Goal: Task Accomplishment & Management: Use online tool/utility

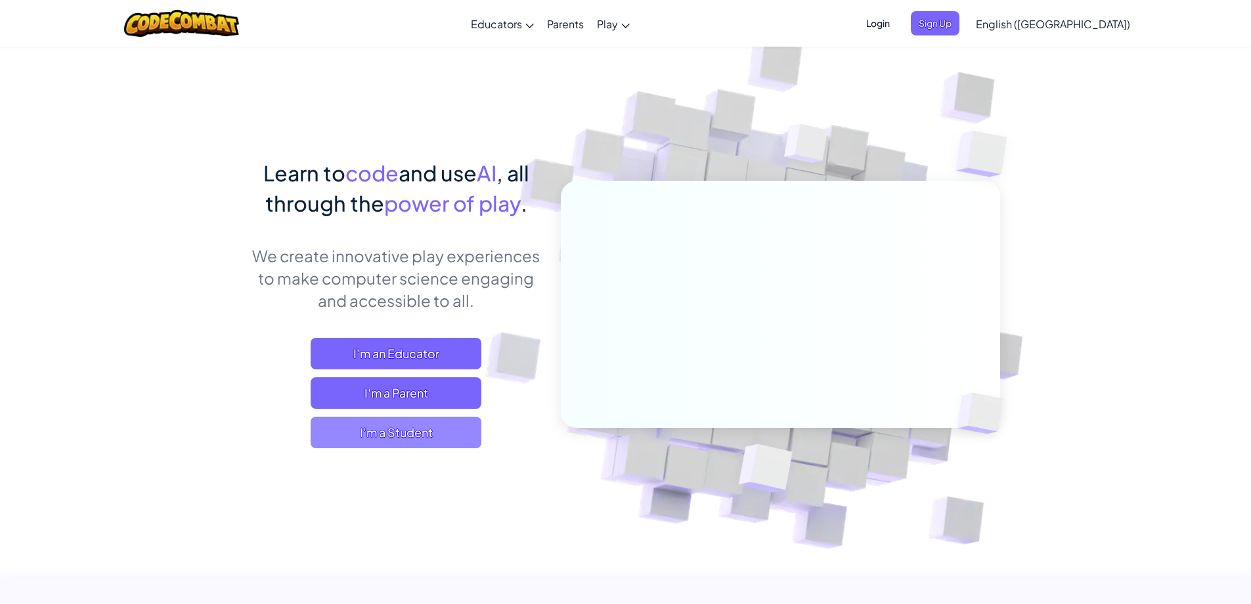
click at [410, 424] on span "I'm a Student" at bounding box center [396, 432] width 171 height 32
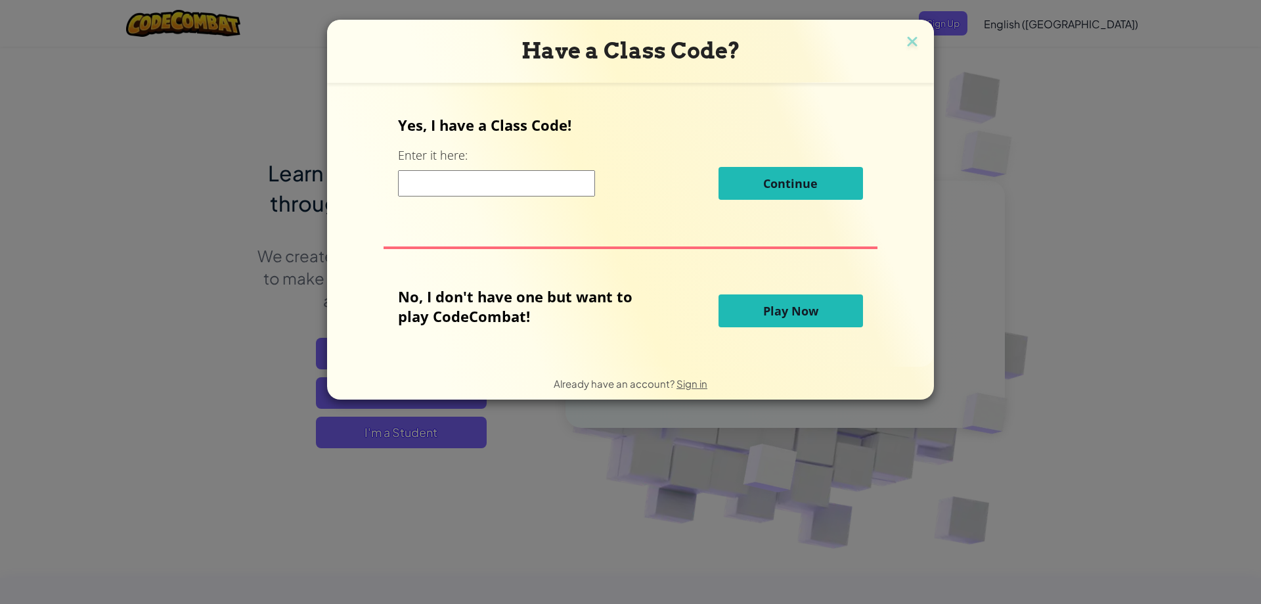
click at [783, 312] on span "Play Now" at bounding box center [790, 311] width 55 height 16
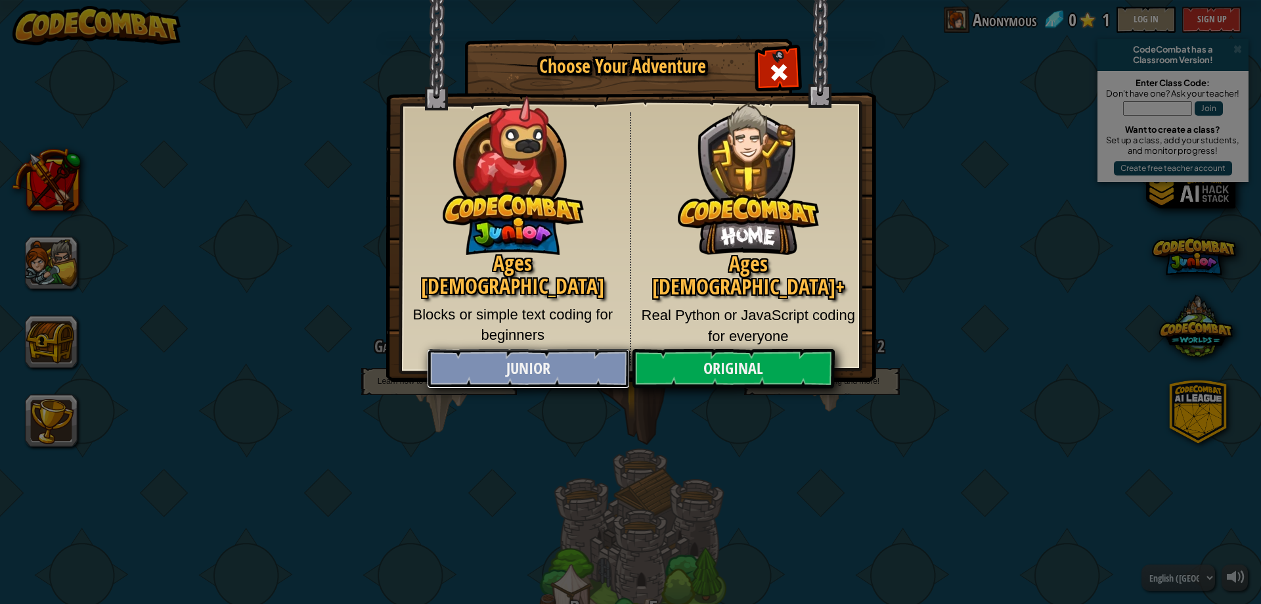
click at [598, 367] on link "Junior" at bounding box center [528, 368] width 202 height 39
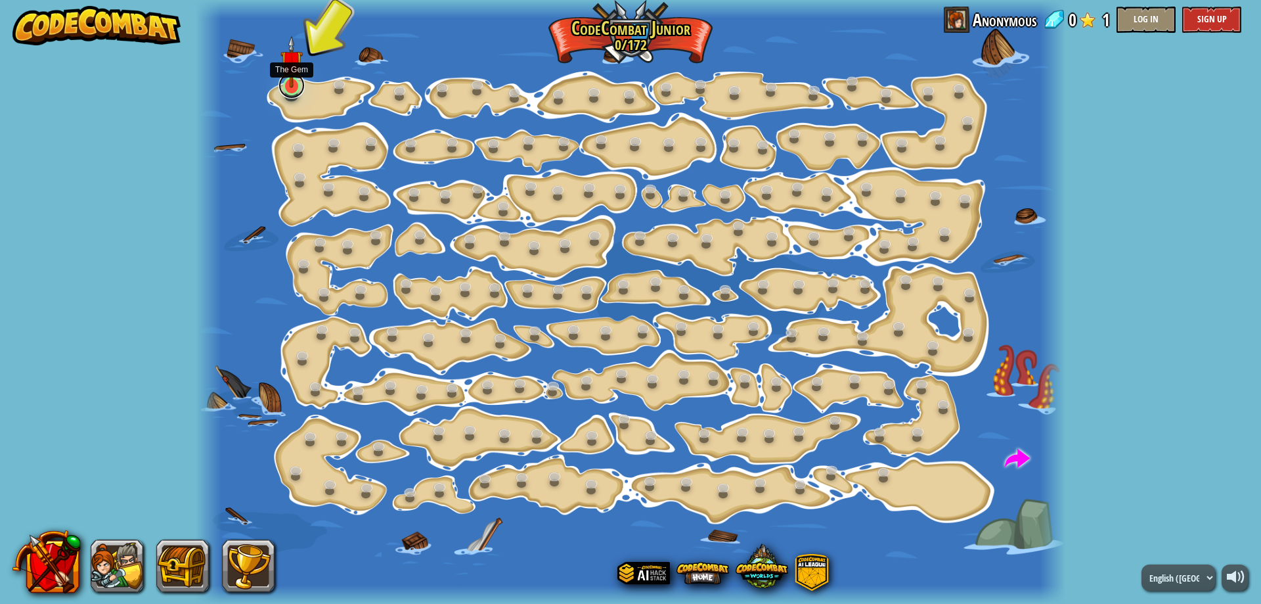
click at [294, 92] on link at bounding box center [292, 85] width 26 height 26
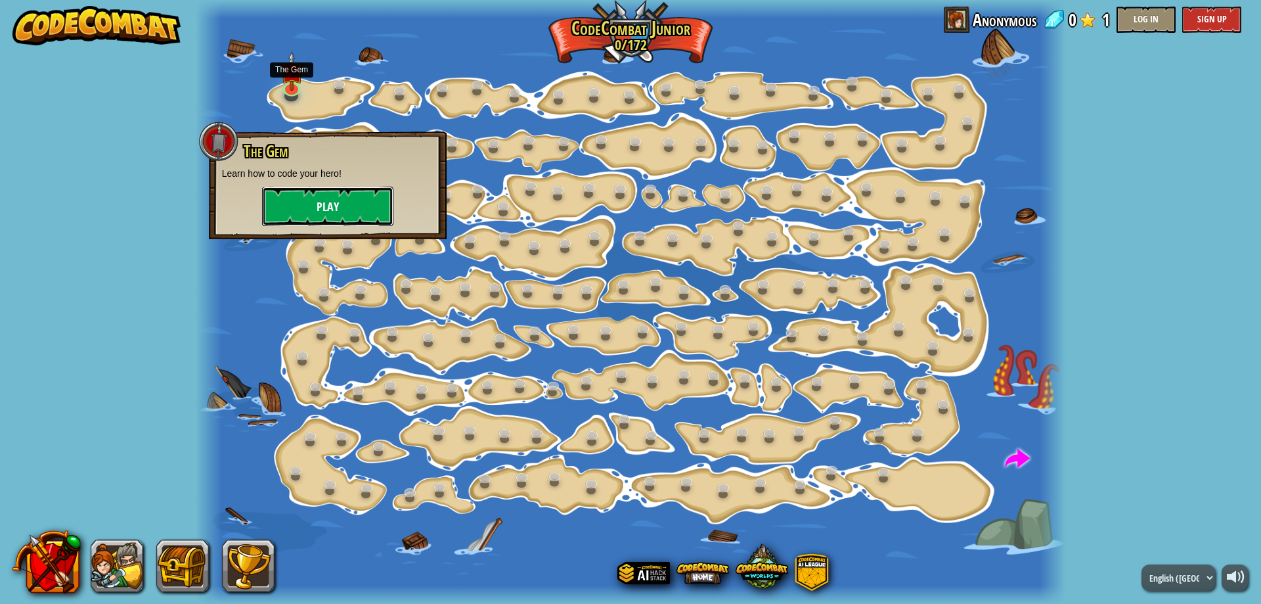
click at [371, 210] on button "Play" at bounding box center [327, 206] width 131 height 39
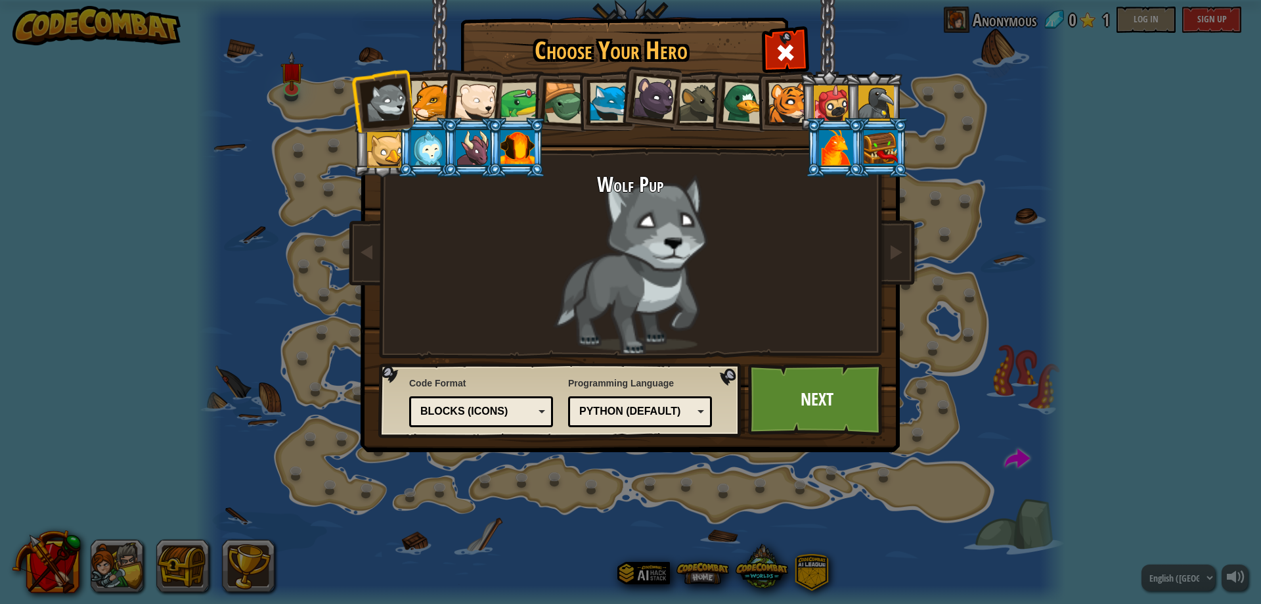
click at [521, 107] on div at bounding box center [521, 102] width 41 height 41
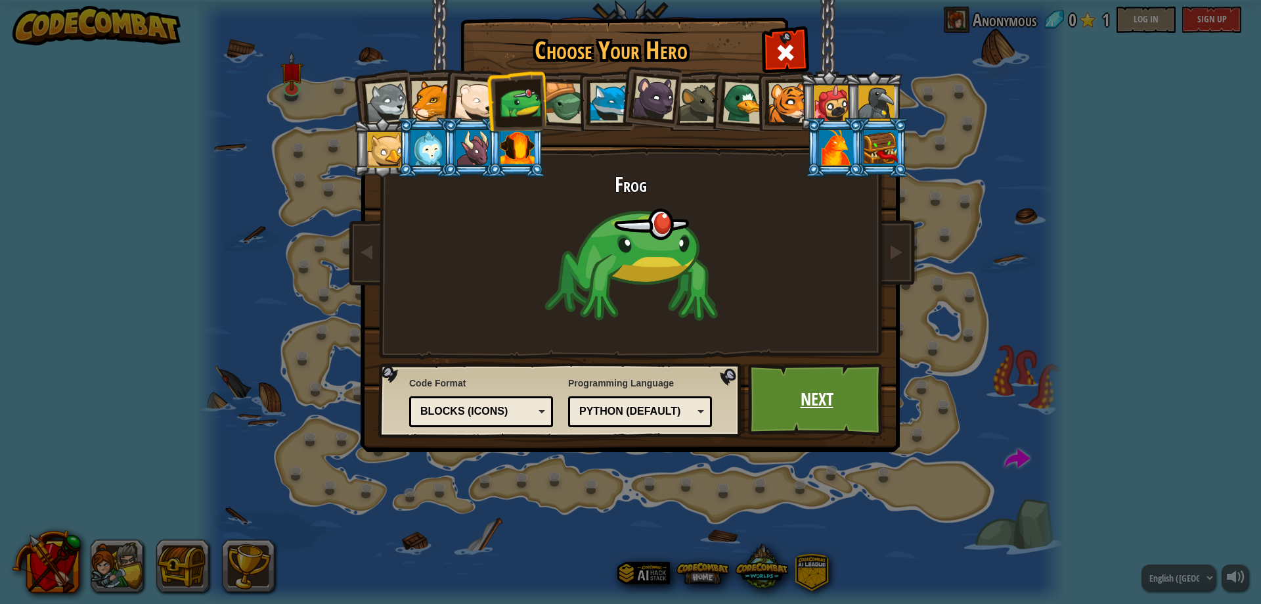
click at [781, 380] on link "Next" at bounding box center [816, 399] width 137 height 72
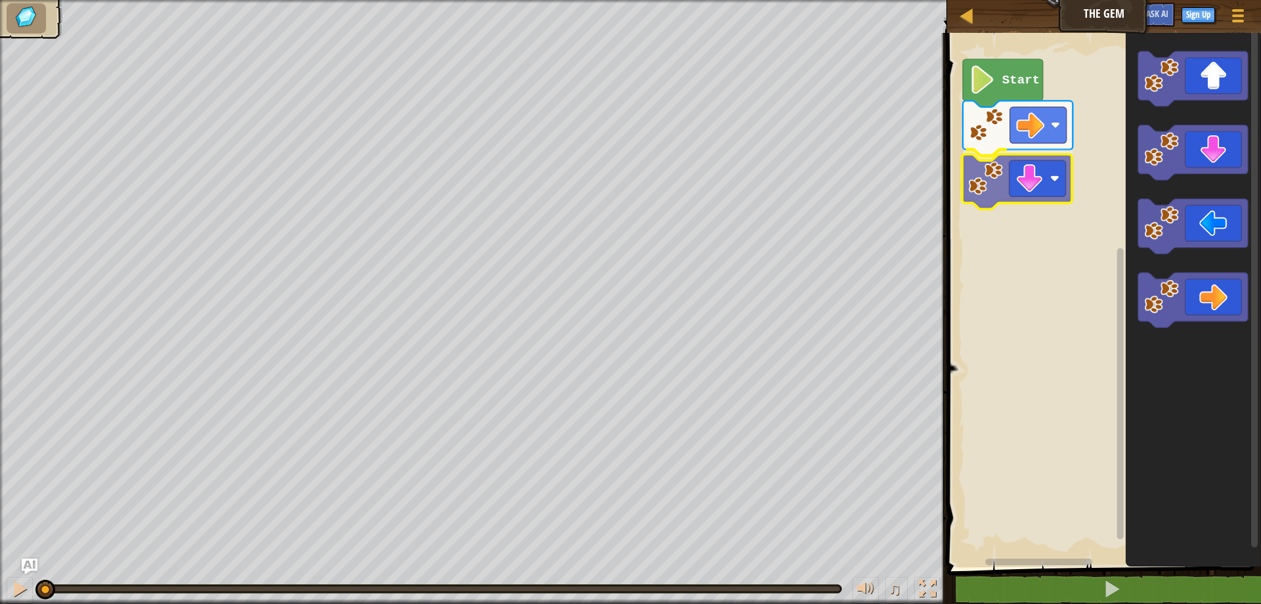
click at [1055, 188] on div "Start" at bounding box center [1102, 296] width 318 height 541
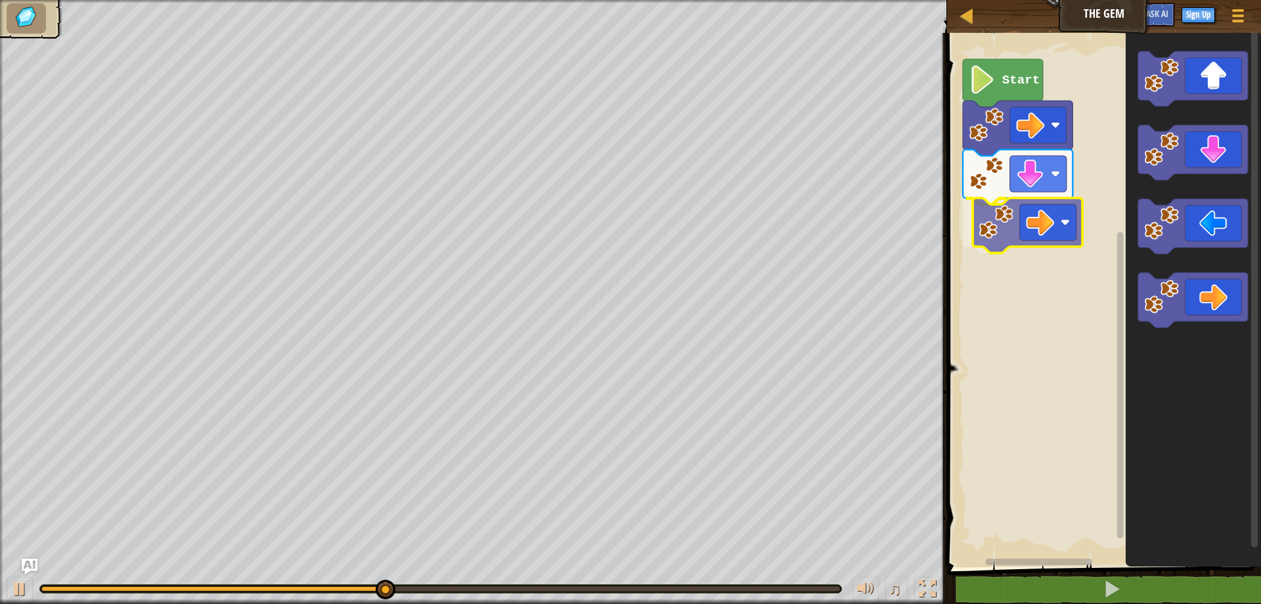
click at [1027, 214] on div "Start" at bounding box center [1102, 296] width 318 height 541
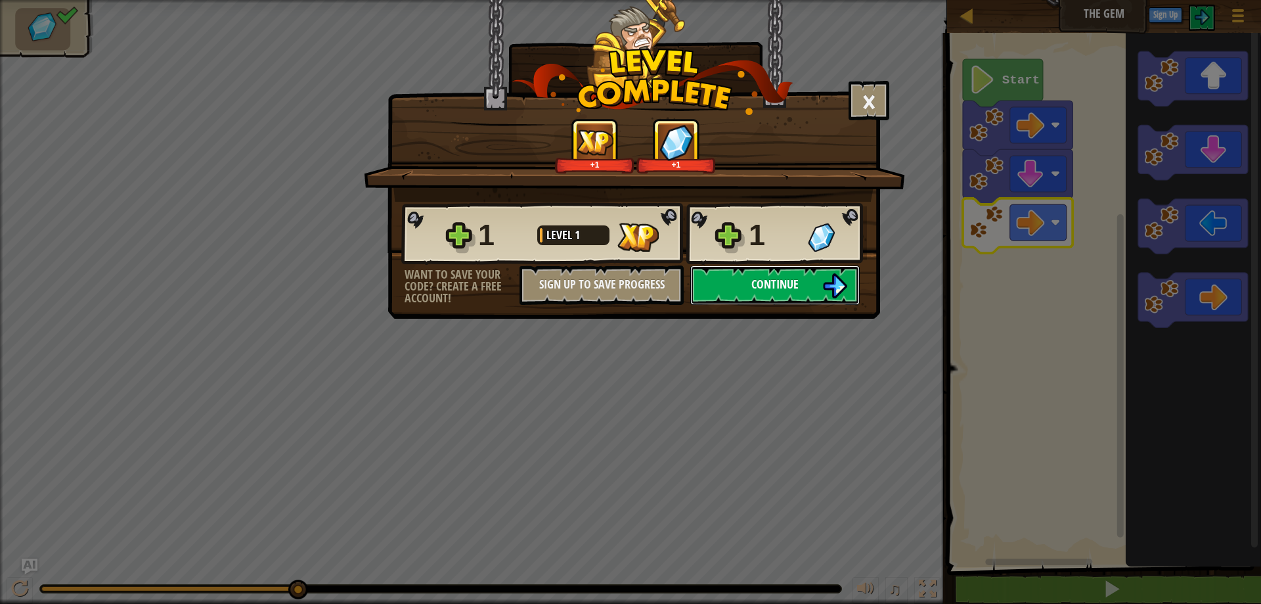
click at [812, 290] on button "Continue" at bounding box center [774, 284] width 169 height 39
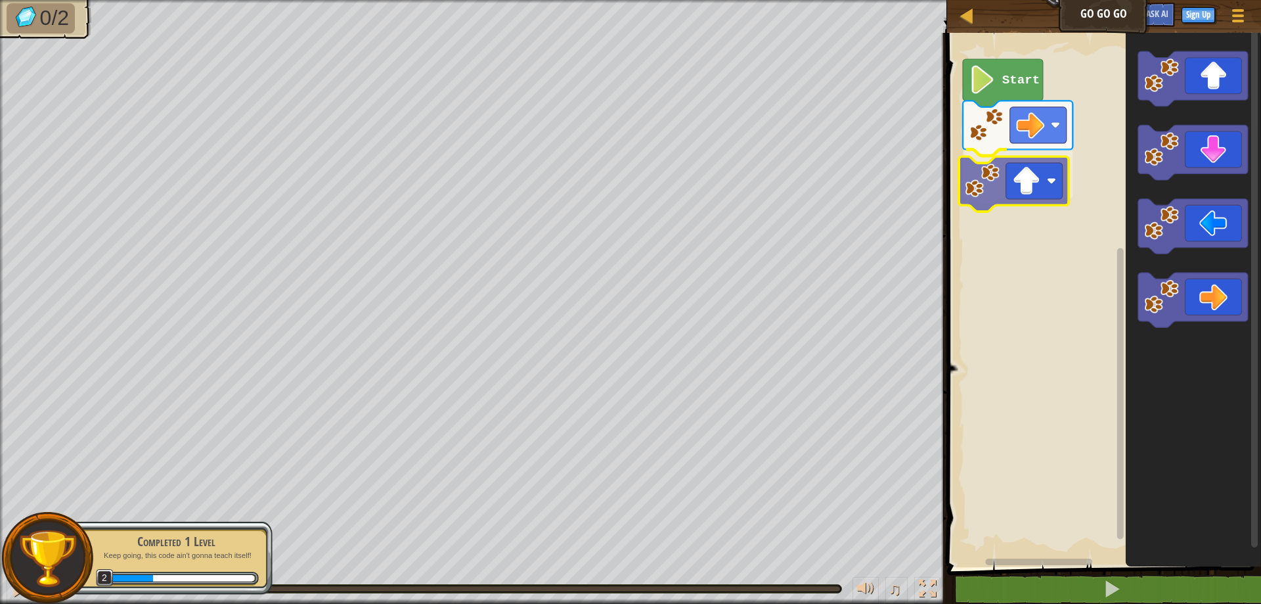
click at [1060, 157] on div "Start" at bounding box center [1102, 296] width 318 height 541
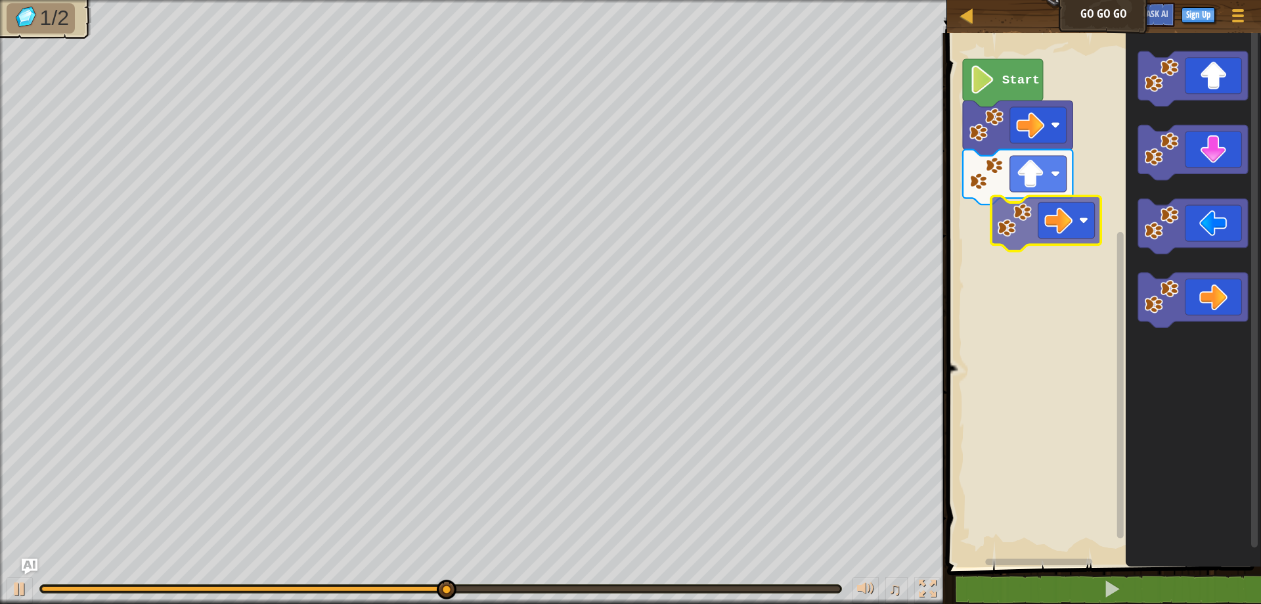
click at [1058, 206] on div "Start" at bounding box center [1102, 296] width 318 height 541
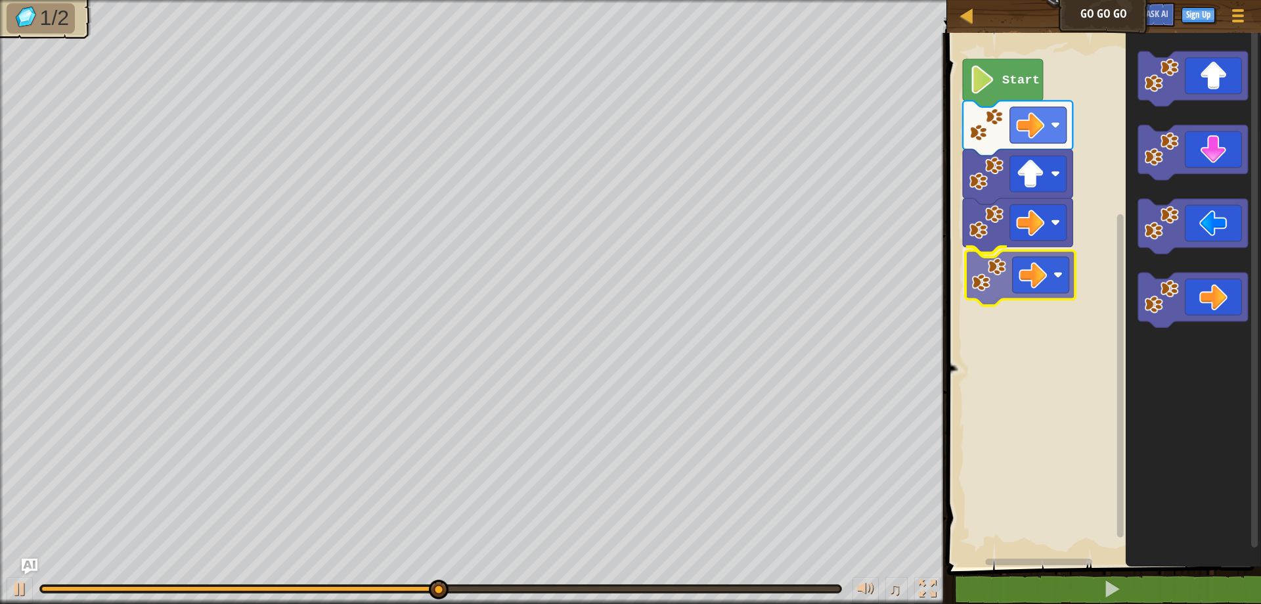
click at [1063, 277] on div "Start" at bounding box center [1102, 296] width 318 height 541
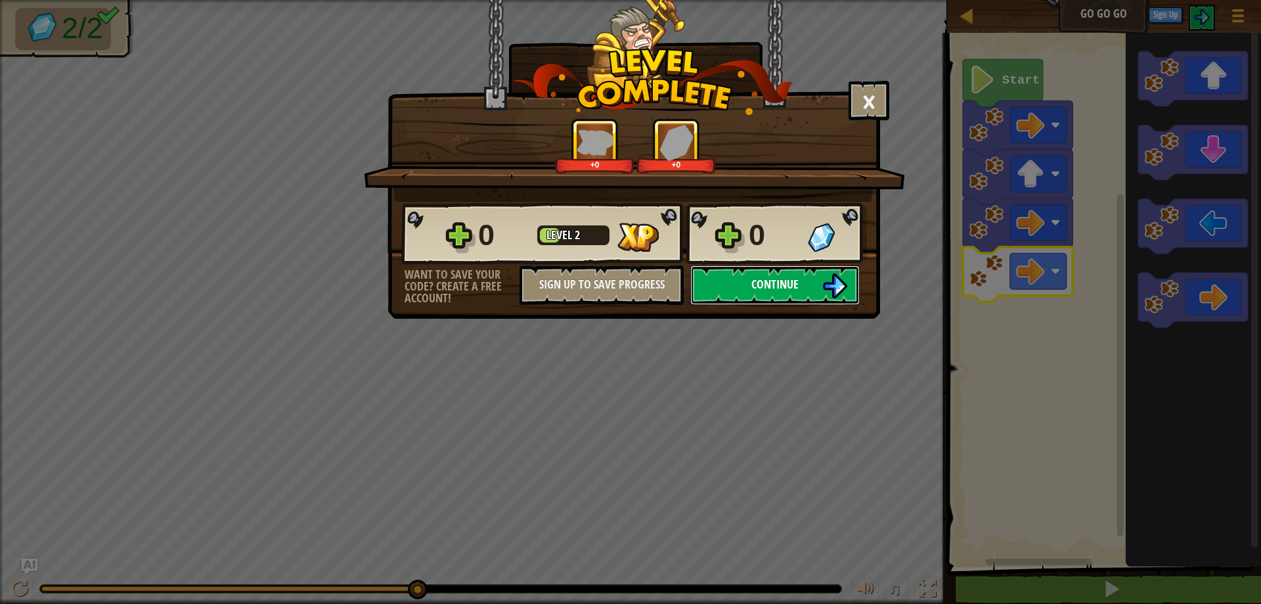
click at [822, 281] on button "Continue" at bounding box center [774, 284] width 169 height 39
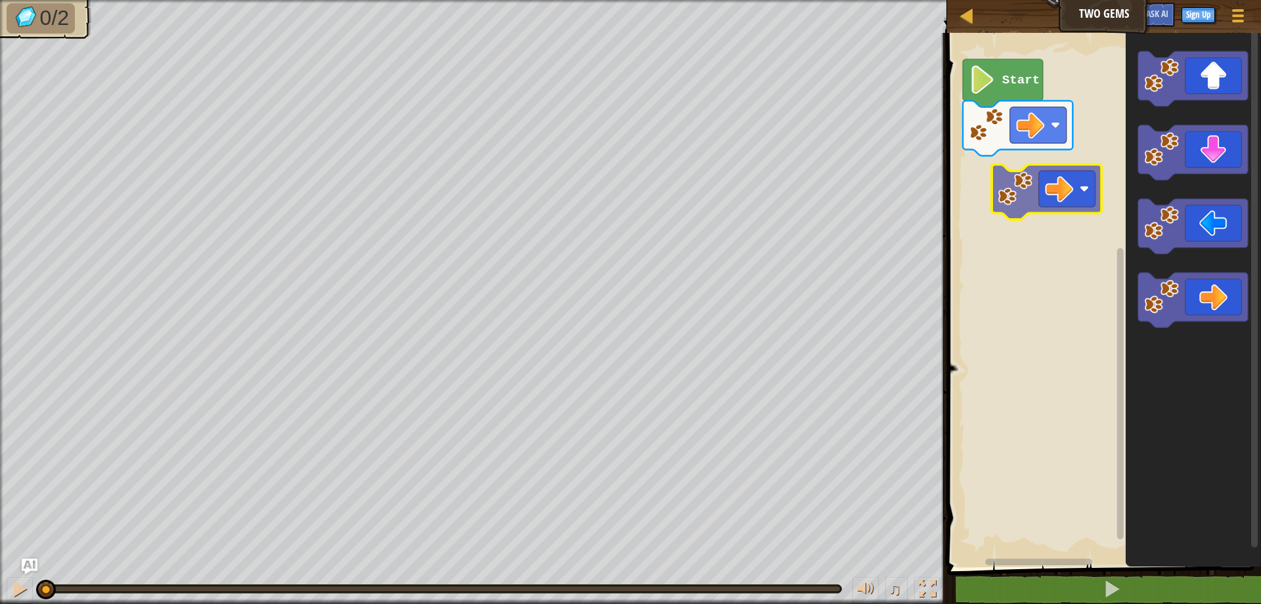
click at [1034, 210] on div "Start" at bounding box center [1102, 296] width 318 height 541
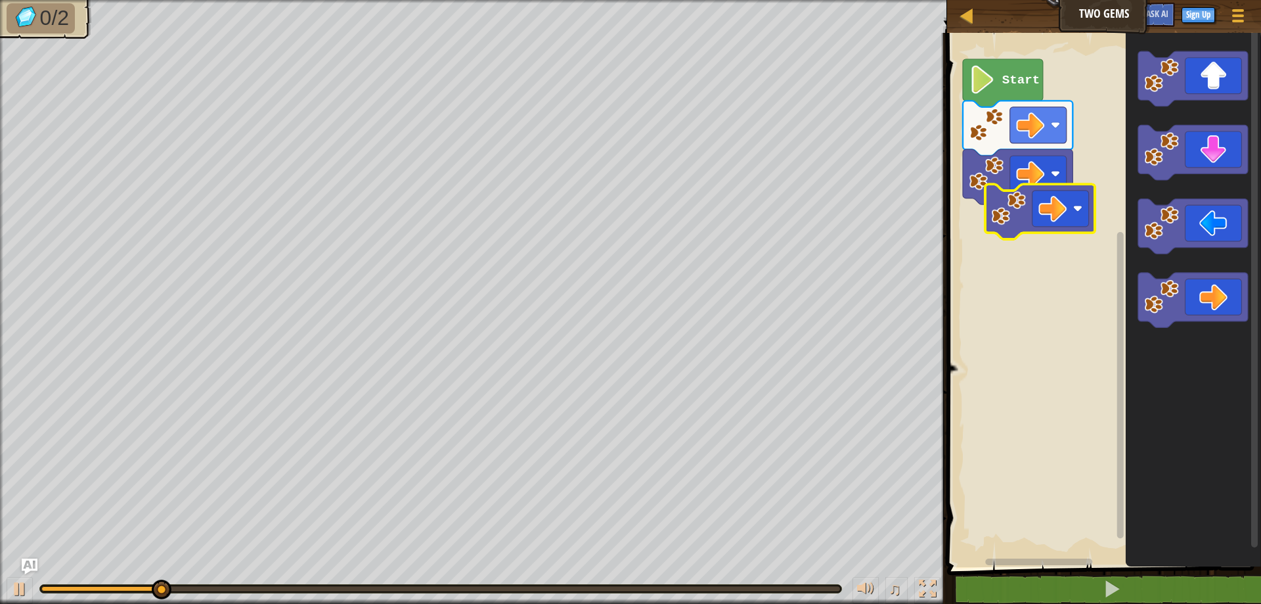
click at [1009, 206] on div "Start" at bounding box center [1102, 296] width 318 height 541
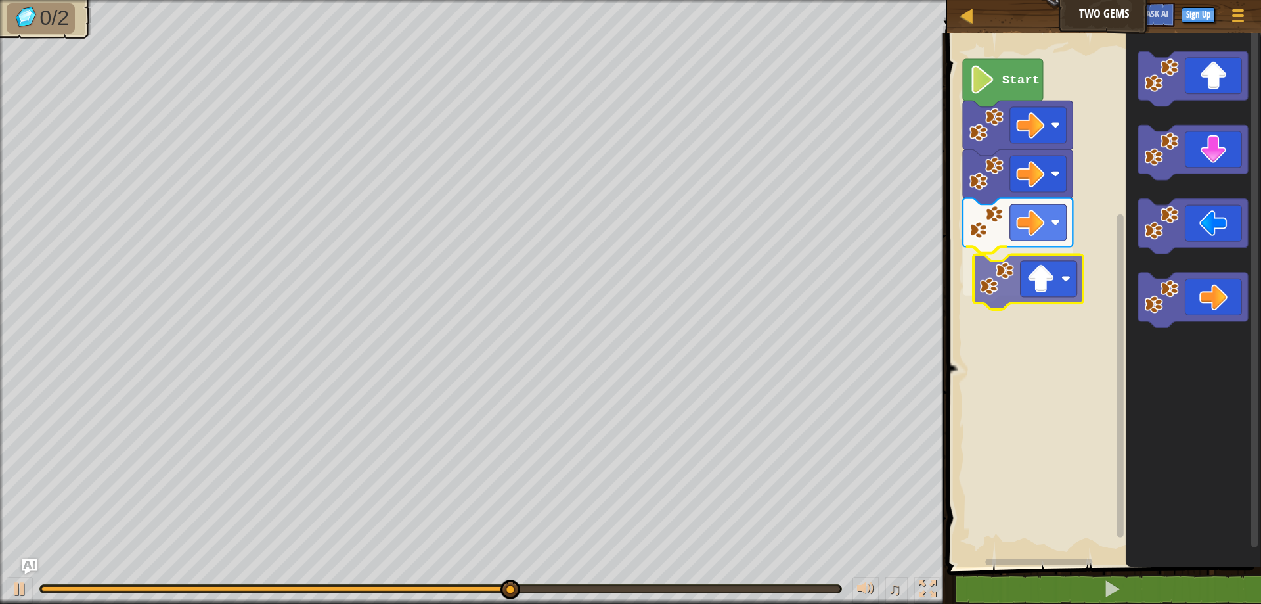
click at [1013, 279] on div "Start" at bounding box center [1102, 296] width 318 height 541
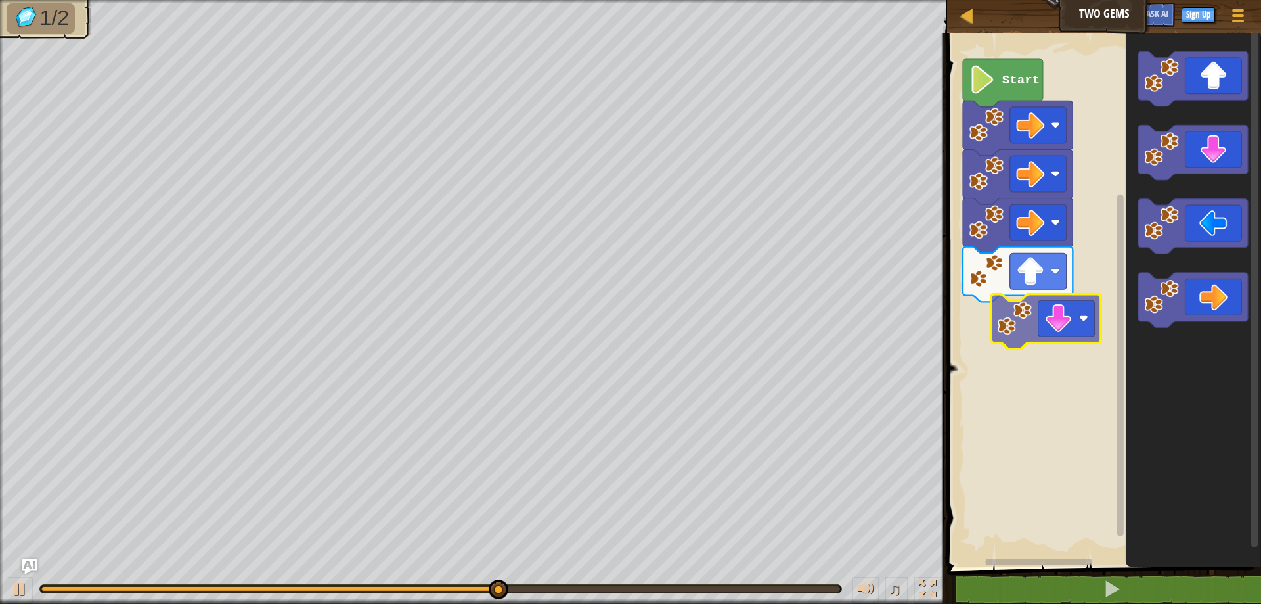
click at [1052, 330] on div "Start" at bounding box center [1102, 296] width 318 height 541
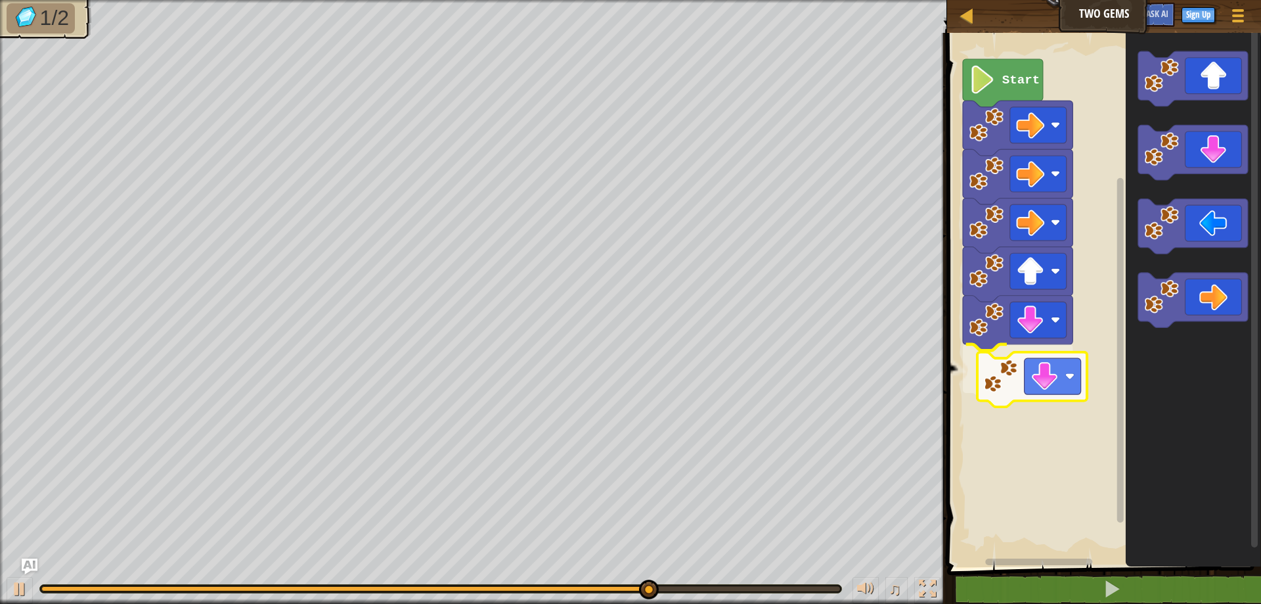
click at [1046, 377] on div "Start" at bounding box center [1102, 296] width 318 height 541
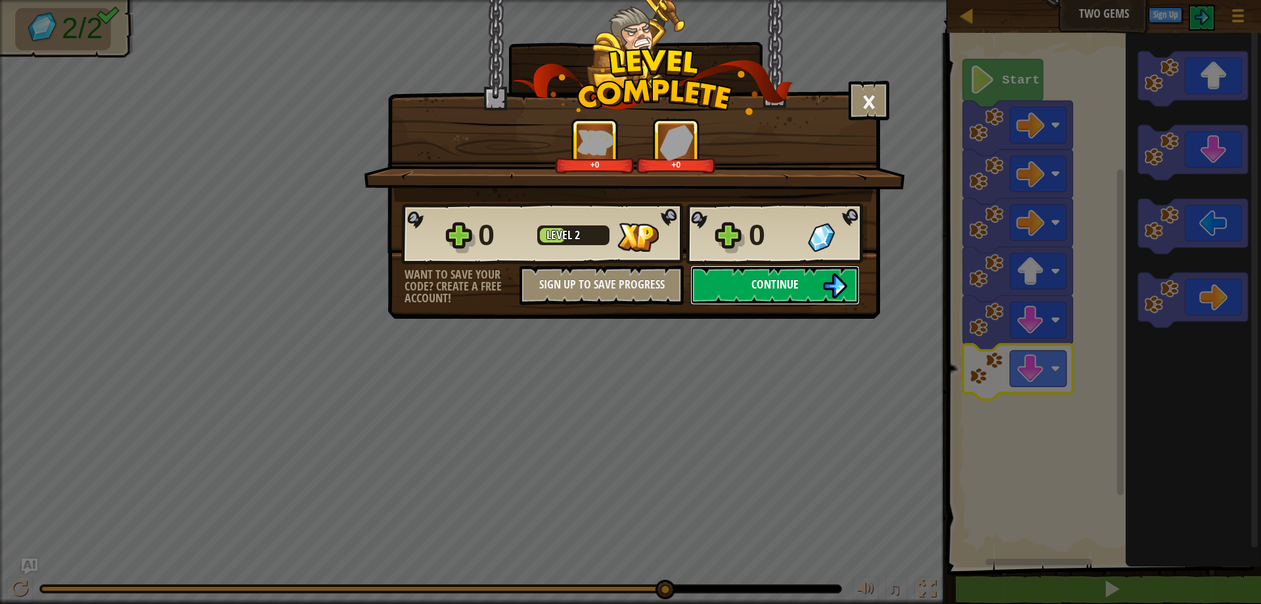
click at [847, 280] on button "Continue" at bounding box center [774, 284] width 169 height 39
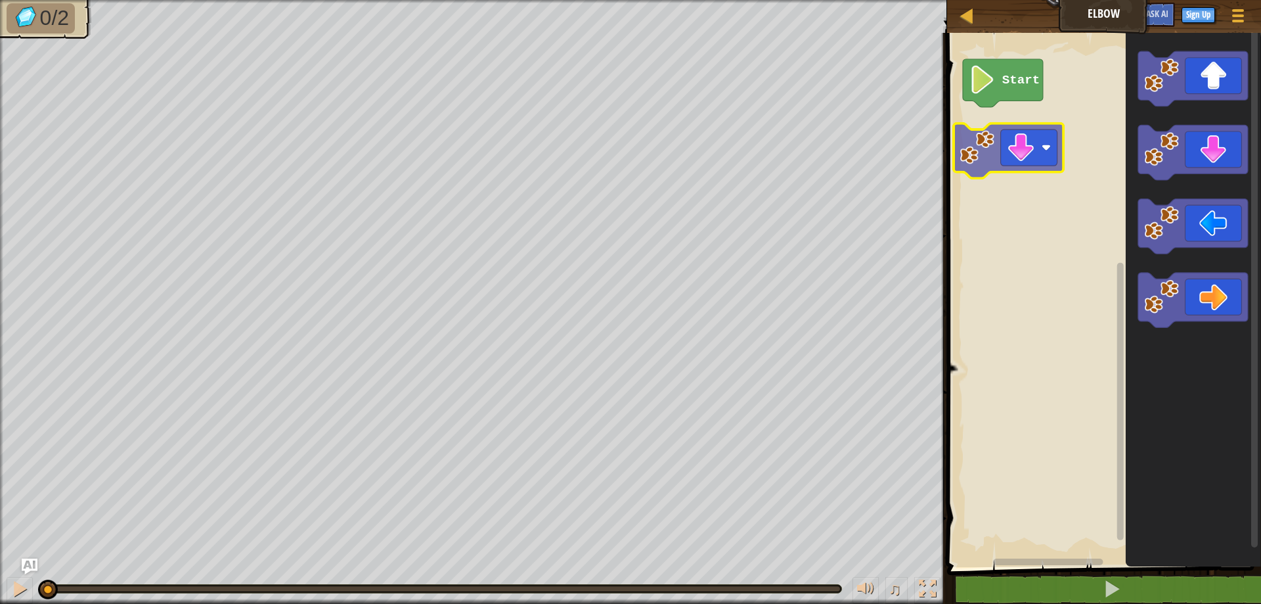
click at [1006, 144] on div "Start" at bounding box center [1102, 296] width 318 height 541
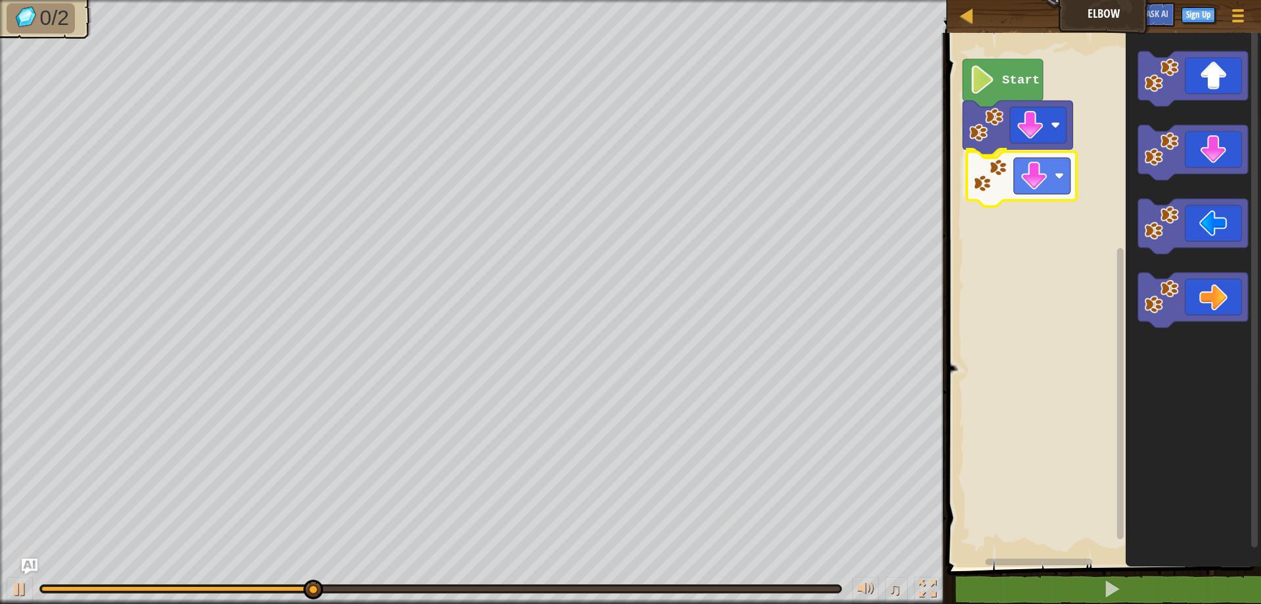
click at [1048, 171] on div "Start" at bounding box center [1102, 296] width 318 height 541
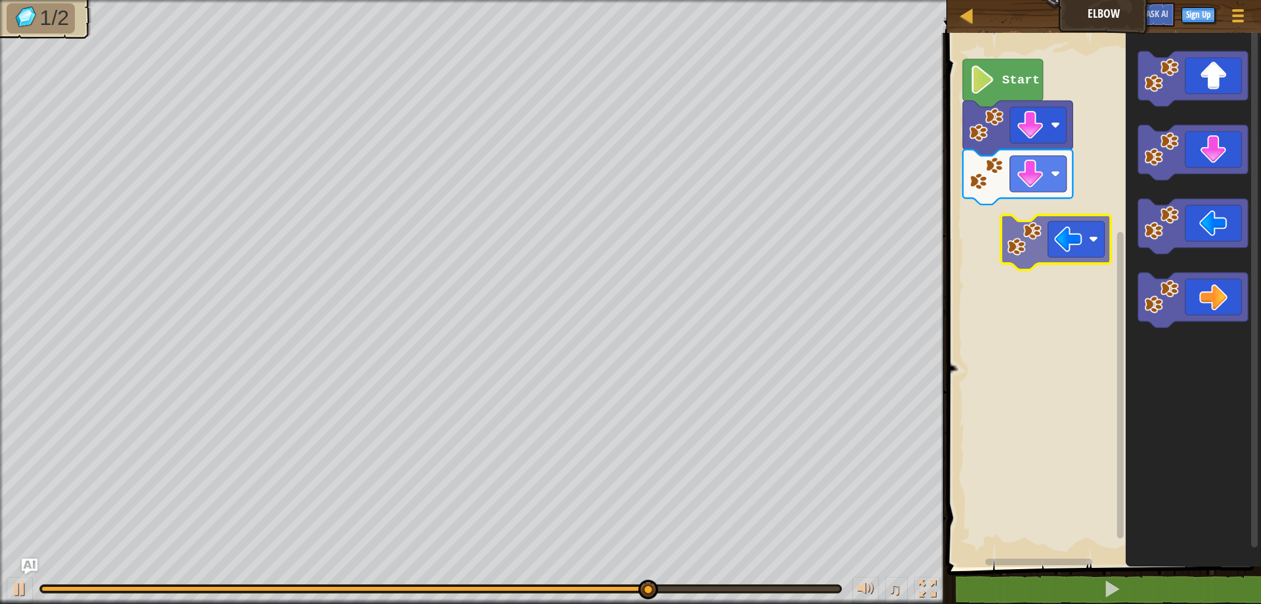
click at [1035, 226] on div "Start" at bounding box center [1102, 296] width 318 height 541
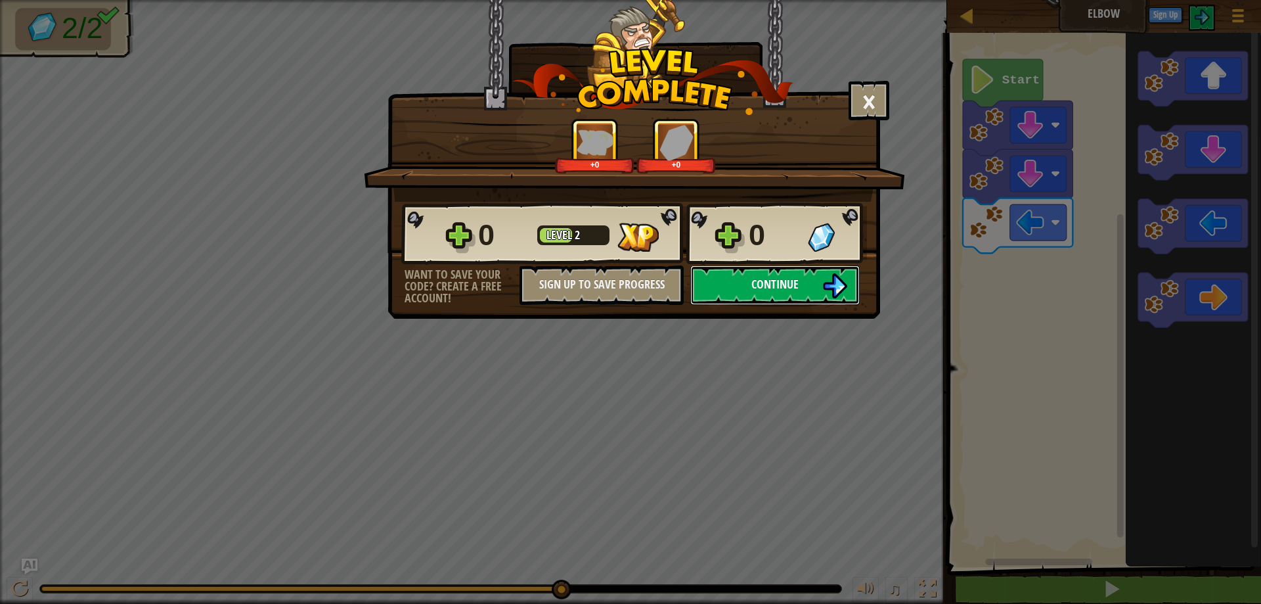
click at [780, 277] on span "Continue" at bounding box center [774, 284] width 47 height 16
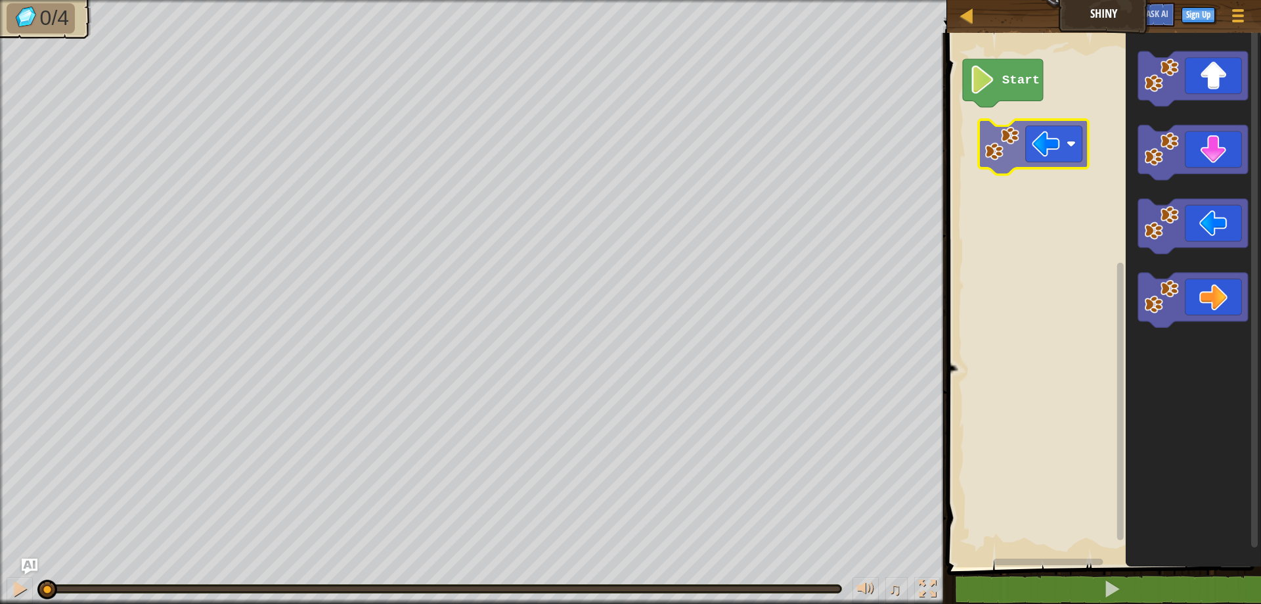
click at [1046, 156] on div "Start" at bounding box center [1102, 296] width 318 height 541
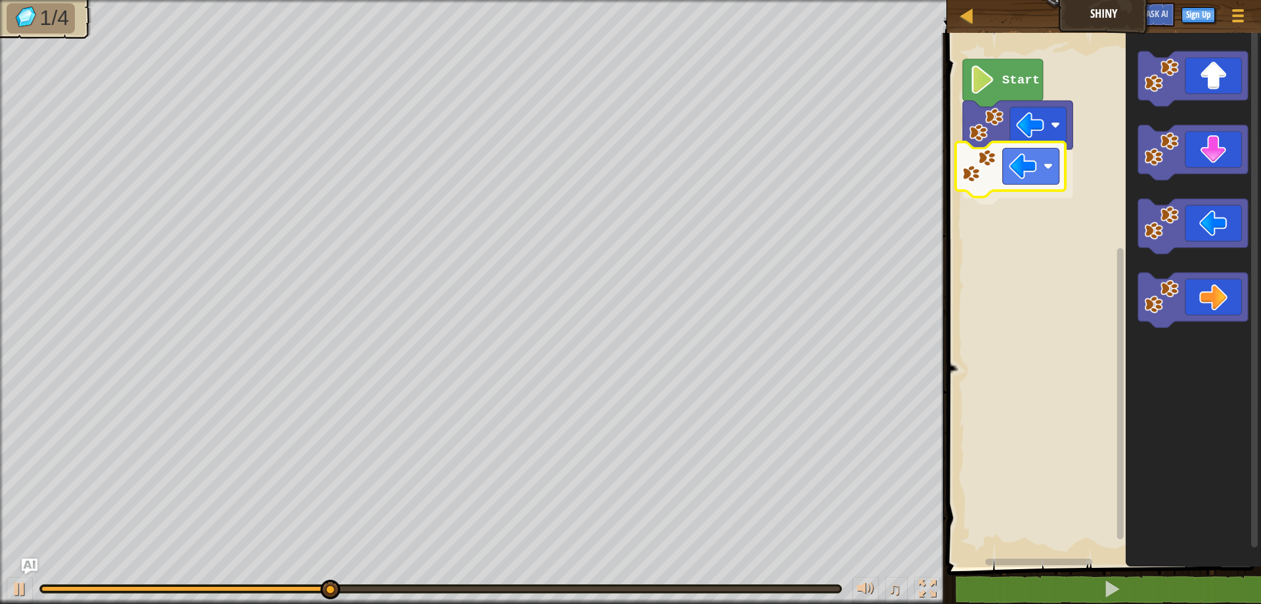
click at [1044, 185] on div "Start" at bounding box center [1102, 296] width 318 height 541
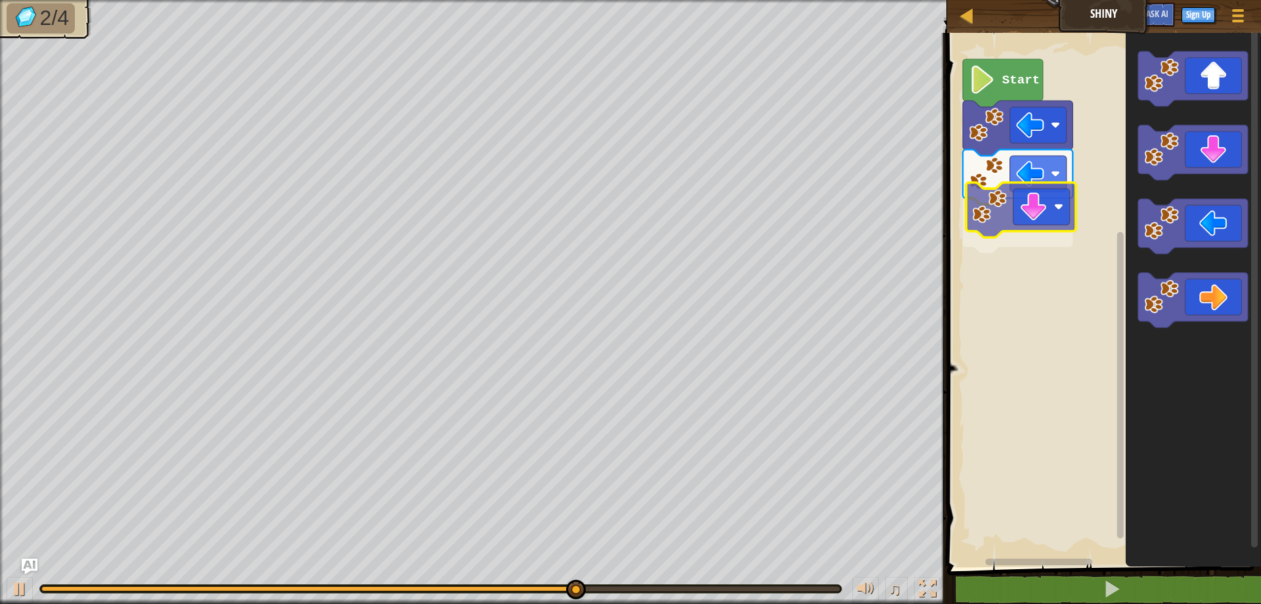
click at [1029, 210] on div "Start" at bounding box center [1102, 296] width 318 height 541
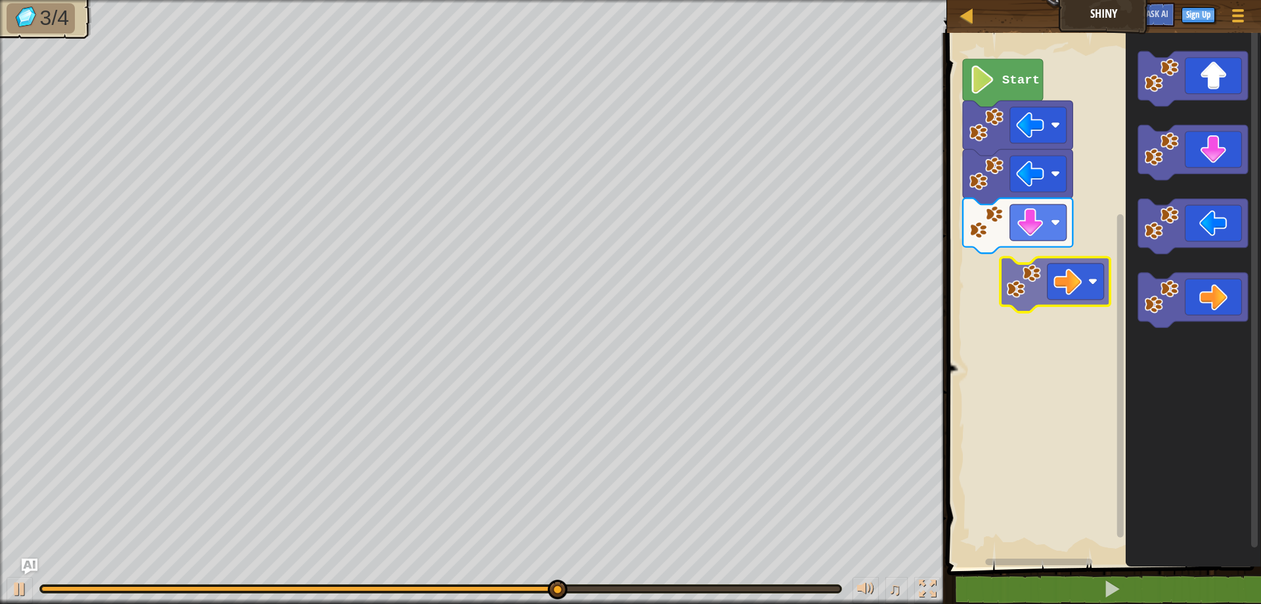
click at [1062, 271] on div "Start" at bounding box center [1102, 296] width 318 height 541
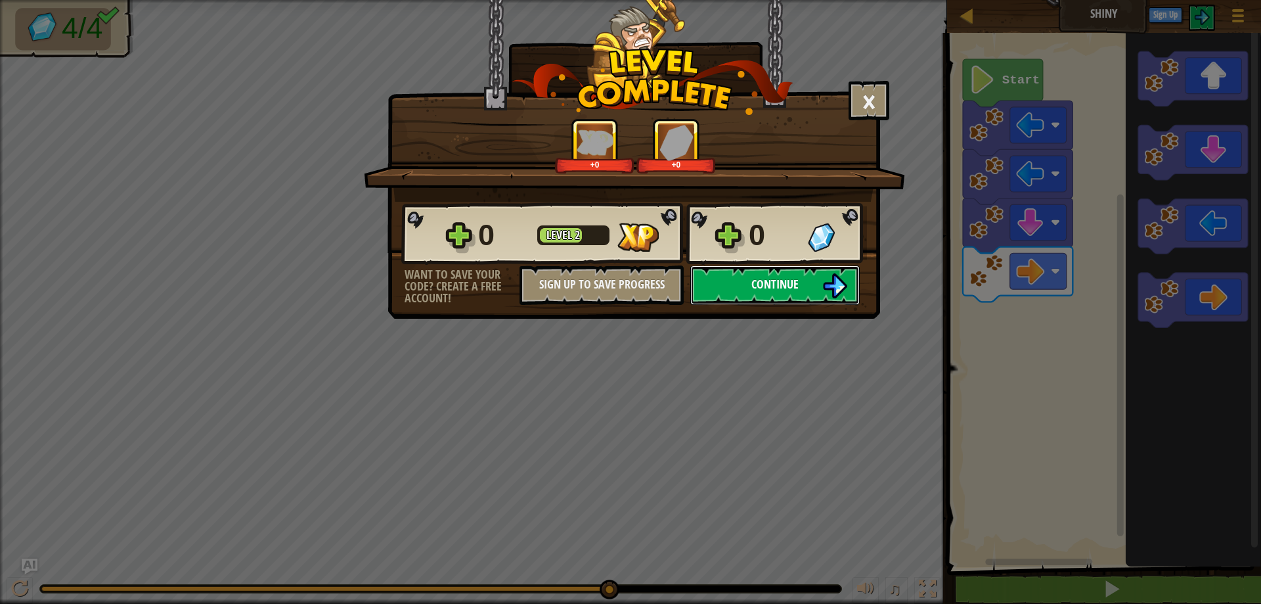
click at [753, 279] on span "Continue" at bounding box center [774, 284] width 47 height 16
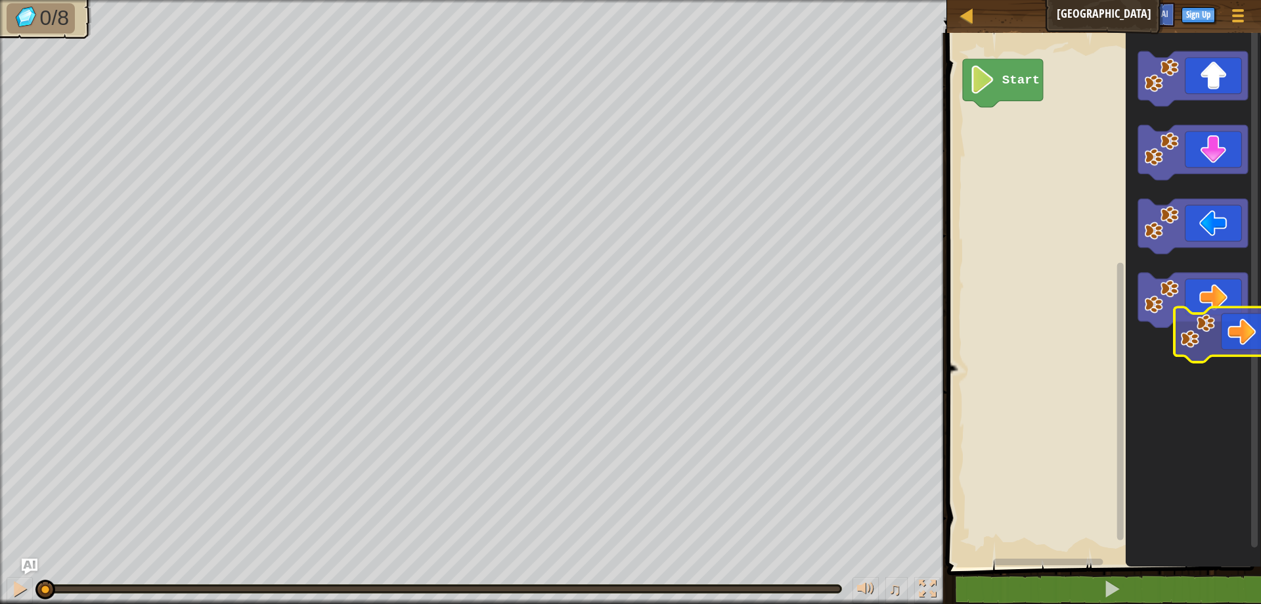
click at [1194, 330] on icon "Blockly Workspace" at bounding box center [1192, 296] width 135 height 541
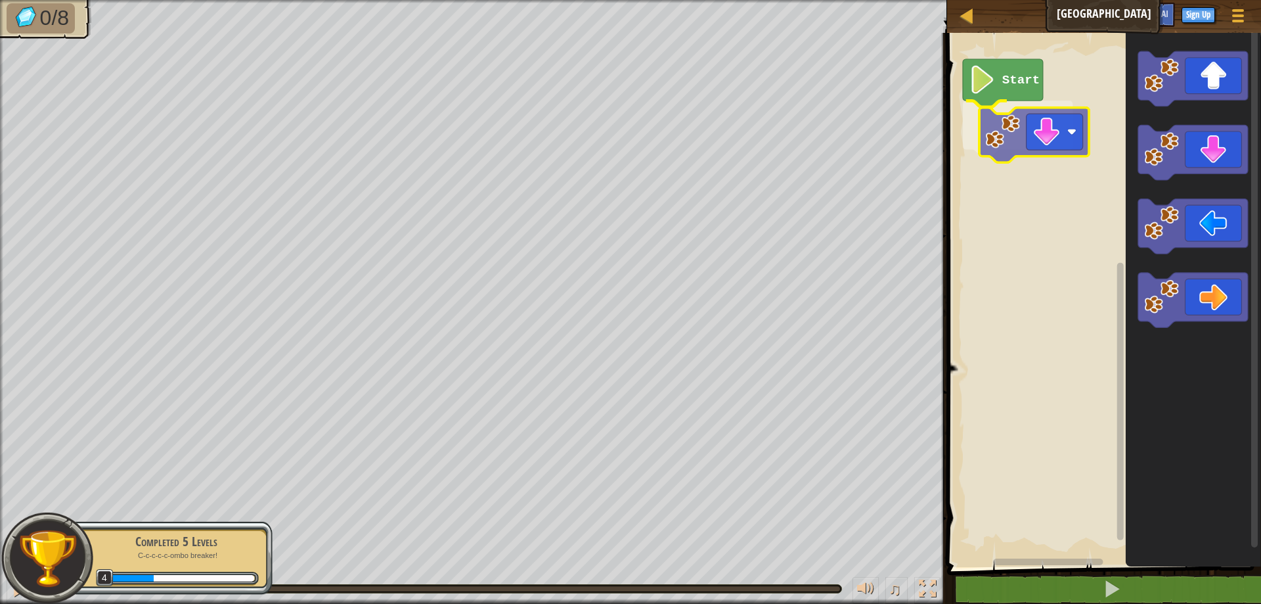
click at [1028, 139] on div "Start" at bounding box center [1102, 296] width 318 height 541
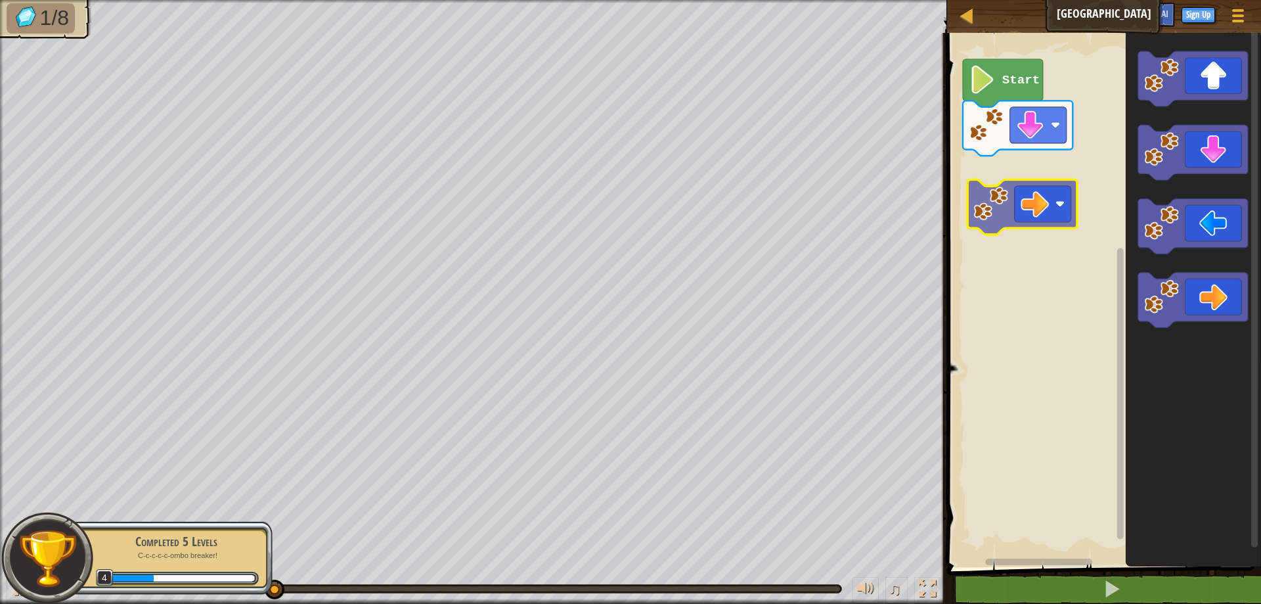
click at [1055, 200] on div "Start" at bounding box center [1102, 296] width 318 height 541
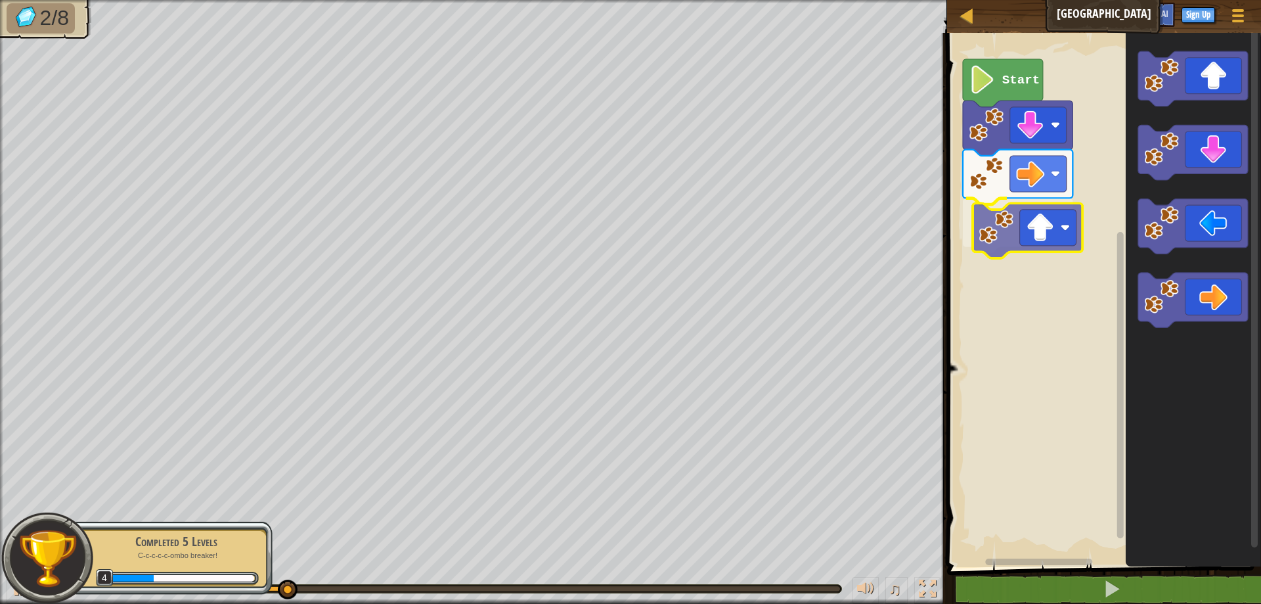
click at [1039, 238] on div "Start" at bounding box center [1102, 296] width 318 height 541
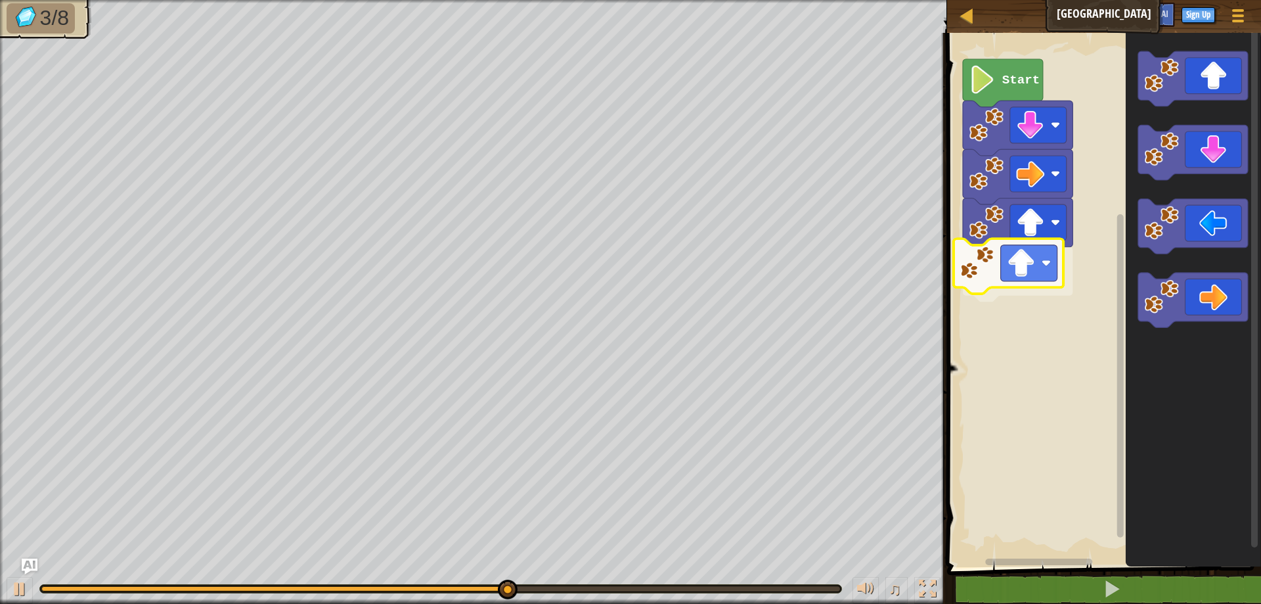
click at [1004, 278] on div "Start" at bounding box center [1102, 296] width 318 height 541
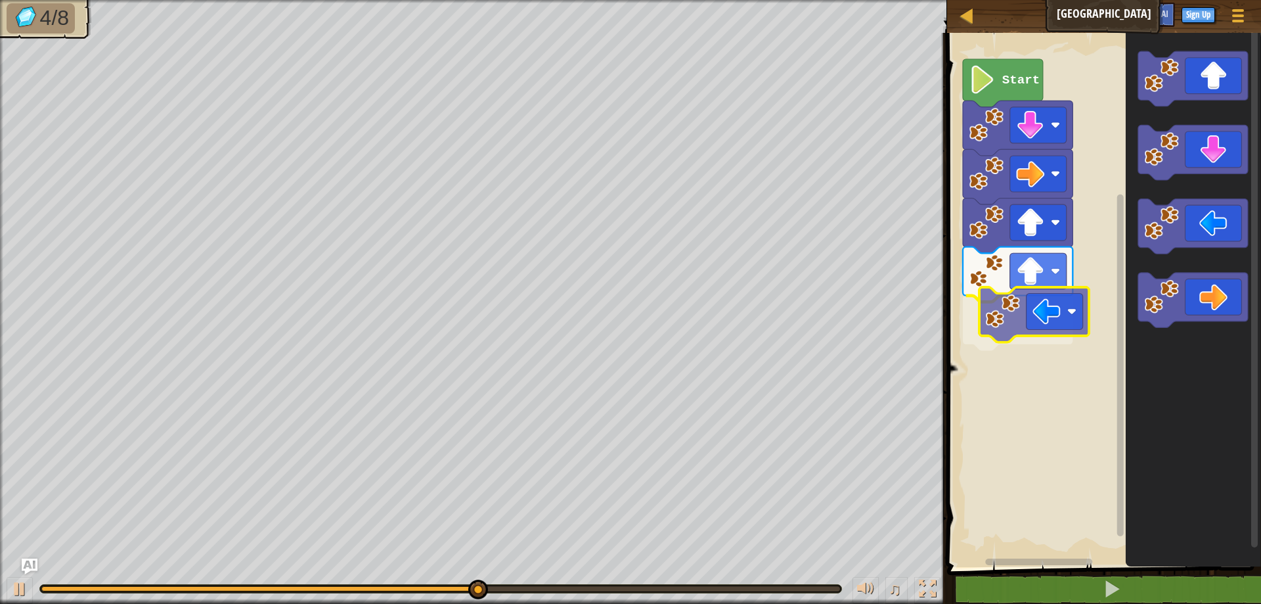
click at [990, 321] on div "Start" at bounding box center [1102, 296] width 318 height 541
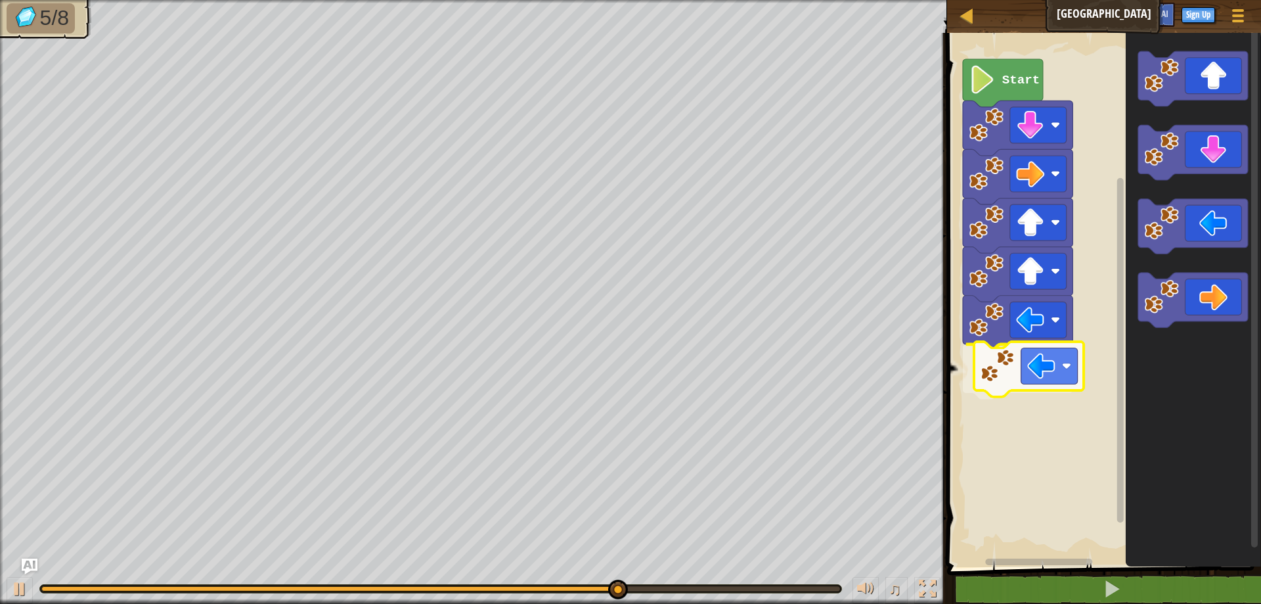
click at [1060, 370] on div "Start" at bounding box center [1102, 296] width 318 height 541
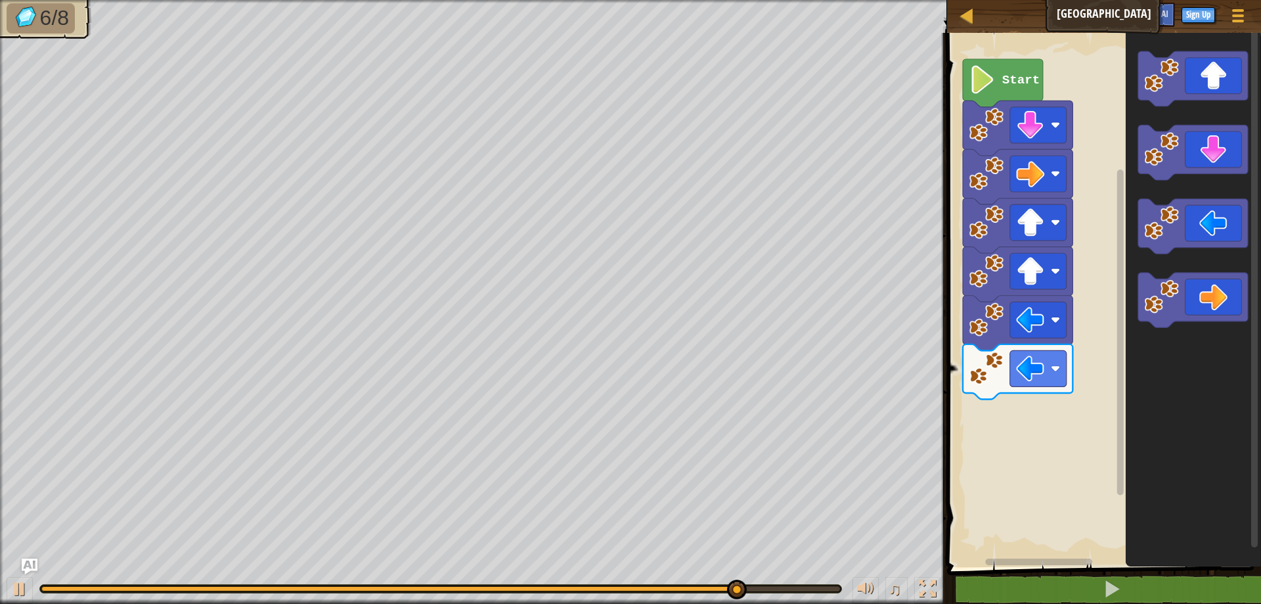
click at [1116, 387] on div "Start" at bounding box center [1102, 296] width 318 height 541
click at [1105, 336] on div "Start" at bounding box center [1102, 296] width 318 height 541
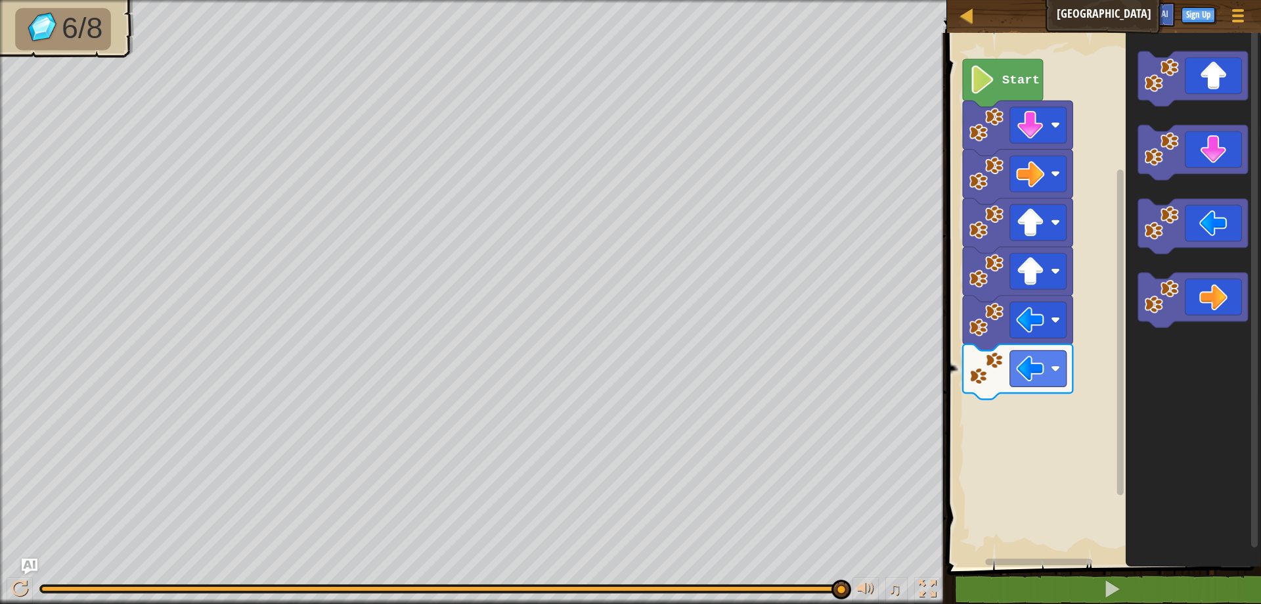
click at [1131, 221] on icon "Blockly Workspace" at bounding box center [1192, 296] width 135 height 541
click at [967, 391] on div "Start" at bounding box center [1102, 296] width 318 height 541
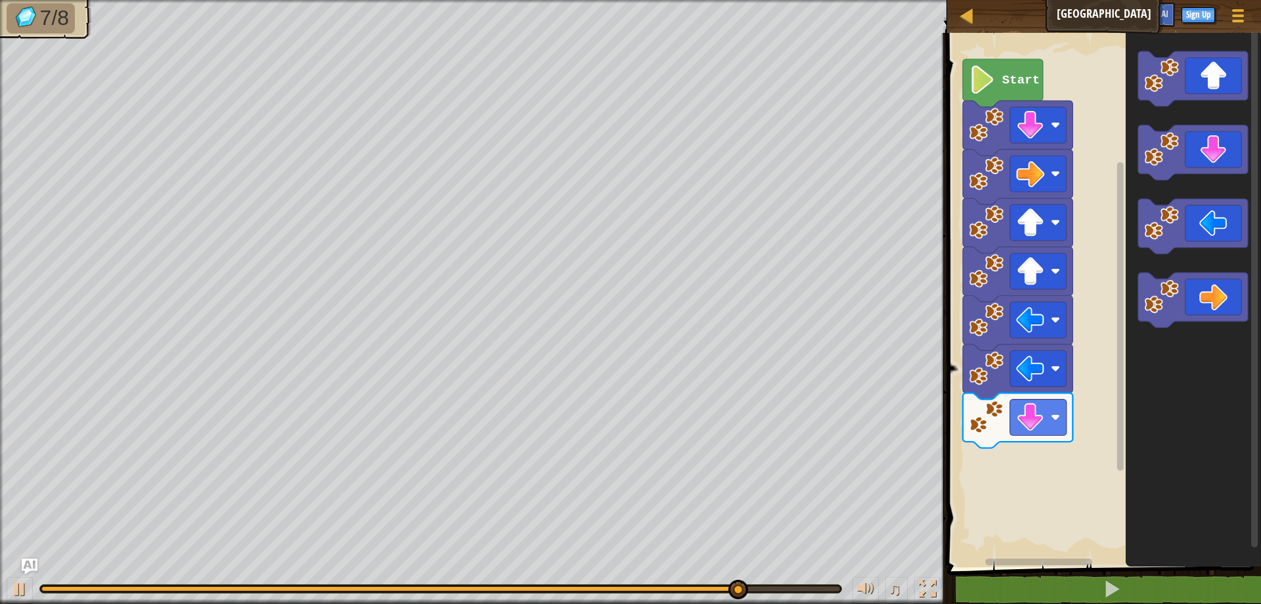
click at [1131, 329] on icon "Blockly Workspace" at bounding box center [1192, 296] width 135 height 541
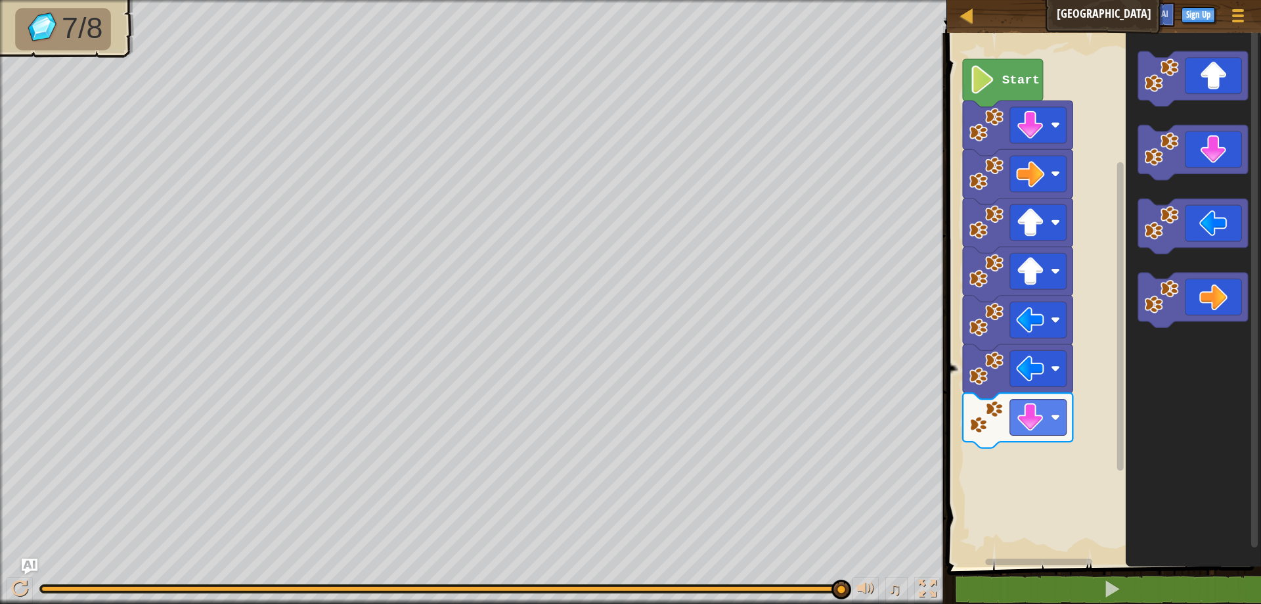
click at [1159, 154] on g "Blockly Workspace" at bounding box center [1193, 152] width 110 height 55
click at [1044, 484] on div "Start" at bounding box center [1102, 296] width 318 height 541
click at [1050, 407] on rect "Blockly Workspace" at bounding box center [1038, 417] width 56 height 36
click at [1023, 462] on rect "Blockly Workspace" at bounding box center [1102, 296] width 318 height 541
click at [1064, 363] on rect "Blockly Workspace" at bounding box center [1038, 368] width 56 height 36
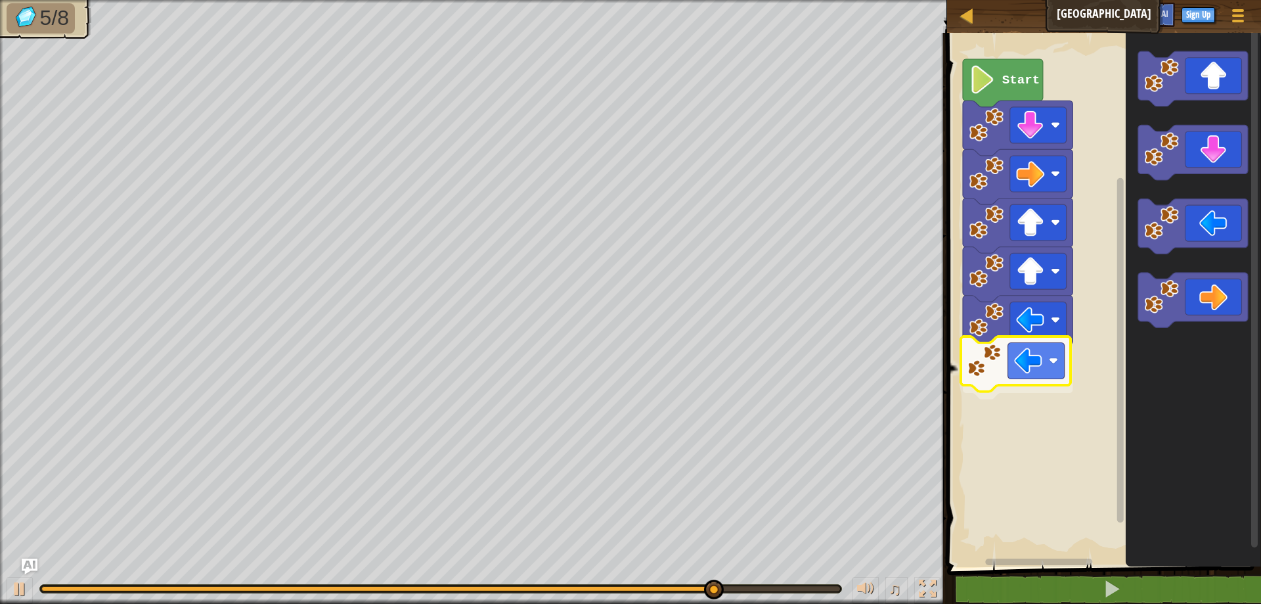
click at [1000, 386] on div "Start" at bounding box center [1102, 296] width 318 height 541
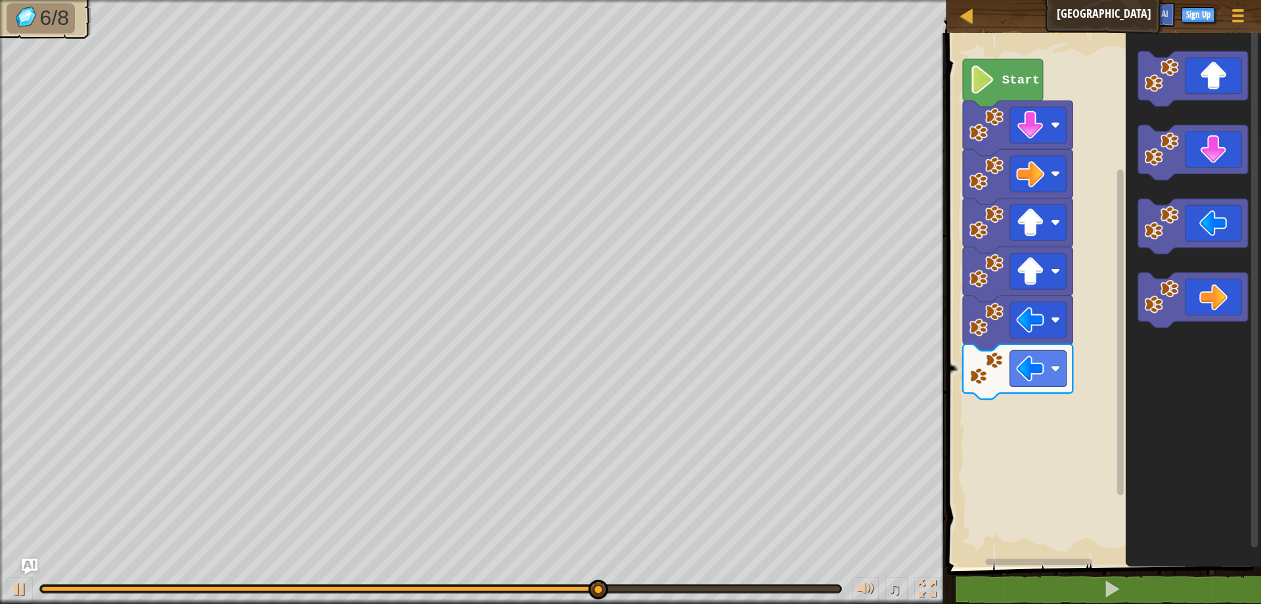
click at [1090, 370] on div "Start" at bounding box center [1102, 296] width 318 height 541
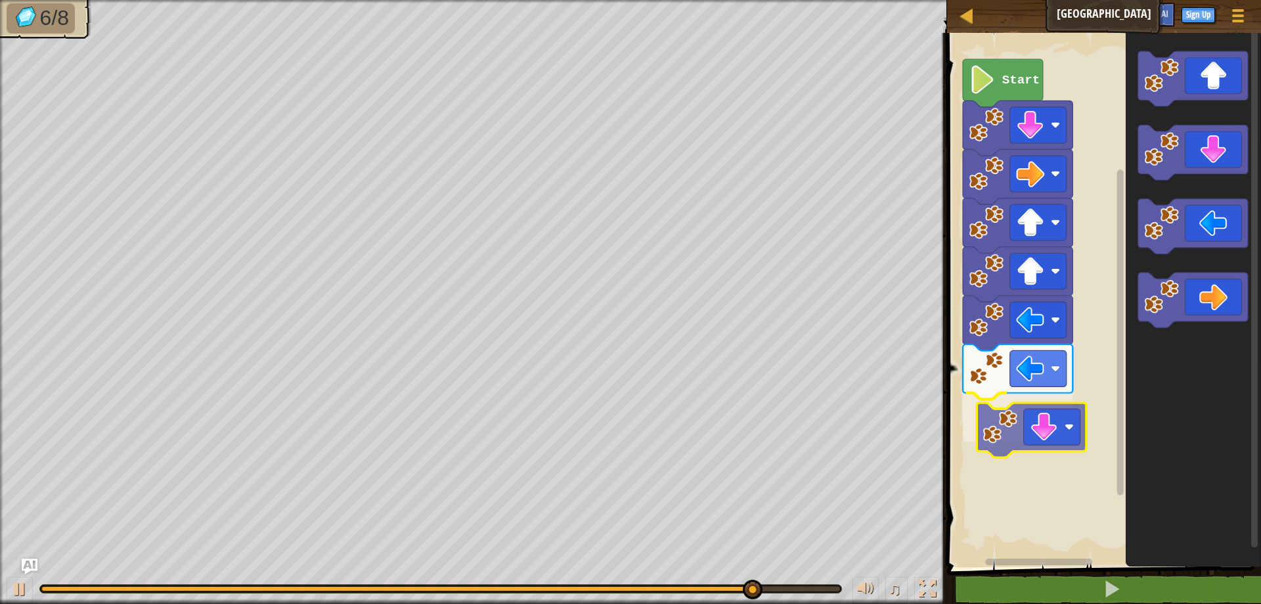
click at [1006, 440] on div "Start" at bounding box center [1102, 296] width 318 height 541
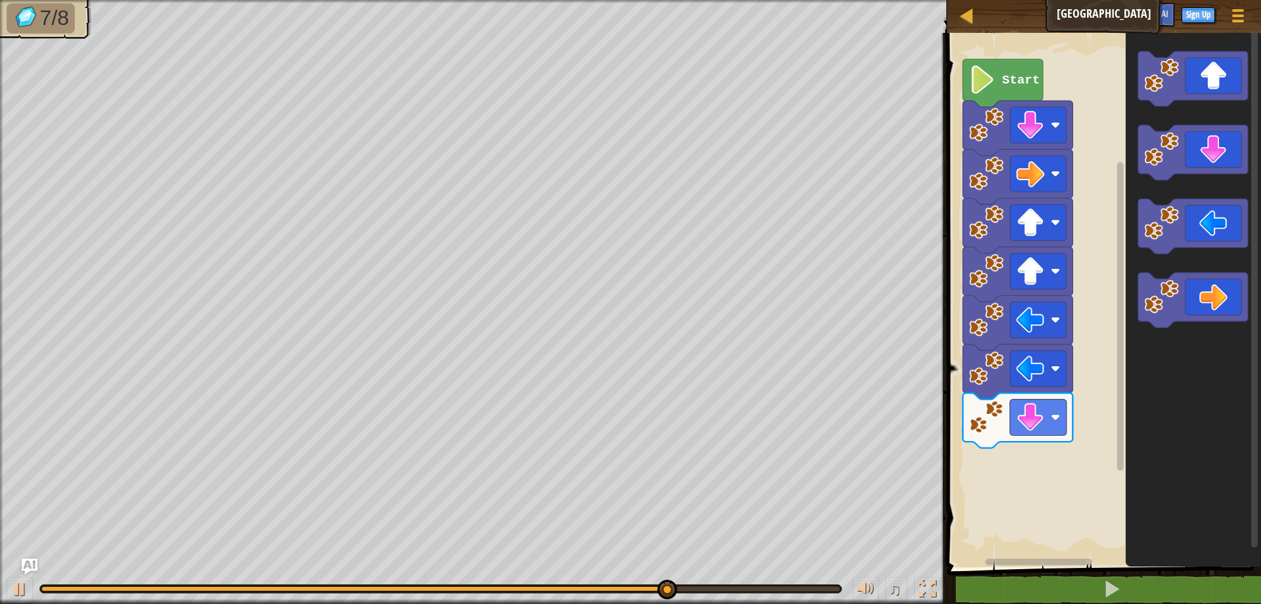
click at [1215, 195] on icon "Blockly Workspace" at bounding box center [1192, 296] width 135 height 541
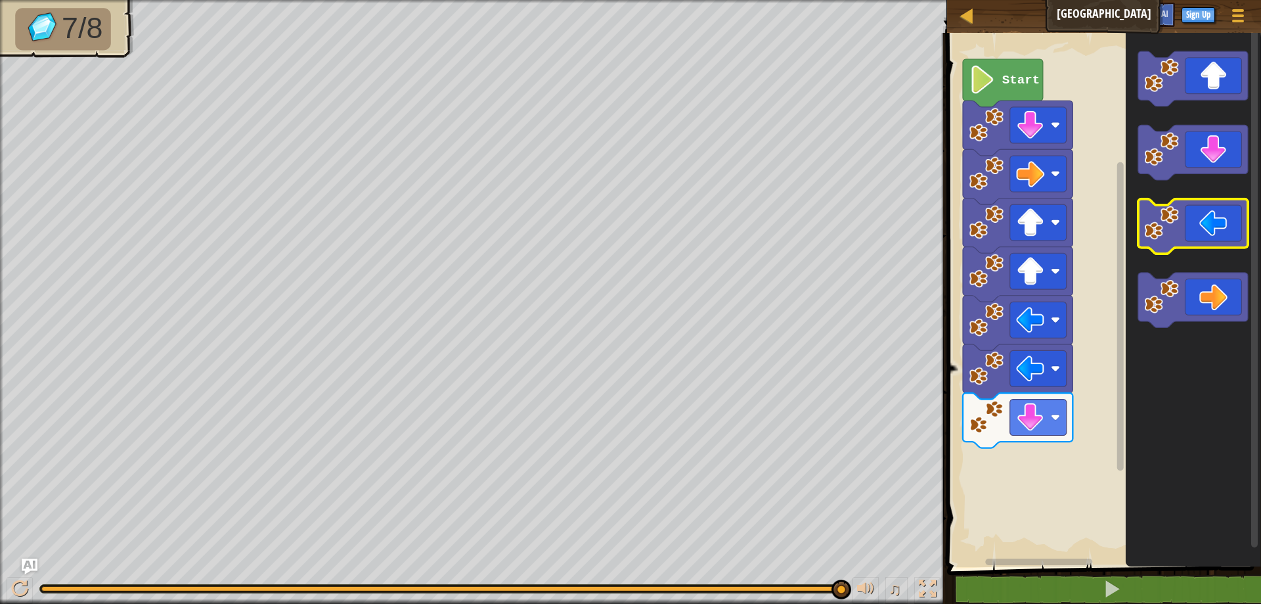
click at [1163, 225] on g "Blockly Workspace" at bounding box center [1193, 189] width 110 height 277
click at [1169, 139] on image "Blockly Workspace" at bounding box center [1161, 149] width 35 height 35
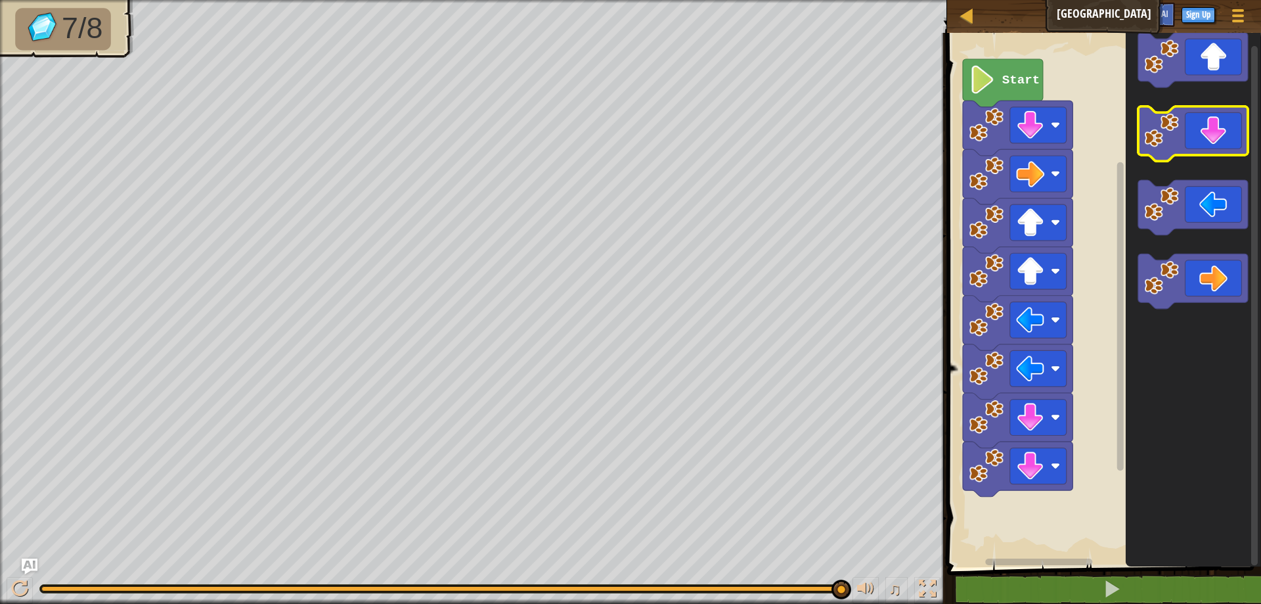
click at [1169, 133] on image "Blockly Workspace" at bounding box center [1161, 130] width 35 height 35
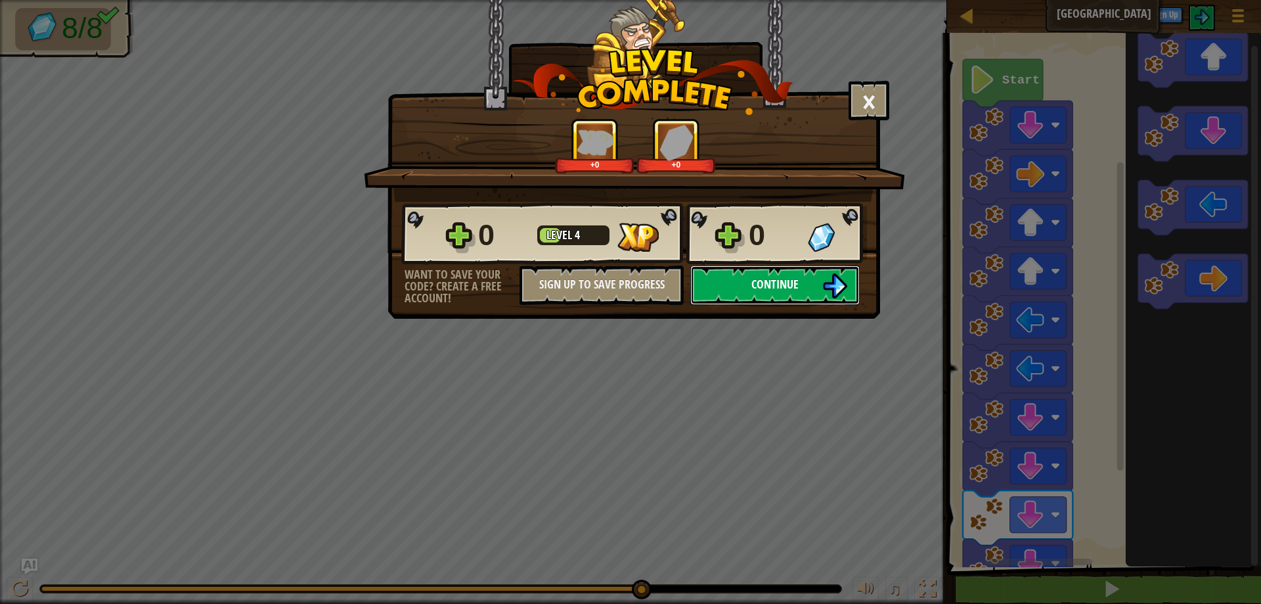
click at [807, 275] on button "Continue" at bounding box center [774, 284] width 169 height 39
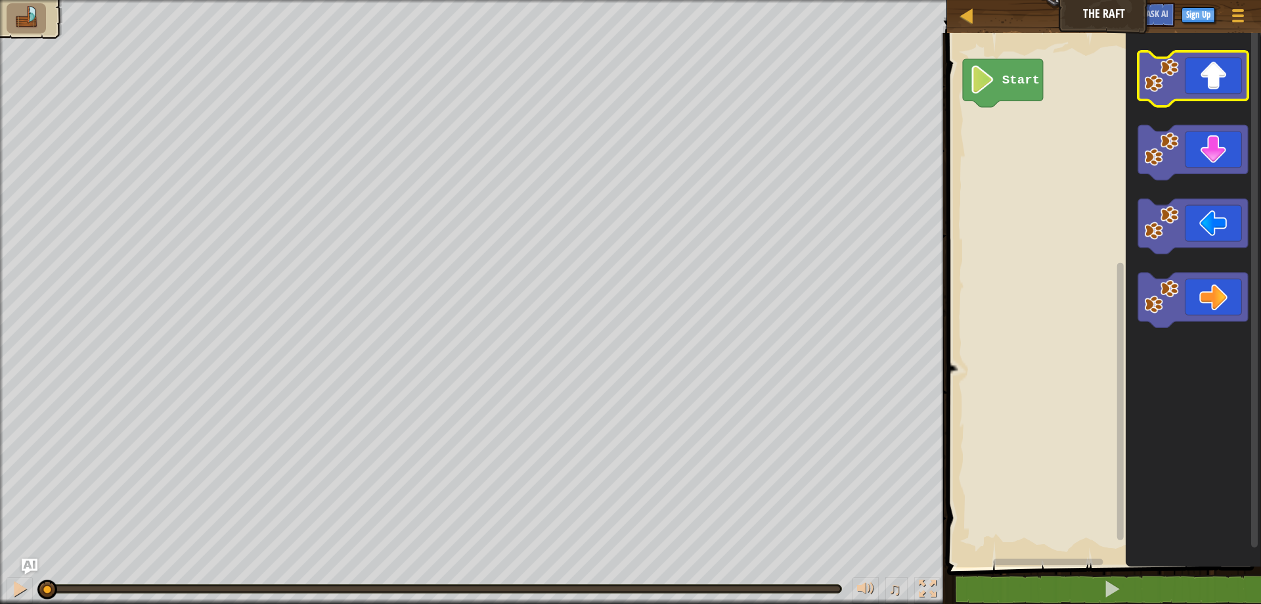
click at [1209, 93] on icon "Blockly Workspace" at bounding box center [1193, 78] width 110 height 55
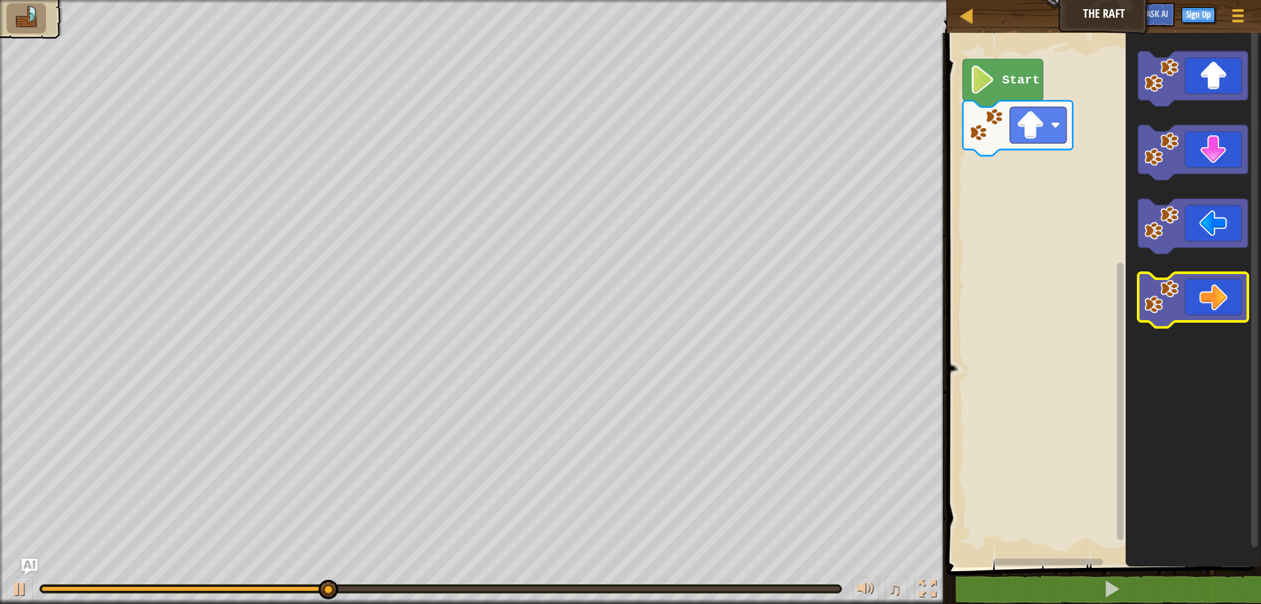
click at [1207, 307] on icon "Blockly Workspace" at bounding box center [1193, 300] width 110 height 55
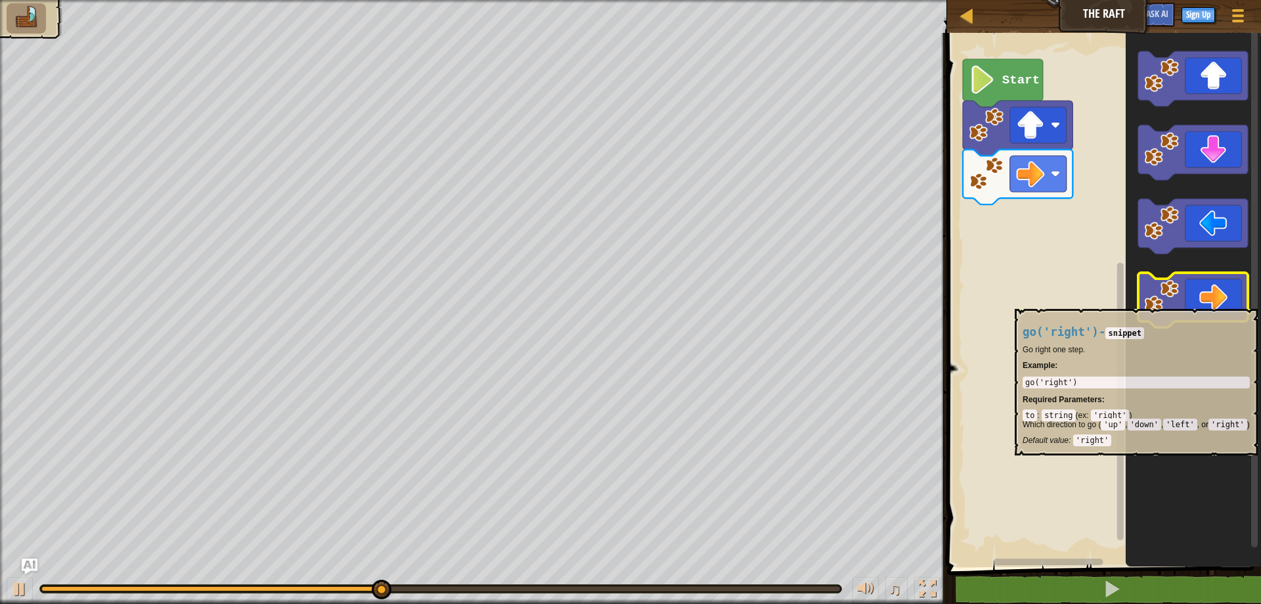
click at [1233, 302] on icon "Blockly Workspace" at bounding box center [1193, 300] width 110 height 55
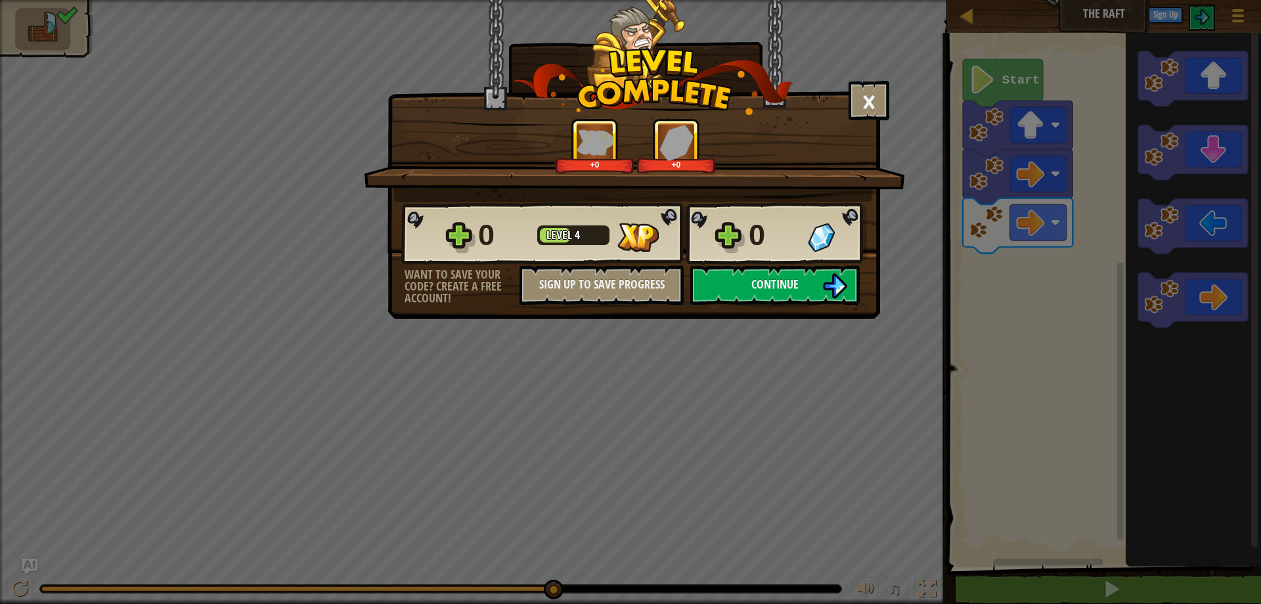
click at [768, 305] on div "× How fun was this level? +0 +0 Reticulating Splines... 0 Level 4 0 Want to sav…" at bounding box center [634, 159] width 493 height 319
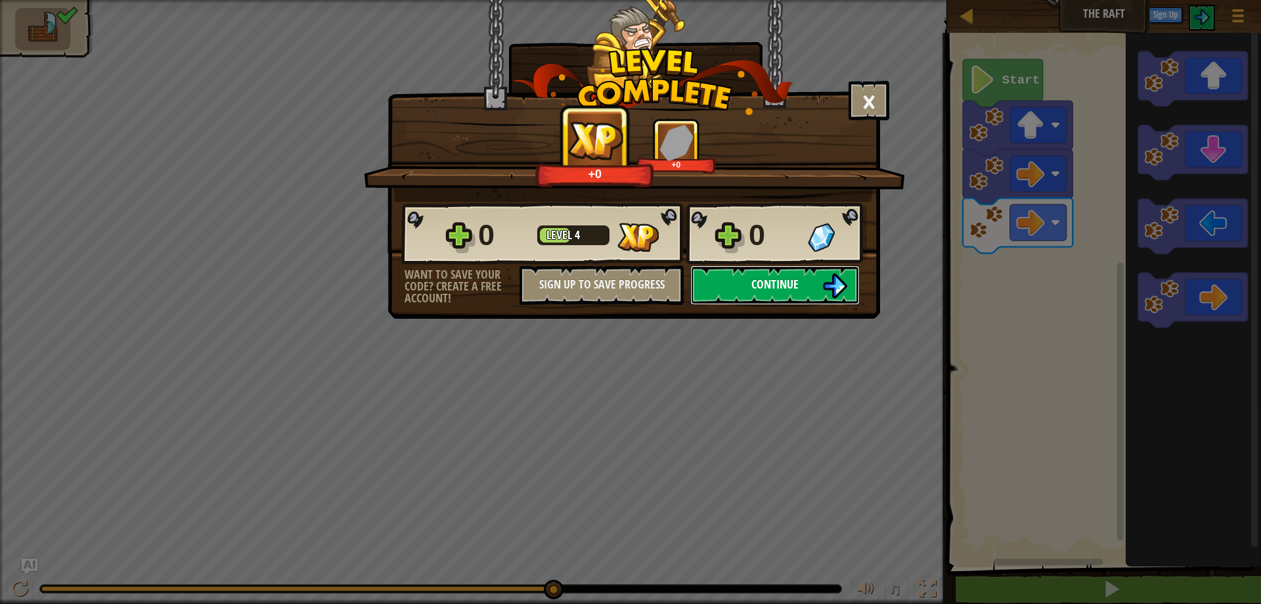
click at [772, 284] on span "Continue" at bounding box center [774, 284] width 47 height 16
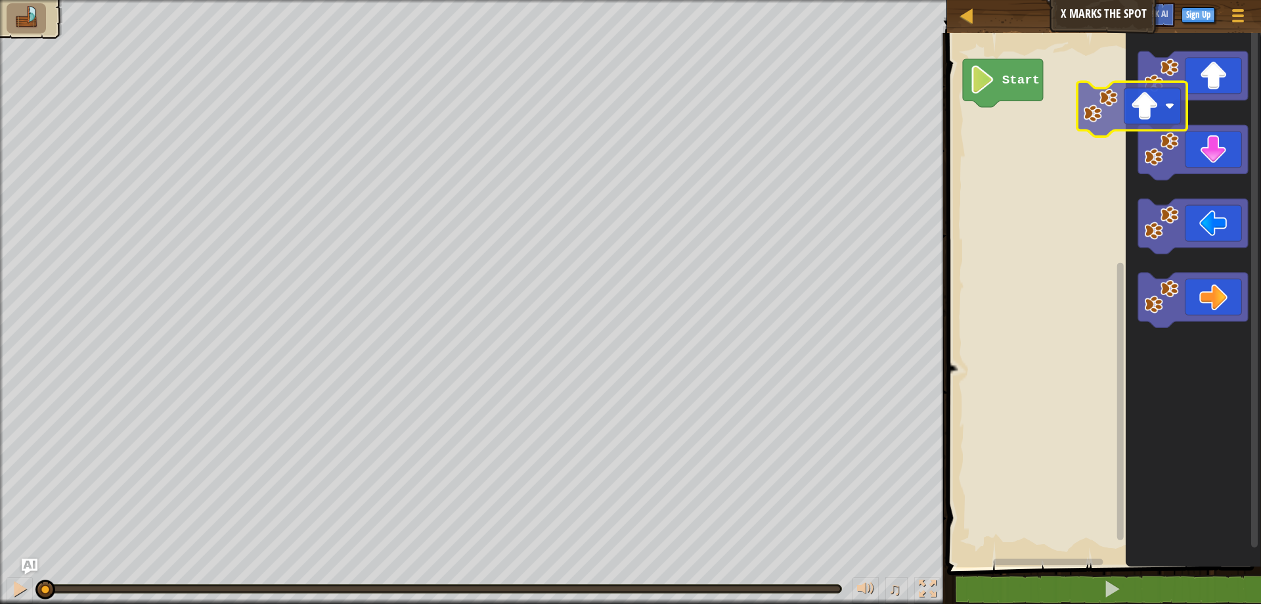
click at [1115, 104] on div "Start" at bounding box center [1102, 296] width 318 height 541
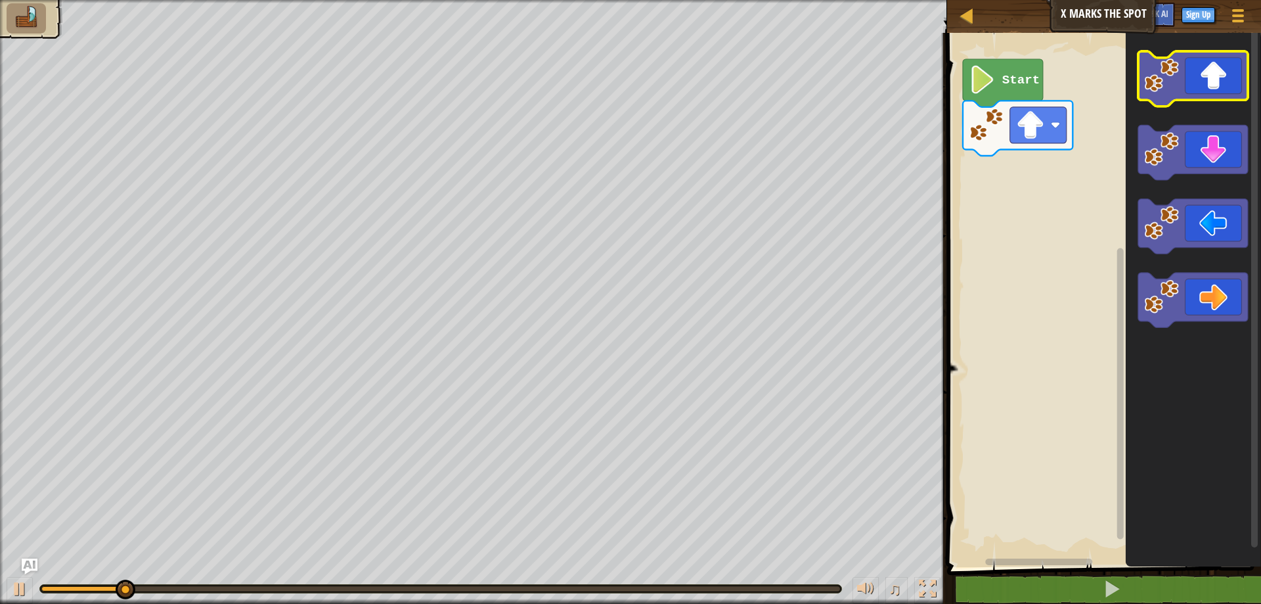
click at [1164, 81] on image "Blockly Workspace" at bounding box center [1161, 75] width 35 height 35
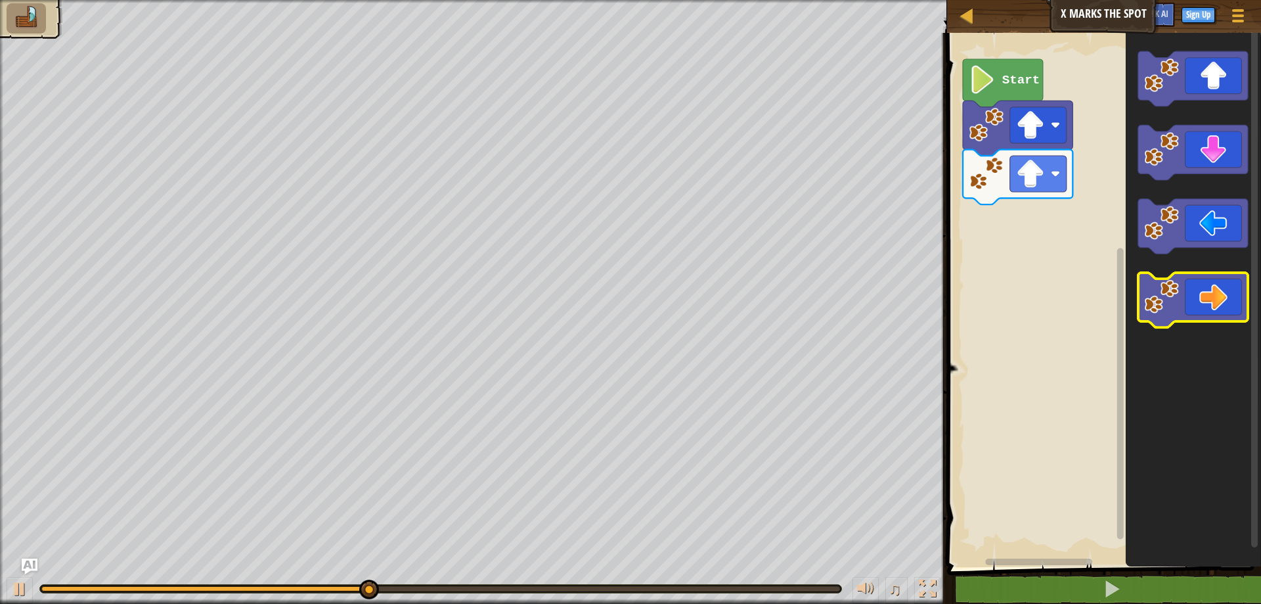
click at [1205, 279] on icon "Blockly Workspace" at bounding box center [1193, 300] width 110 height 55
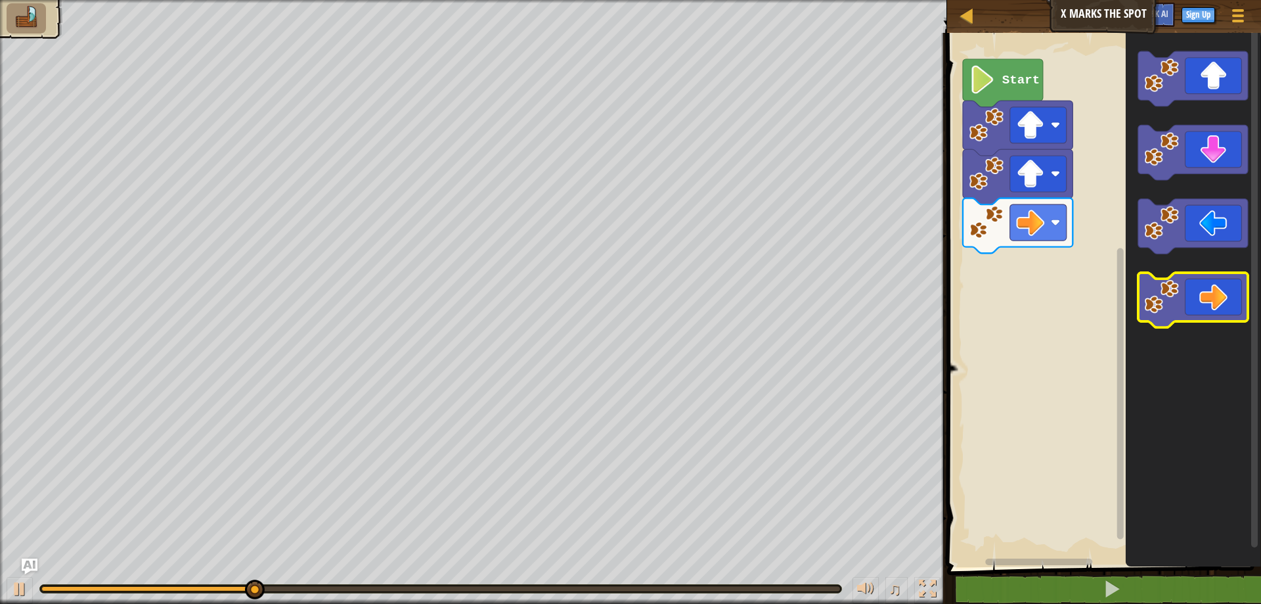
click at [1206, 279] on icon "Blockly Workspace" at bounding box center [1193, 300] width 110 height 55
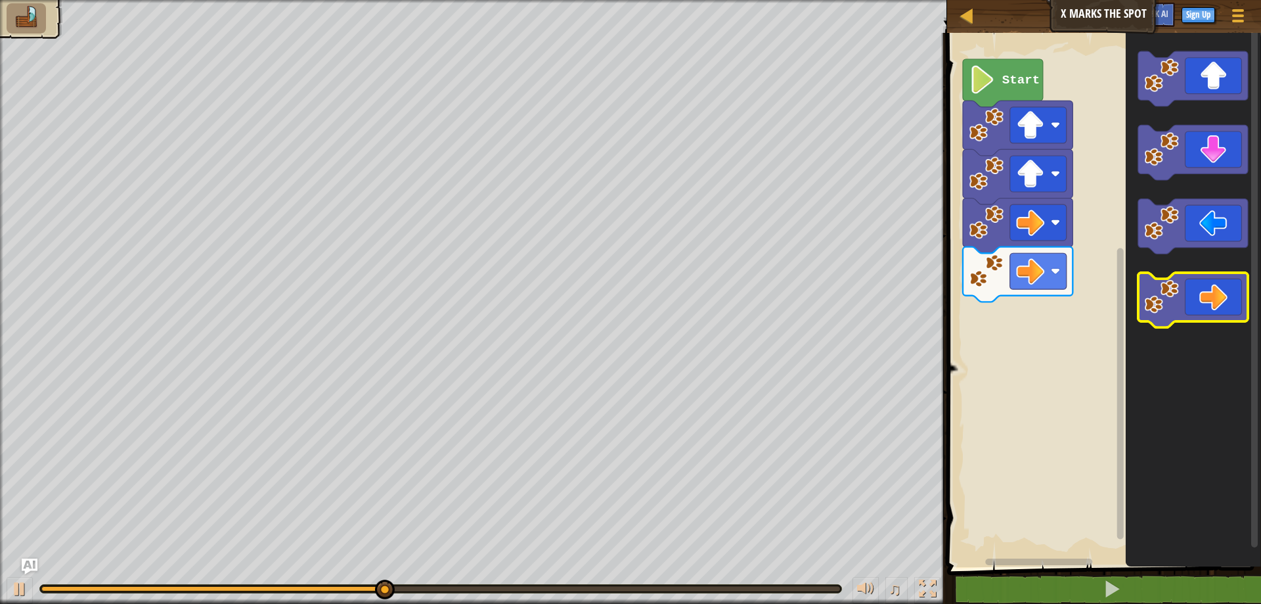
click at [1214, 293] on icon "Blockly Workspace" at bounding box center [1193, 300] width 110 height 55
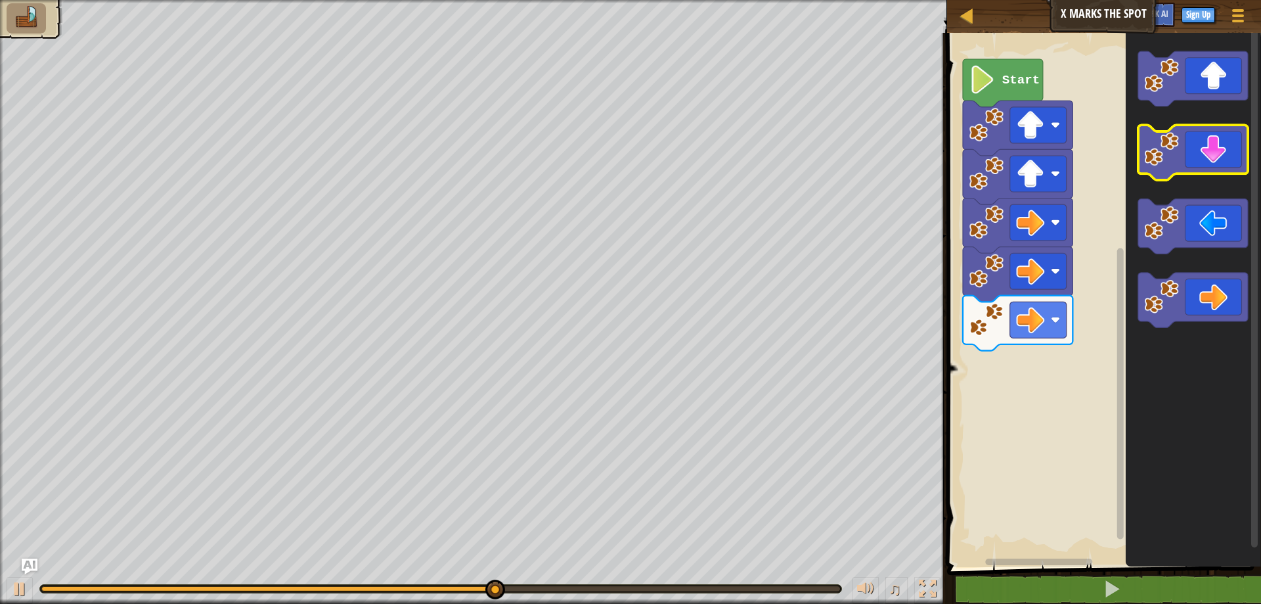
click at [1230, 155] on icon "Blockly Workspace" at bounding box center [1193, 152] width 110 height 55
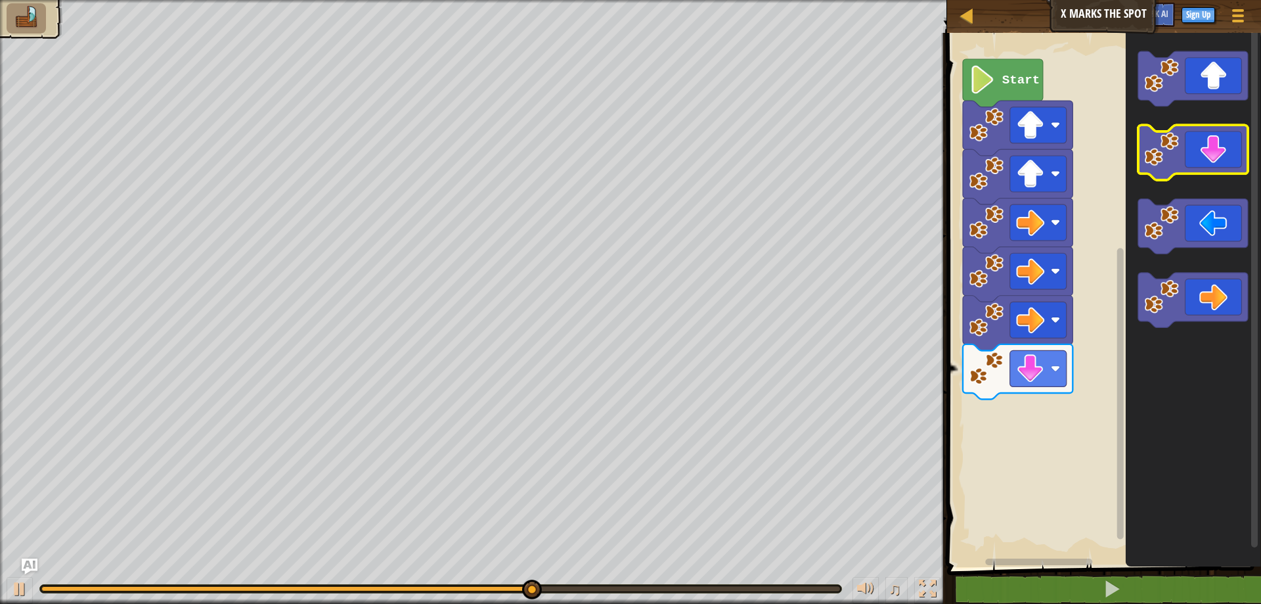
click at [1230, 155] on icon "Blockly Workspace" at bounding box center [1193, 152] width 110 height 55
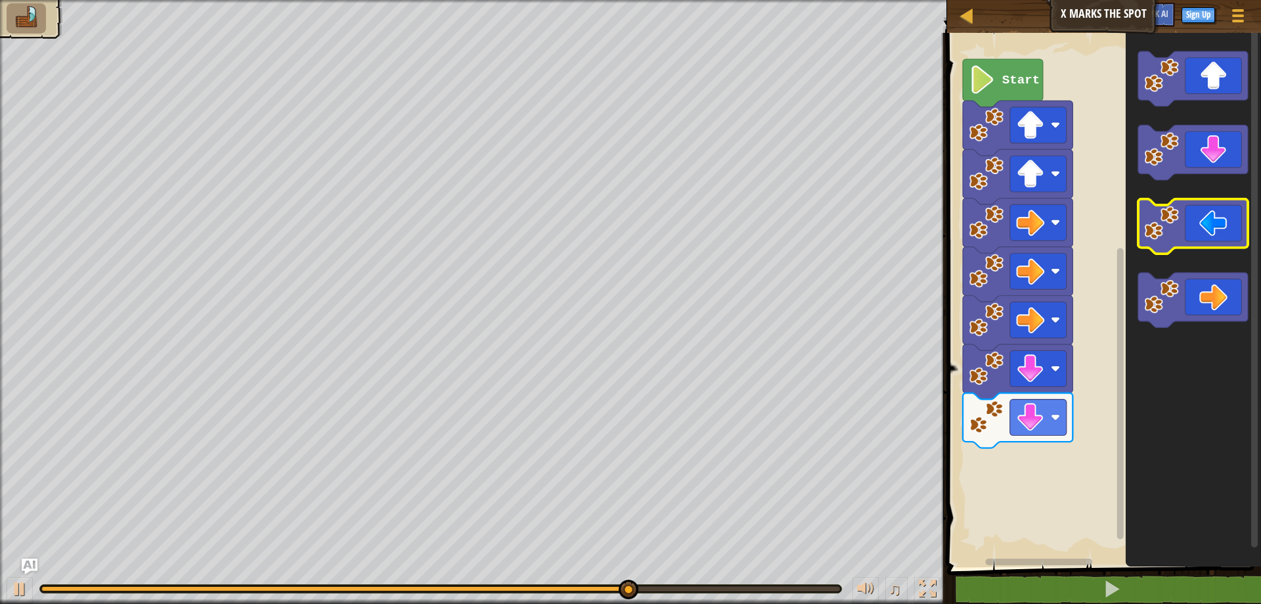
click at [1225, 228] on icon "Blockly Workspace" at bounding box center [1193, 226] width 110 height 55
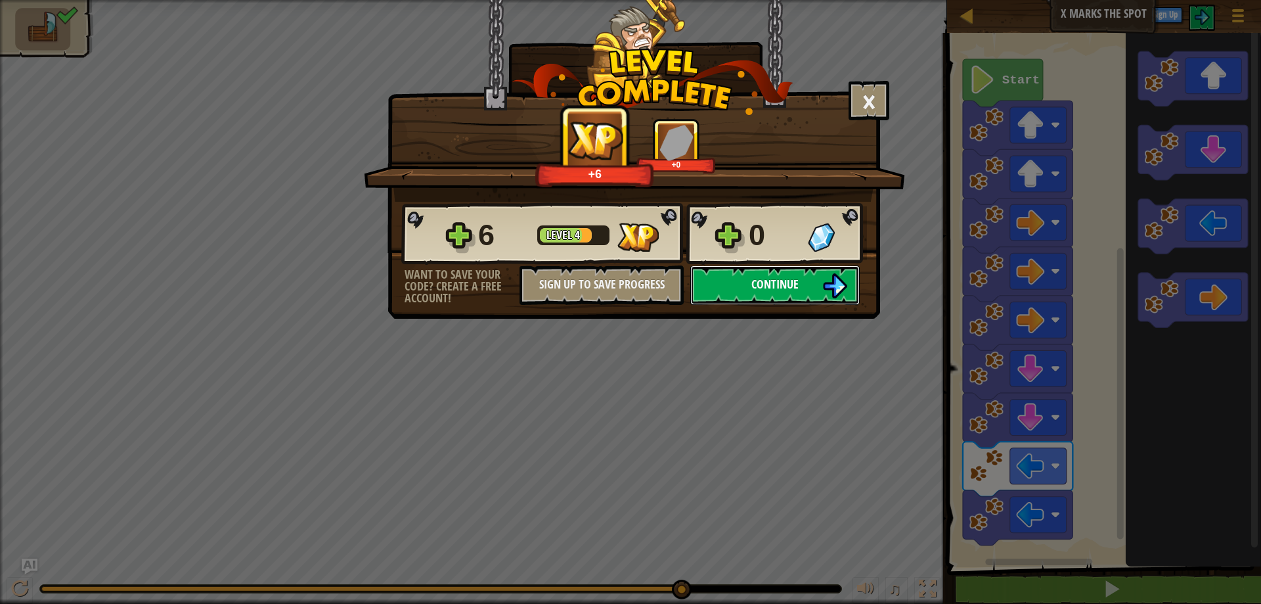
click at [798, 293] on button "Continue" at bounding box center [774, 284] width 169 height 39
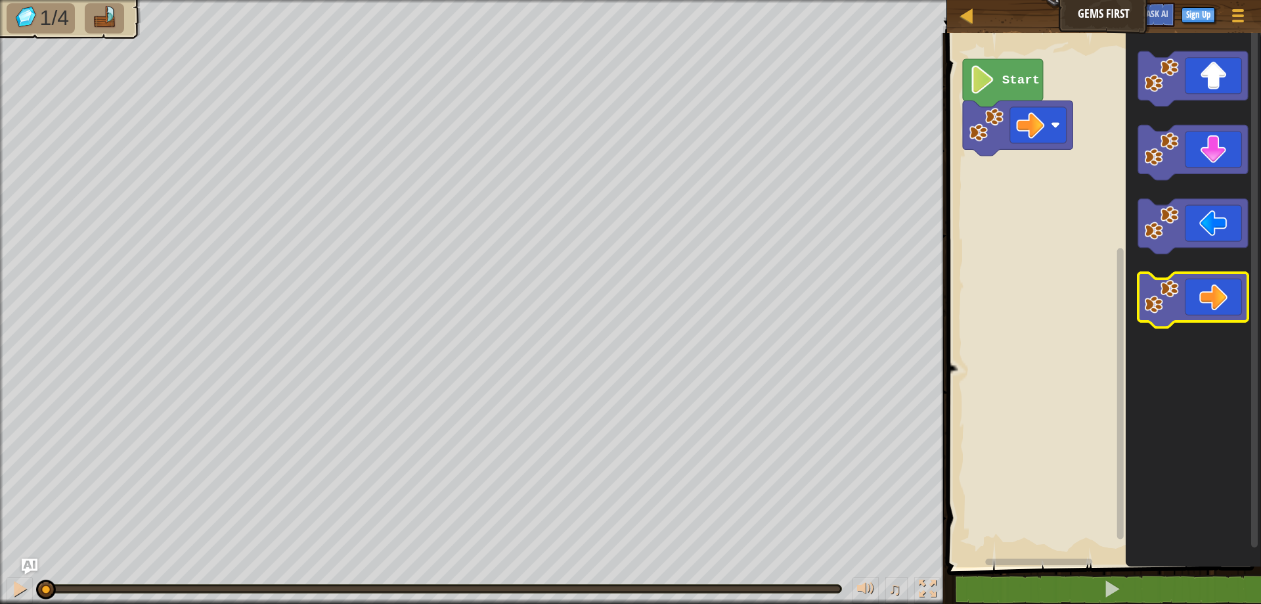
click at [1174, 296] on image "Blockly Workspace" at bounding box center [1161, 296] width 35 height 35
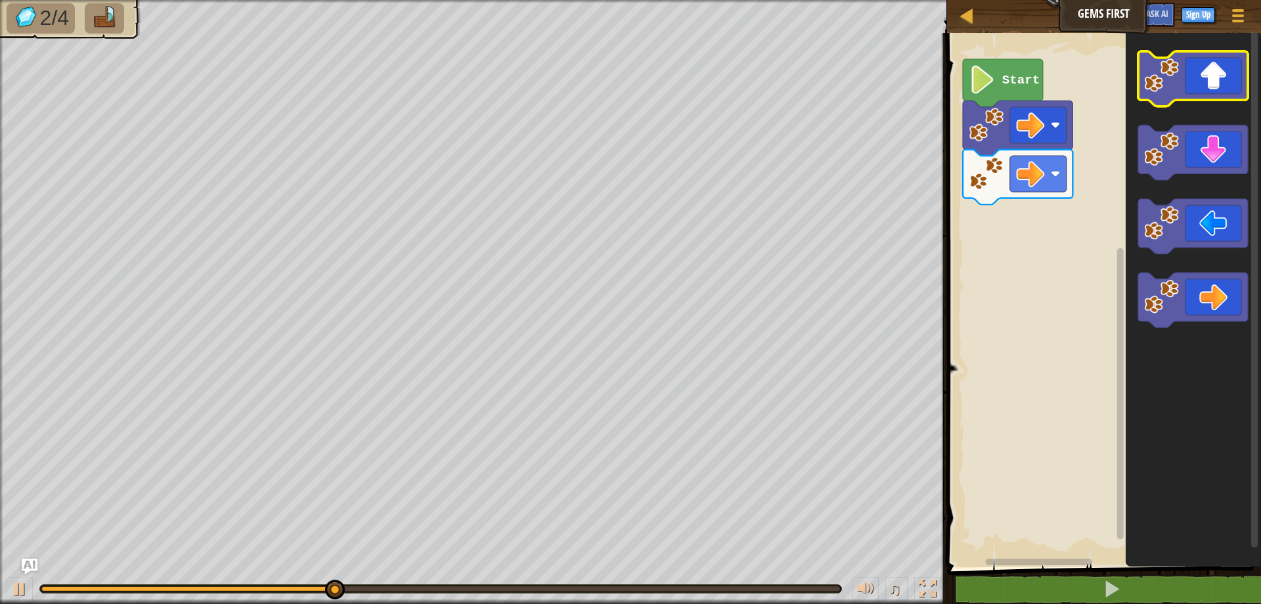
click at [1194, 70] on icon "Blockly Workspace" at bounding box center [1193, 78] width 110 height 55
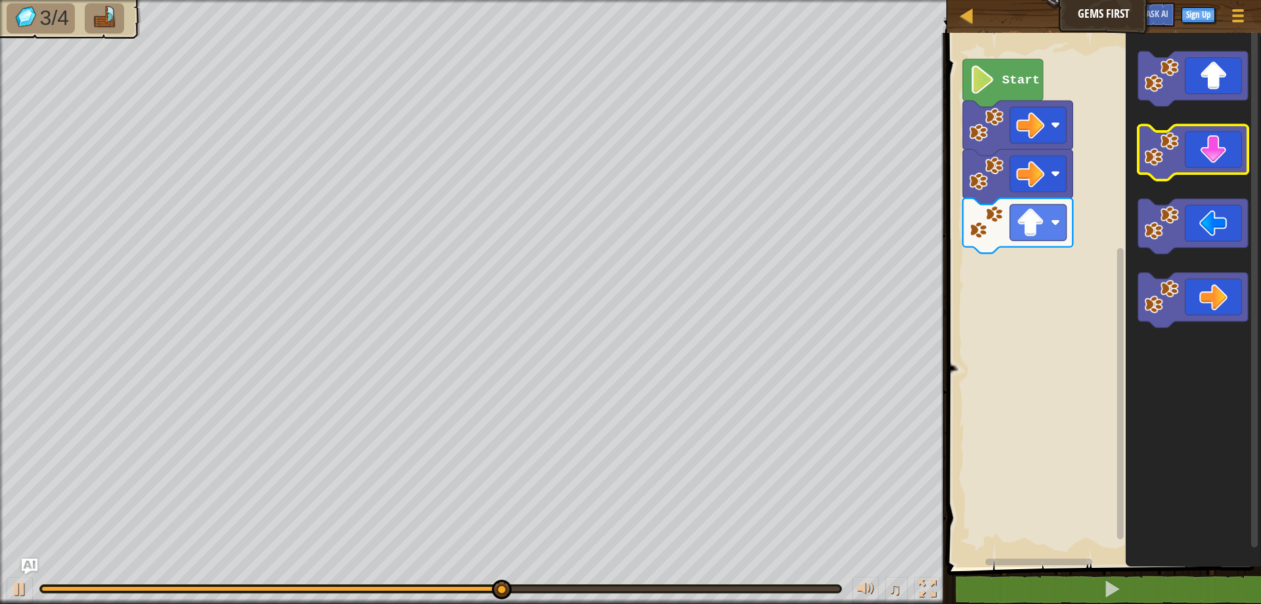
click at [1215, 171] on icon "Blockly Workspace" at bounding box center [1193, 152] width 110 height 55
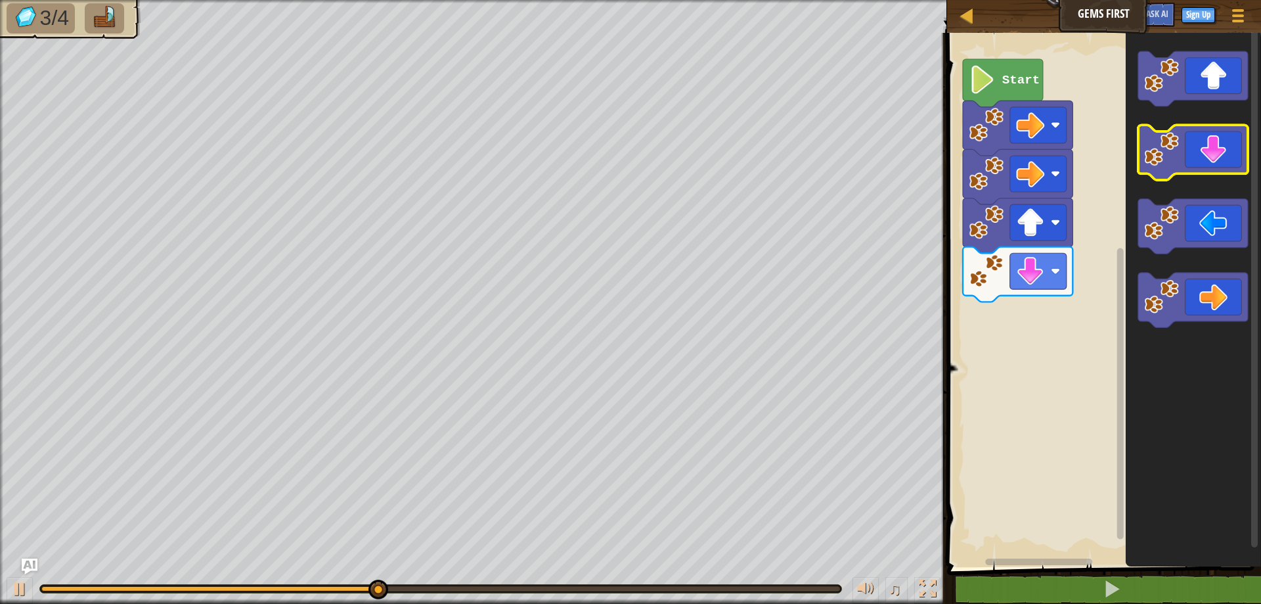
click at [1215, 171] on icon "Blockly Workspace" at bounding box center [1193, 152] width 110 height 55
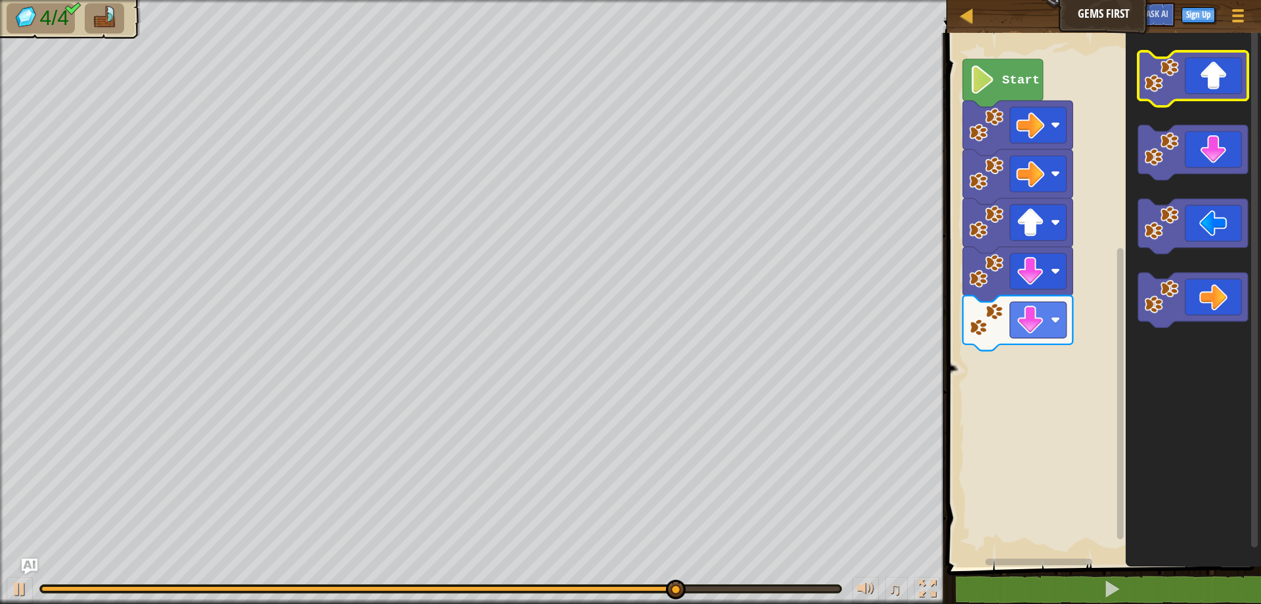
click at [1241, 88] on icon "Blockly Workspace" at bounding box center [1193, 78] width 110 height 55
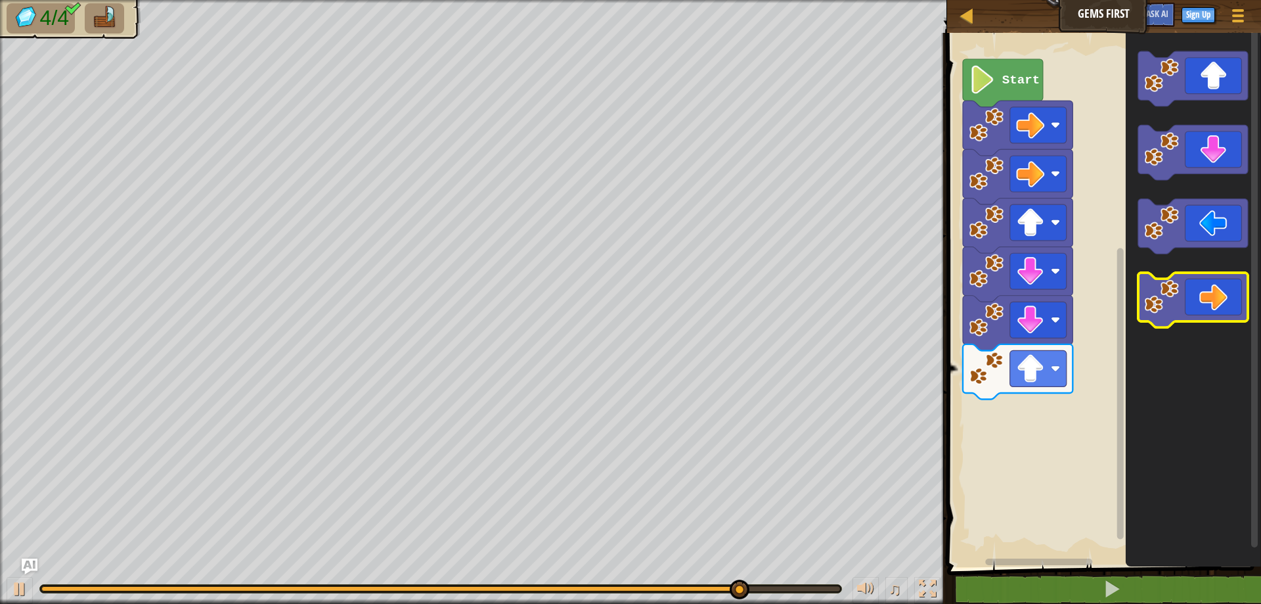
click at [1223, 278] on icon "Blockly Workspace" at bounding box center [1193, 300] width 110 height 55
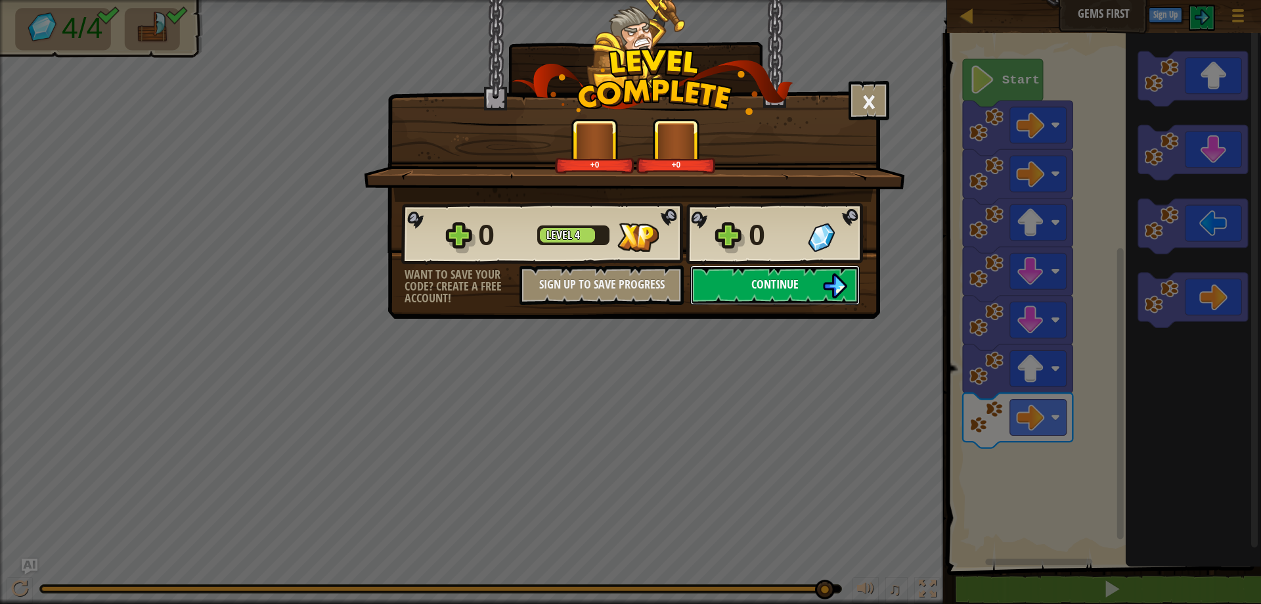
click at [713, 281] on button "Continue" at bounding box center [774, 284] width 169 height 39
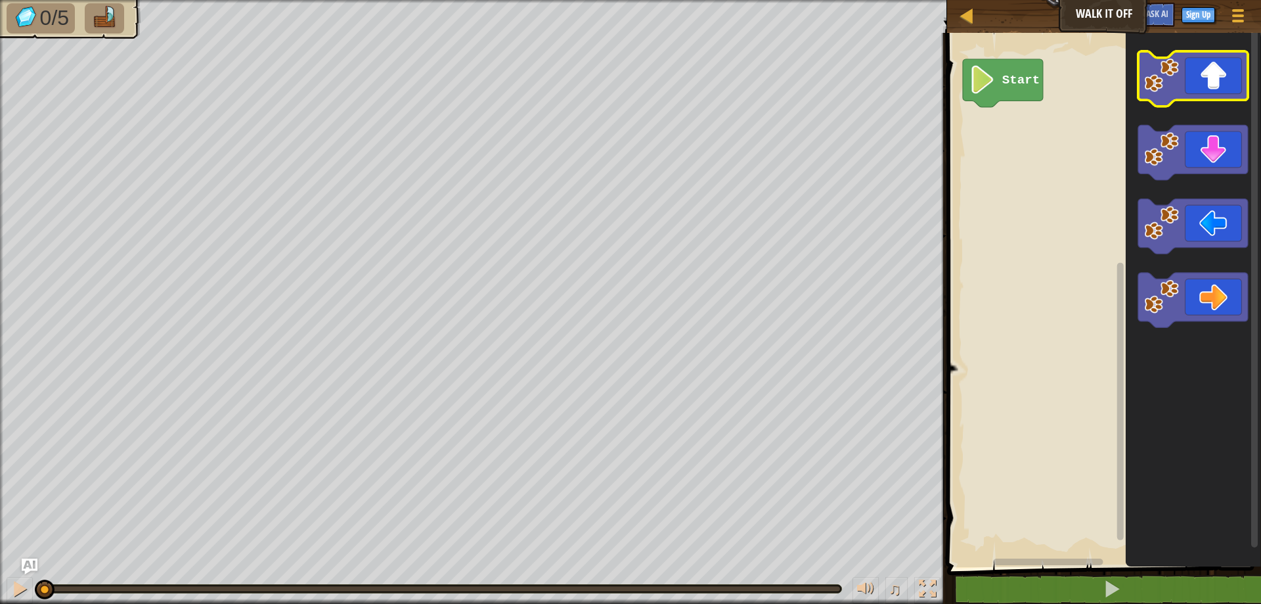
click at [1202, 83] on icon "Blockly Workspace" at bounding box center [1193, 78] width 110 height 55
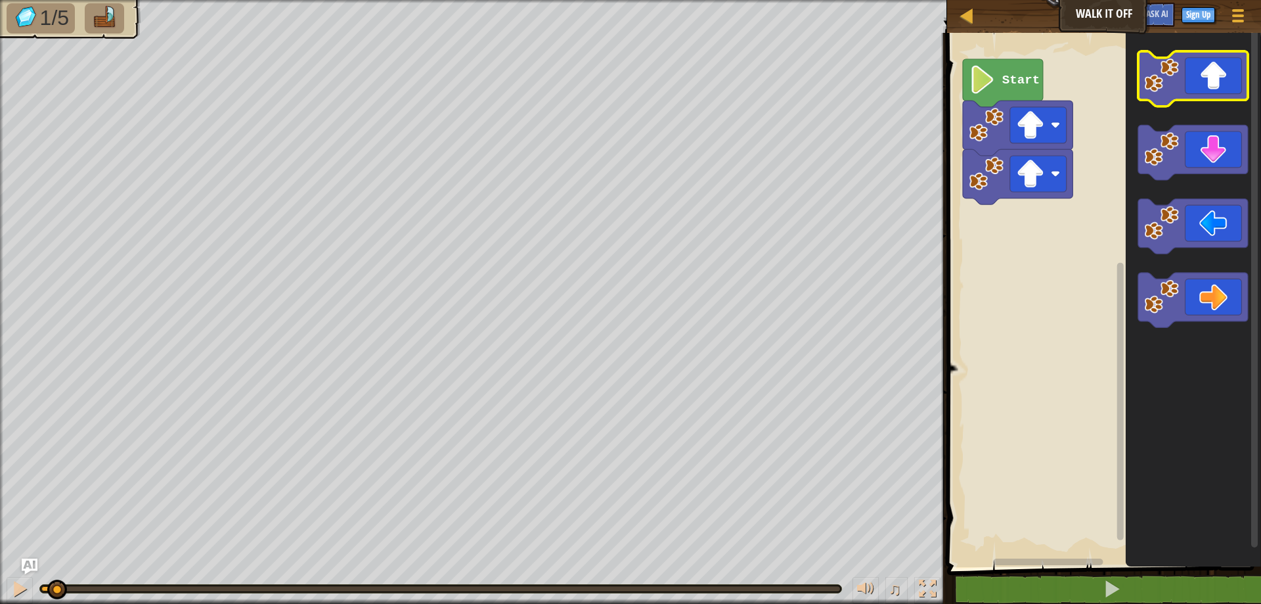
click at [1203, 83] on icon "Blockly Workspace" at bounding box center [1193, 78] width 110 height 55
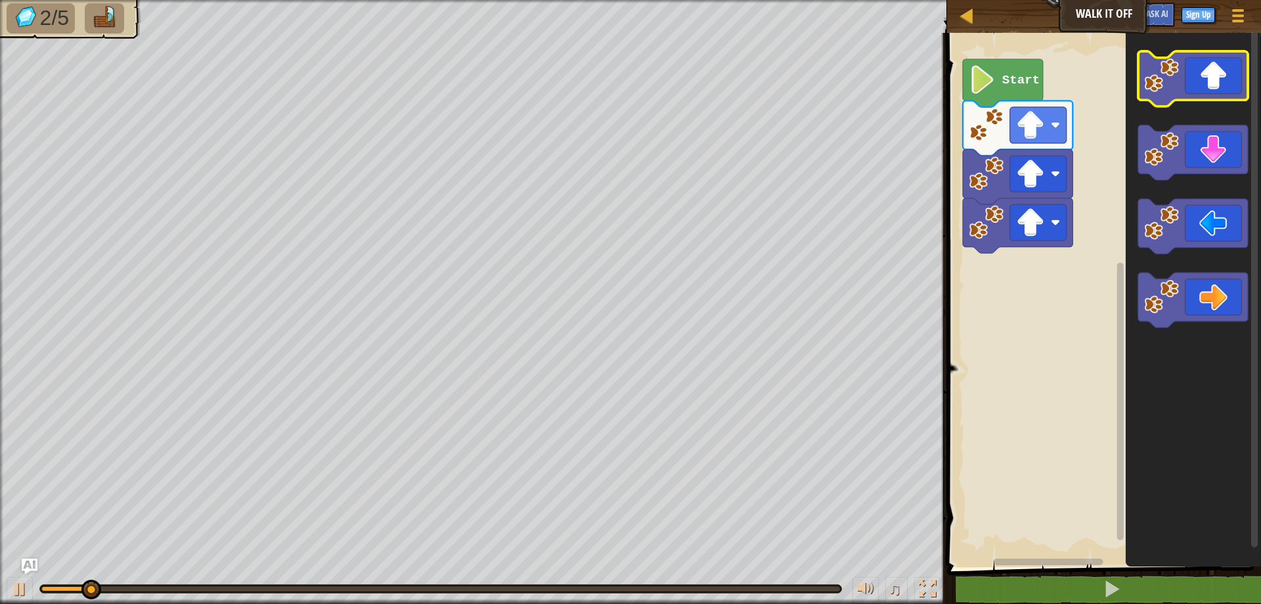
click at [1204, 82] on icon "Blockly Workspace" at bounding box center [1193, 78] width 110 height 55
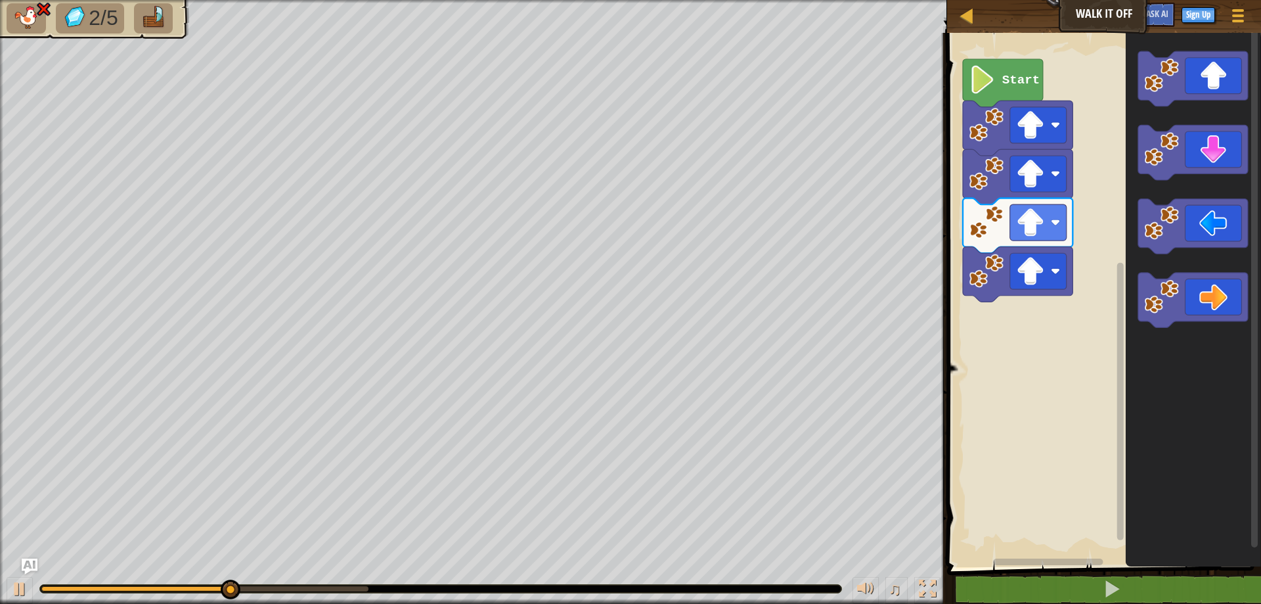
click at [1078, 271] on rect "Blockly Workspace" at bounding box center [1102, 296] width 318 height 541
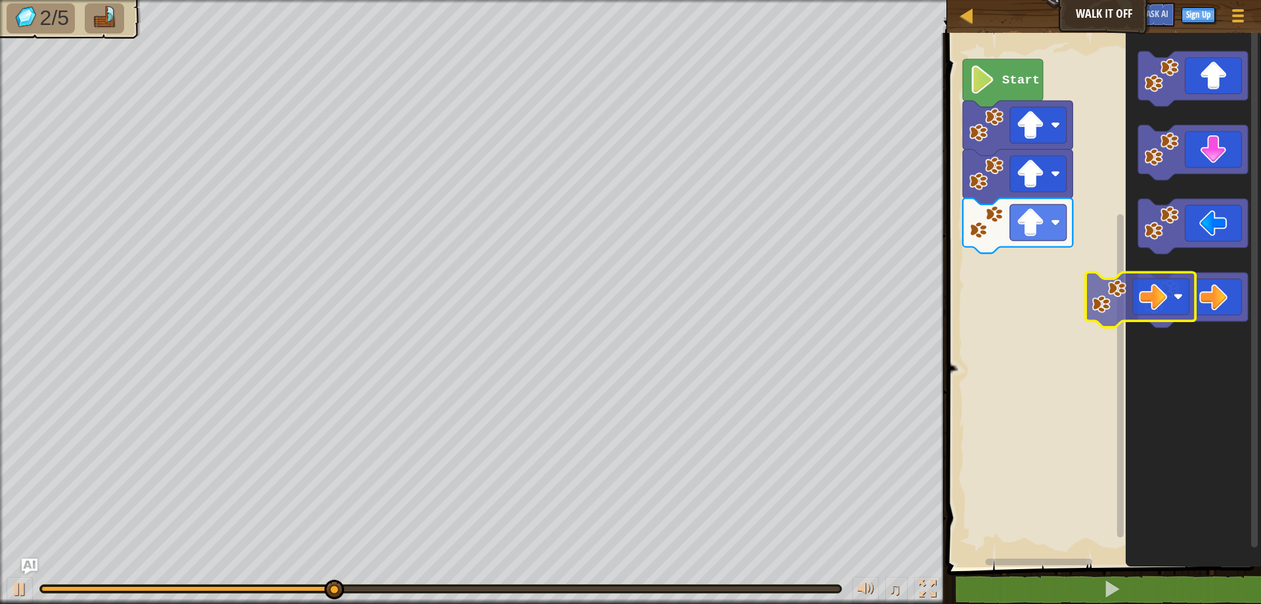
click at [1181, 300] on icon "Blockly Workspace" at bounding box center [1193, 300] width 110 height 55
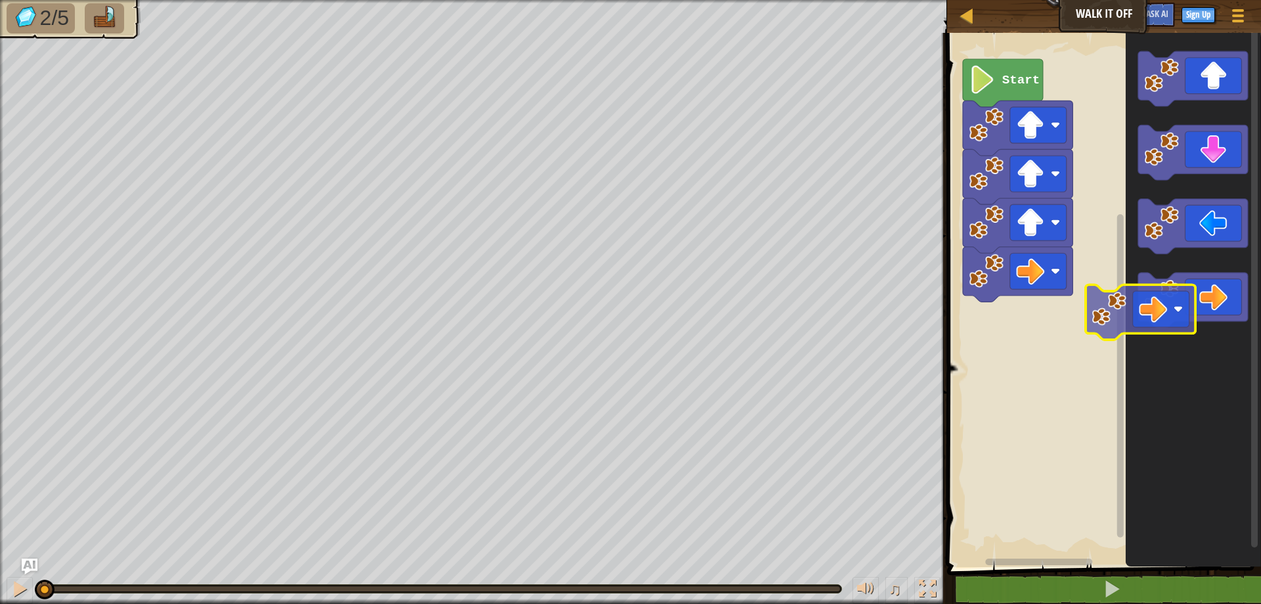
click at [1107, 301] on div "Start" at bounding box center [1102, 296] width 318 height 541
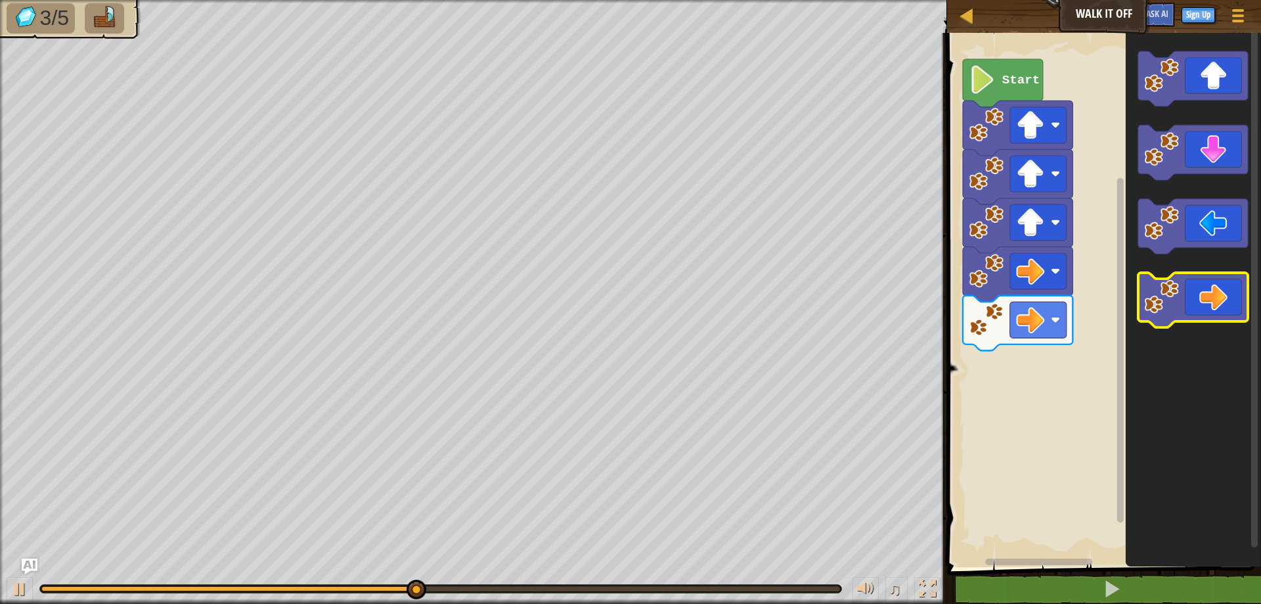
click at [1226, 304] on icon "Blockly Workspace" at bounding box center [1193, 300] width 110 height 55
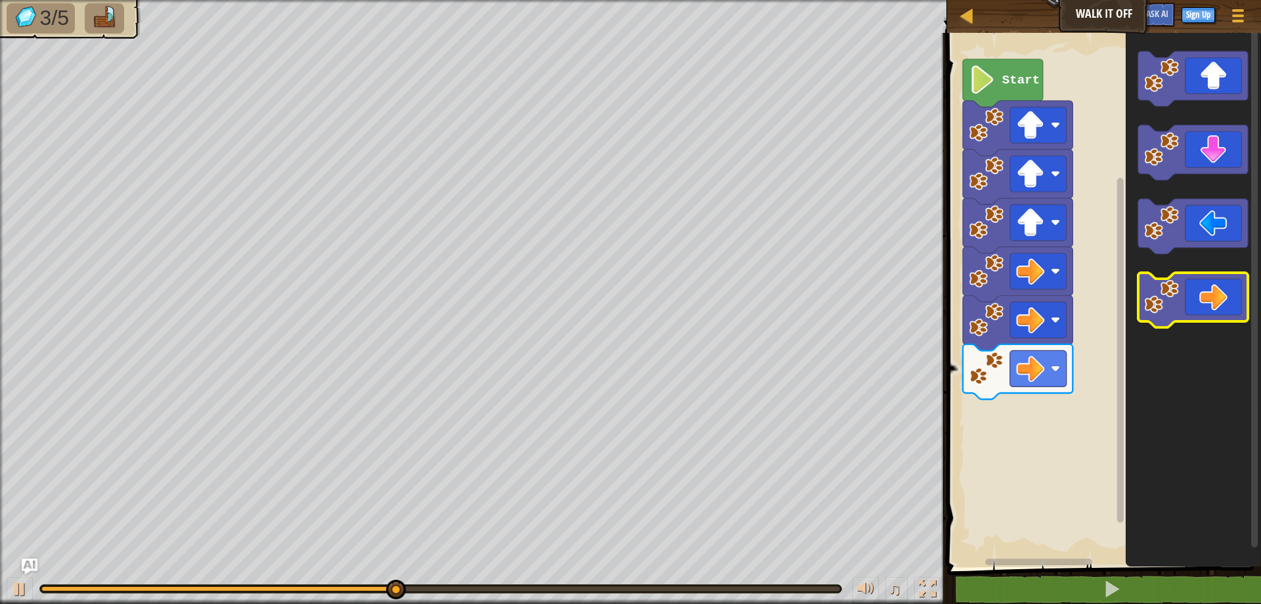
click at [1226, 304] on icon "Blockly Workspace" at bounding box center [1193, 300] width 110 height 55
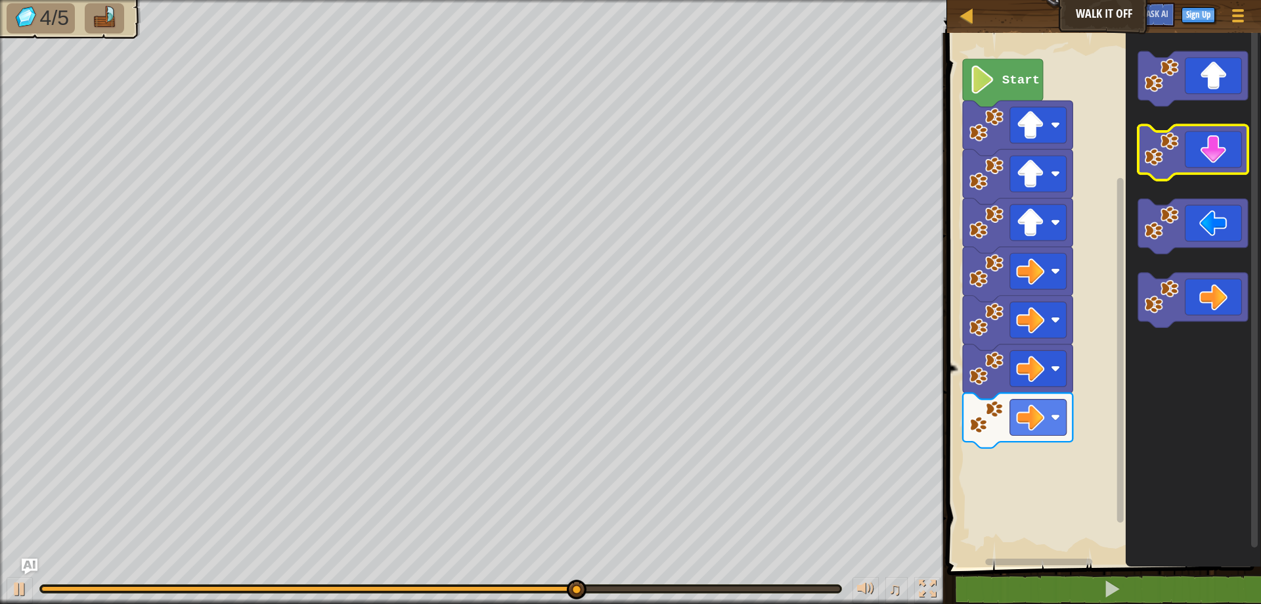
click at [1198, 154] on icon "Blockly Workspace" at bounding box center [1193, 152] width 110 height 55
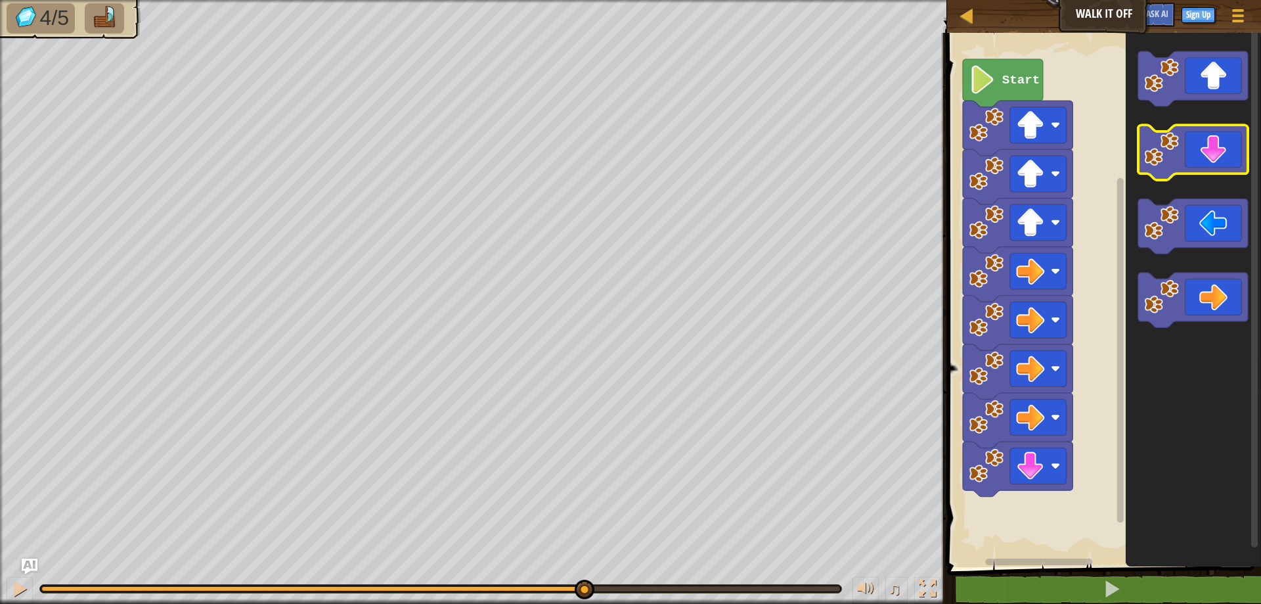
click at [1198, 154] on icon "Blockly Workspace" at bounding box center [1193, 152] width 110 height 55
click at [1218, 165] on icon "Blockly Workspace" at bounding box center [1193, 152] width 110 height 55
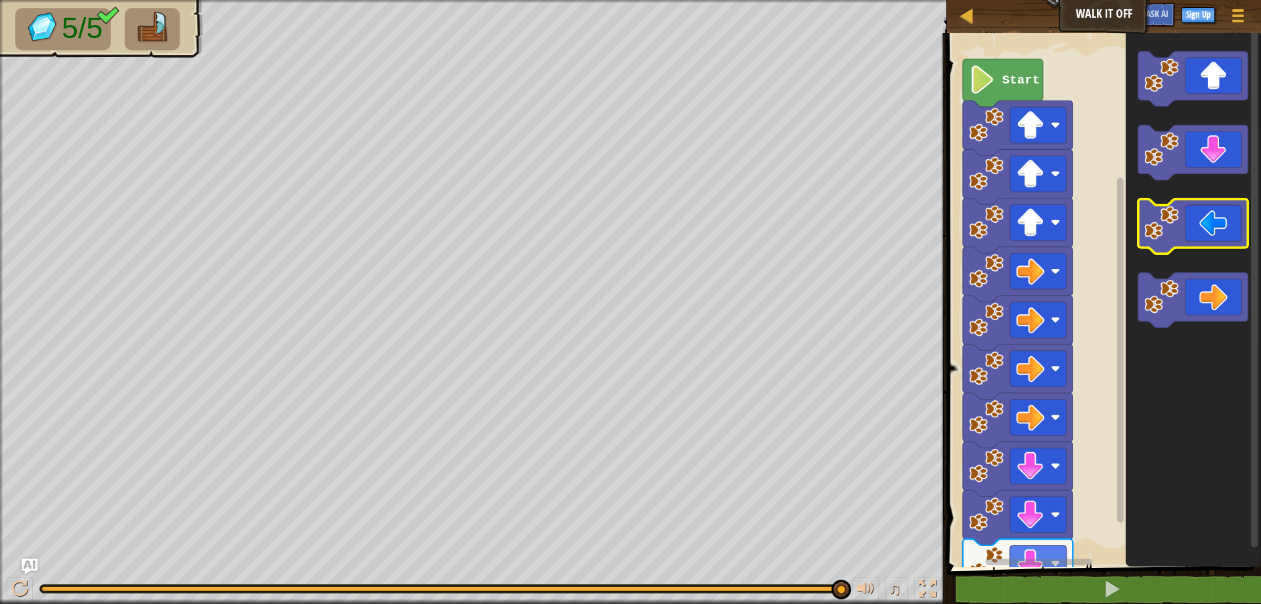
click at [1170, 238] on image "Blockly Workspace" at bounding box center [1161, 223] width 35 height 35
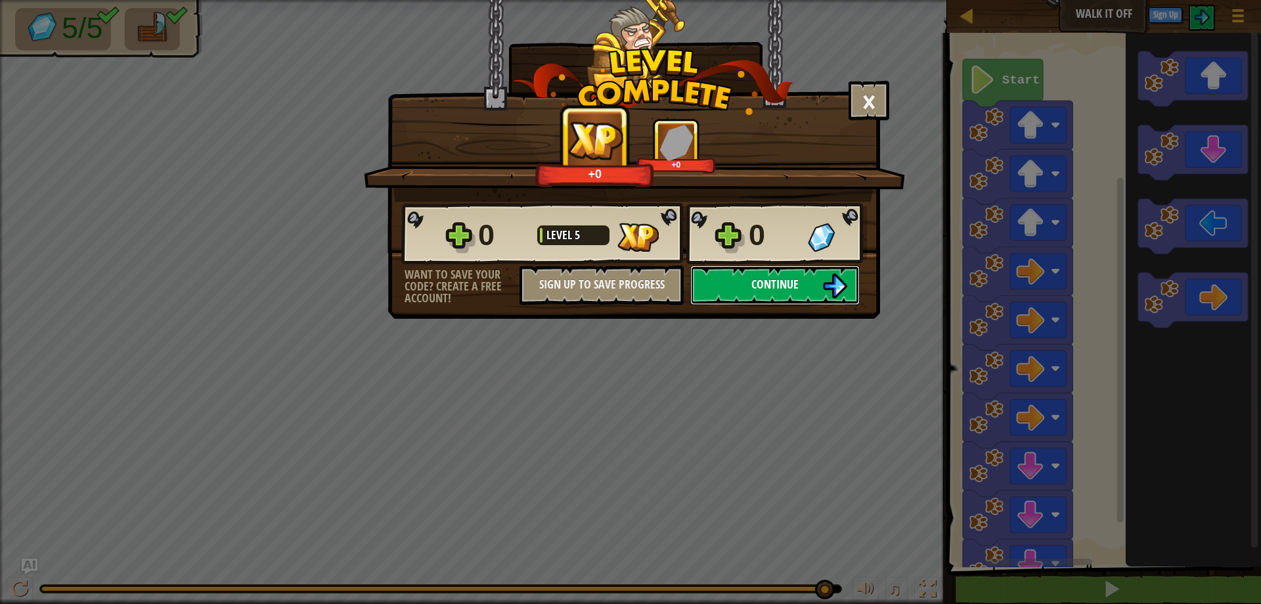
click at [793, 290] on span "Continue" at bounding box center [774, 284] width 47 height 16
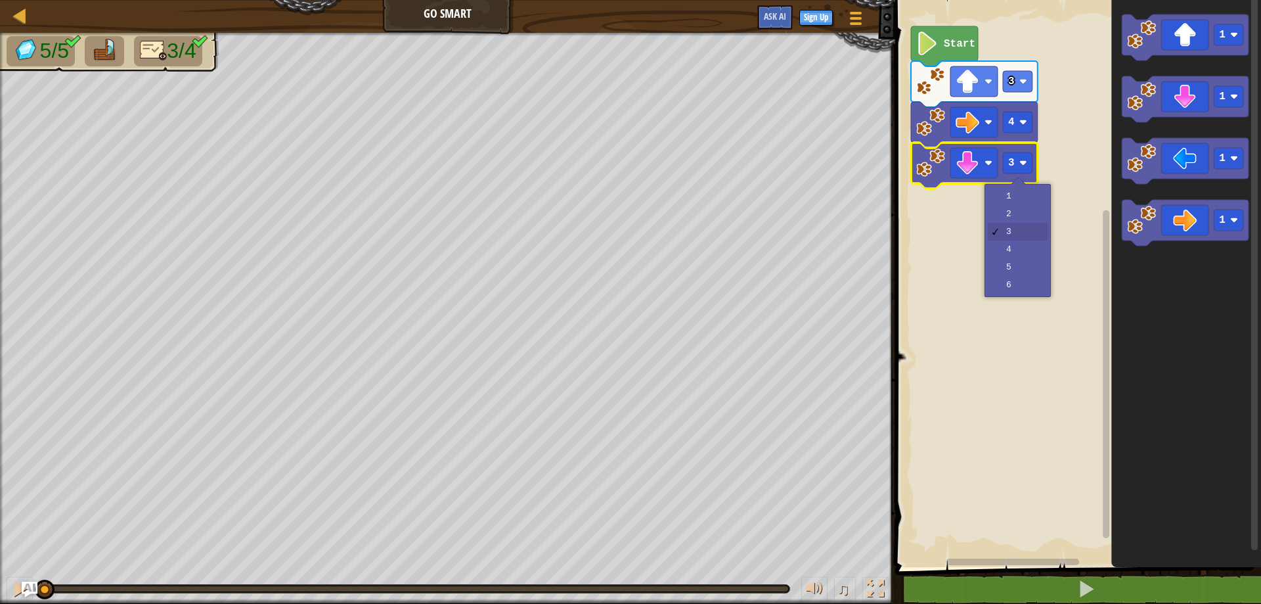
click at [1077, 163] on rect "Blockly Workspace" at bounding box center [1076, 279] width 370 height 573
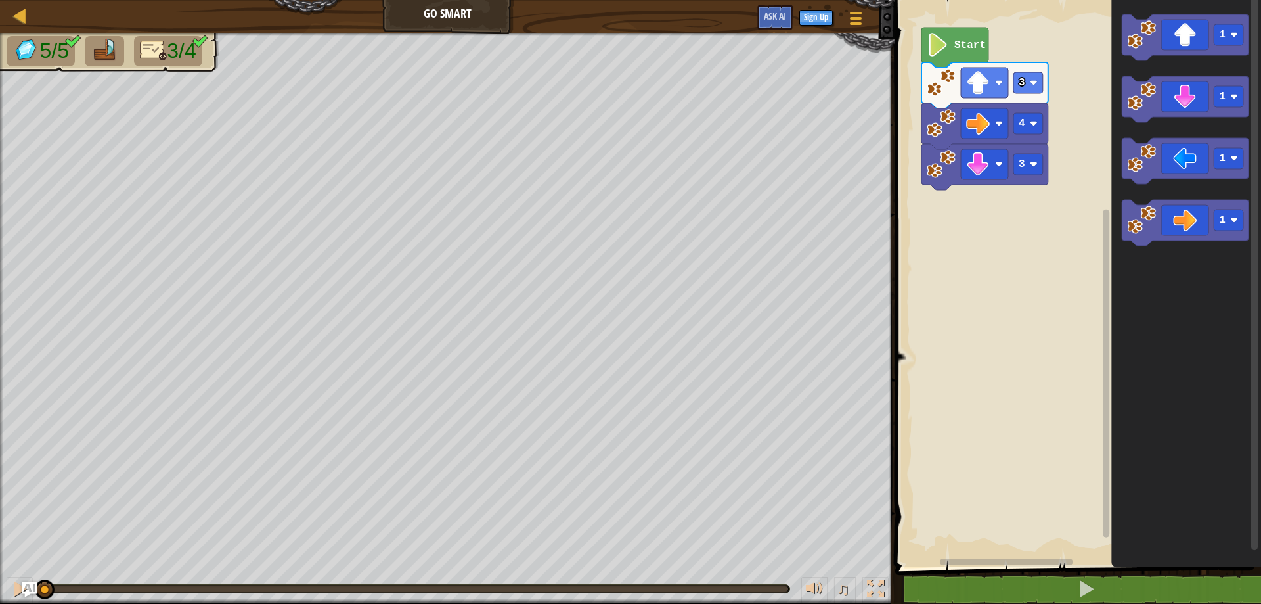
click at [918, 83] on rect "Blockly Workspace" at bounding box center [1076, 279] width 370 height 573
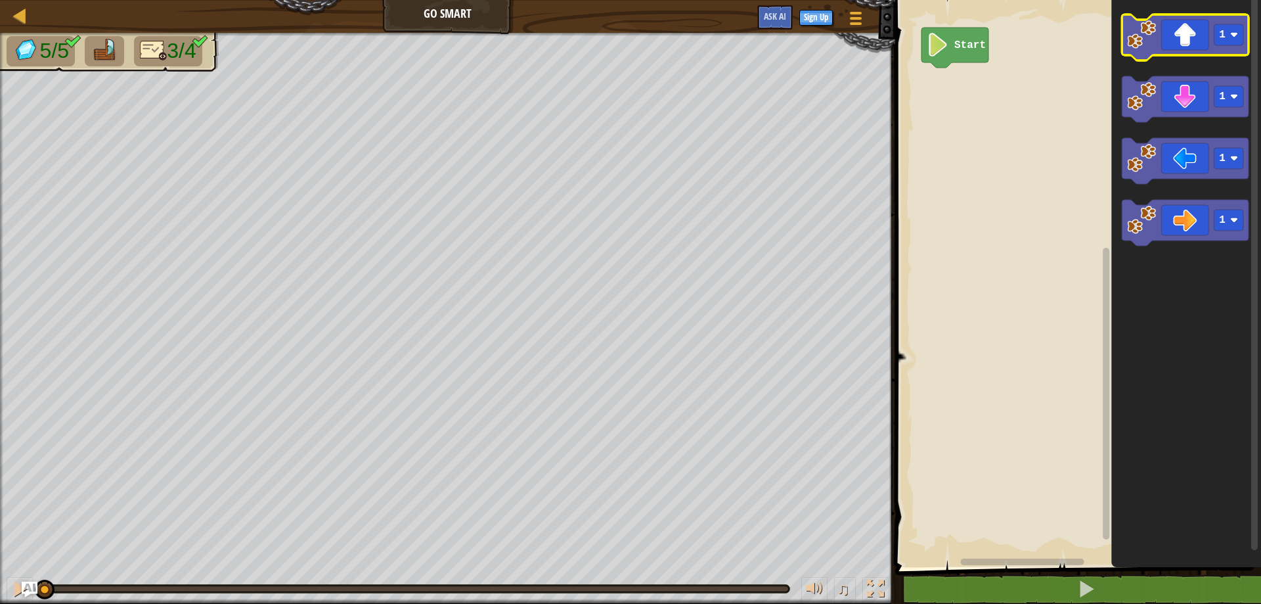
click at [1189, 26] on icon "Blockly Workspace" at bounding box center [1185, 37] width 127 height 46
click at [1192, 25] on icon "Blockly Workspace" at bounding box center [1185, 37] width 127 height 46
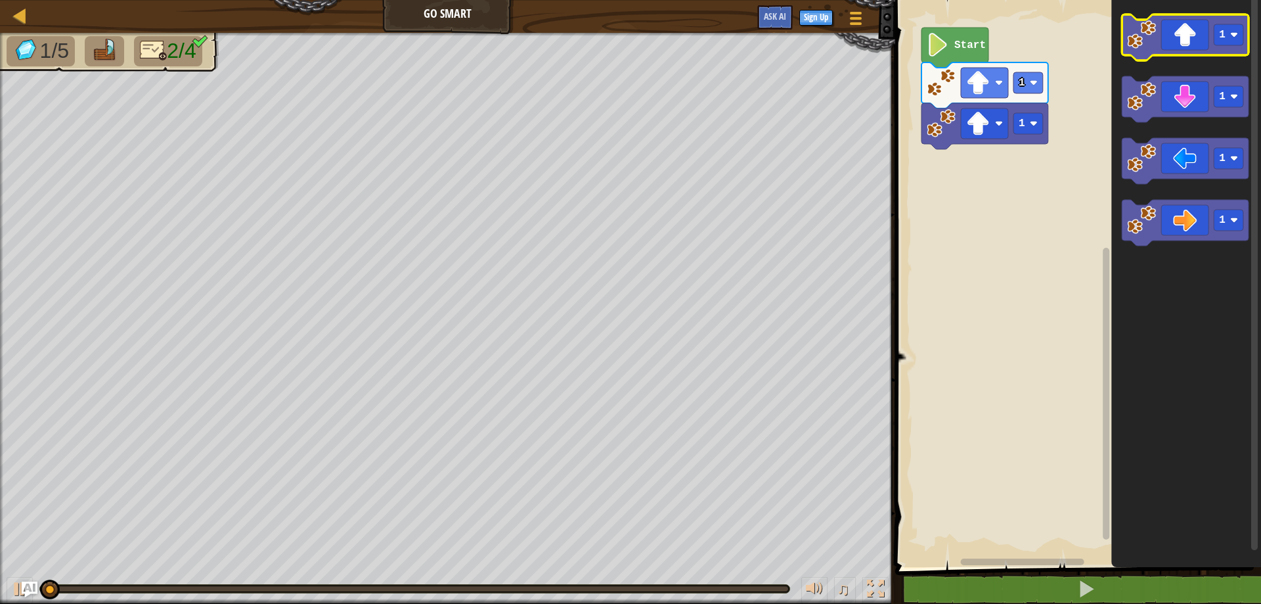
click at [1192, 25] on icon "Blockly Workspace" at bounding box center [1185, 37] width 127 height 46
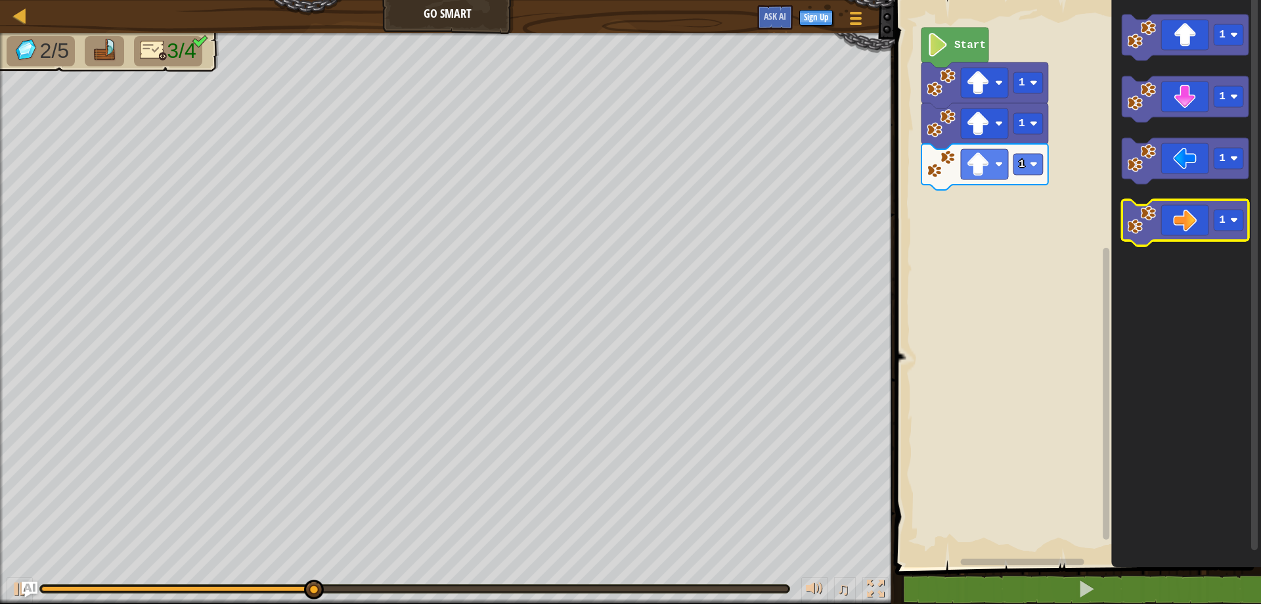
click at [1216, 208] on icon "Blockly Workspace" at bounding box center [1185, 223] width 127 height 46
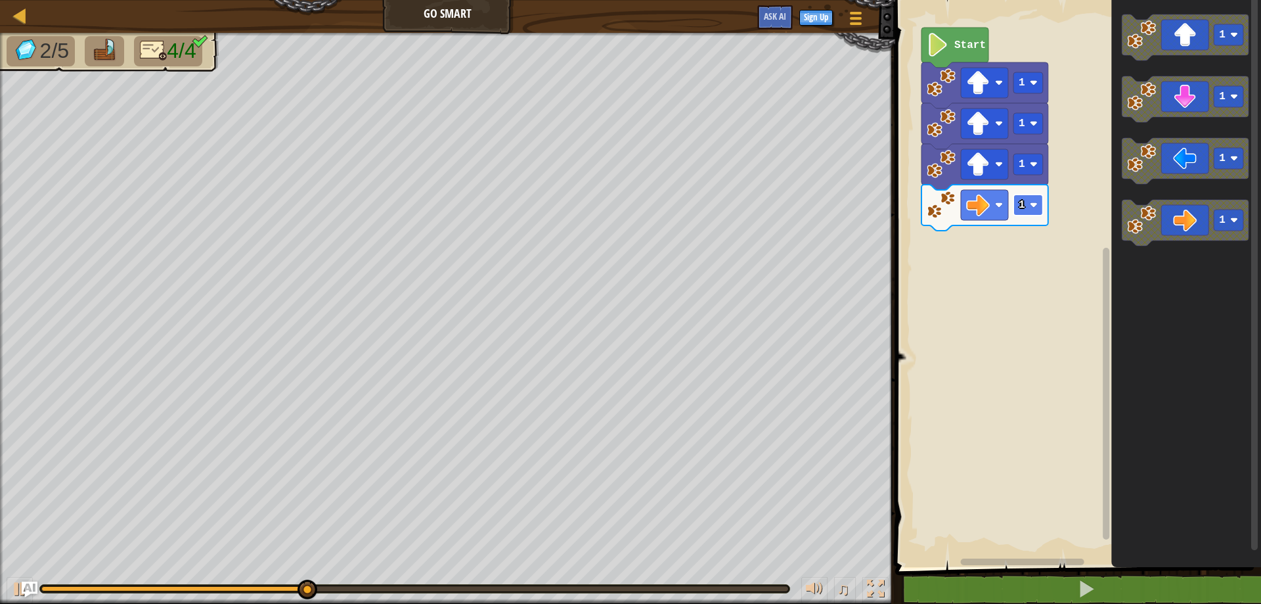
click at [1032, 206] on image "Blockly Workspace" at bounding box center [1034, 205] width 8 height 8
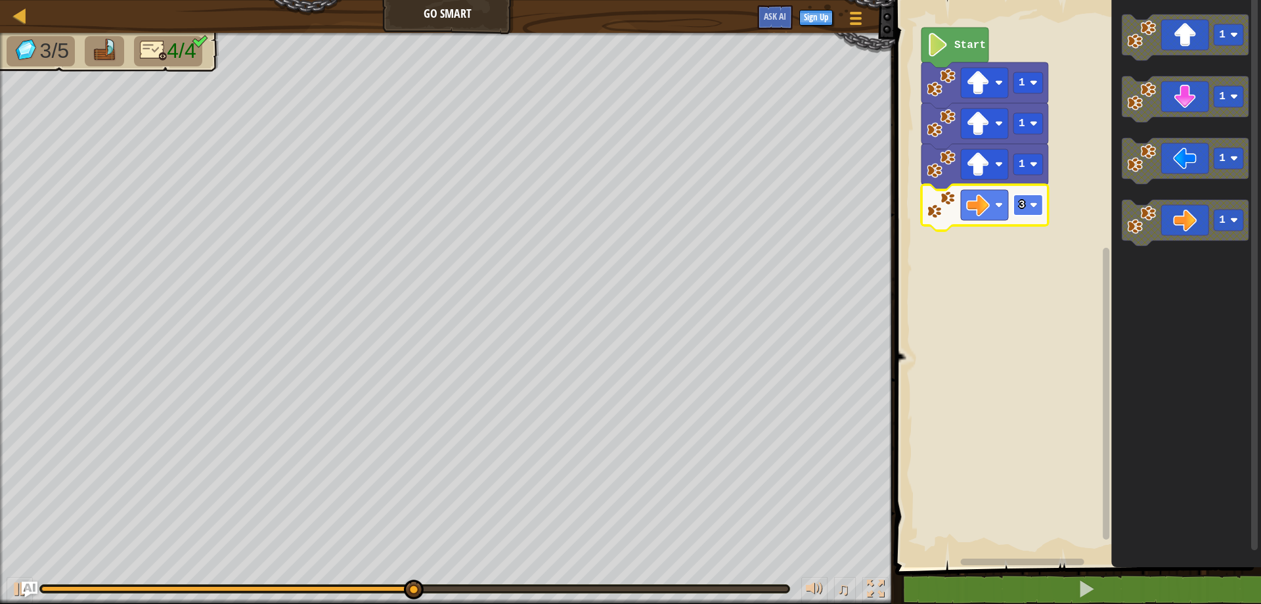
click at [1029, 208] on rect "Blockly Workspace" at bounding box center [1029, 204] width 30 height 21
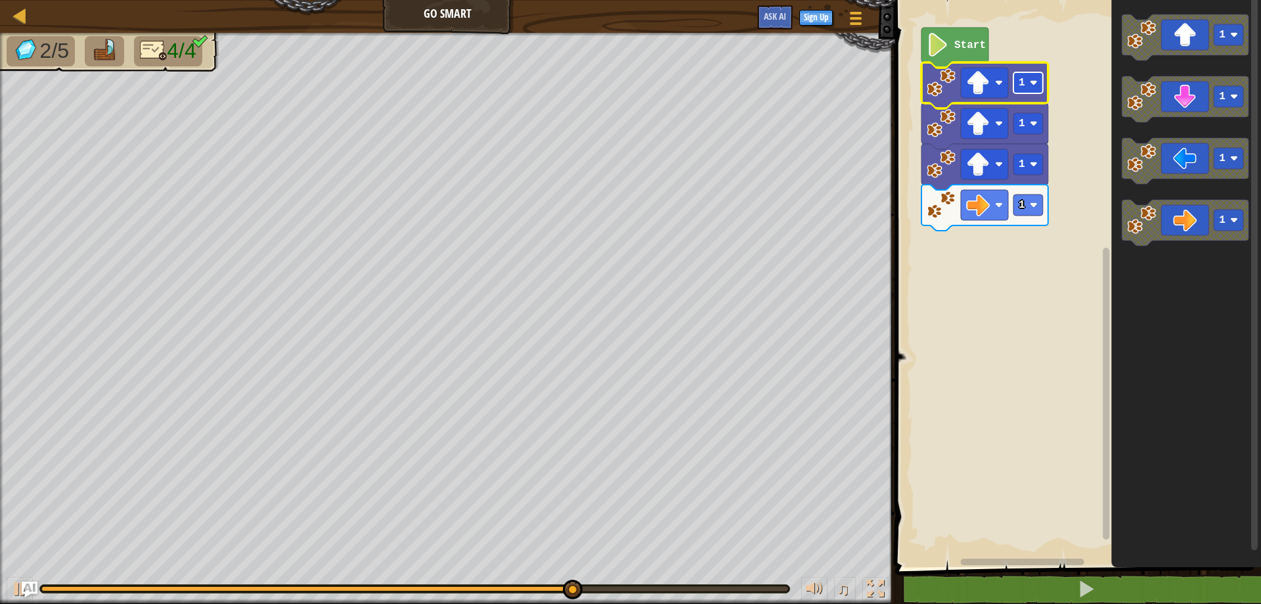
click at [1036, 74] on rect "Blockly Workspace" at bounding box center [1029, 82] width 30 height 21
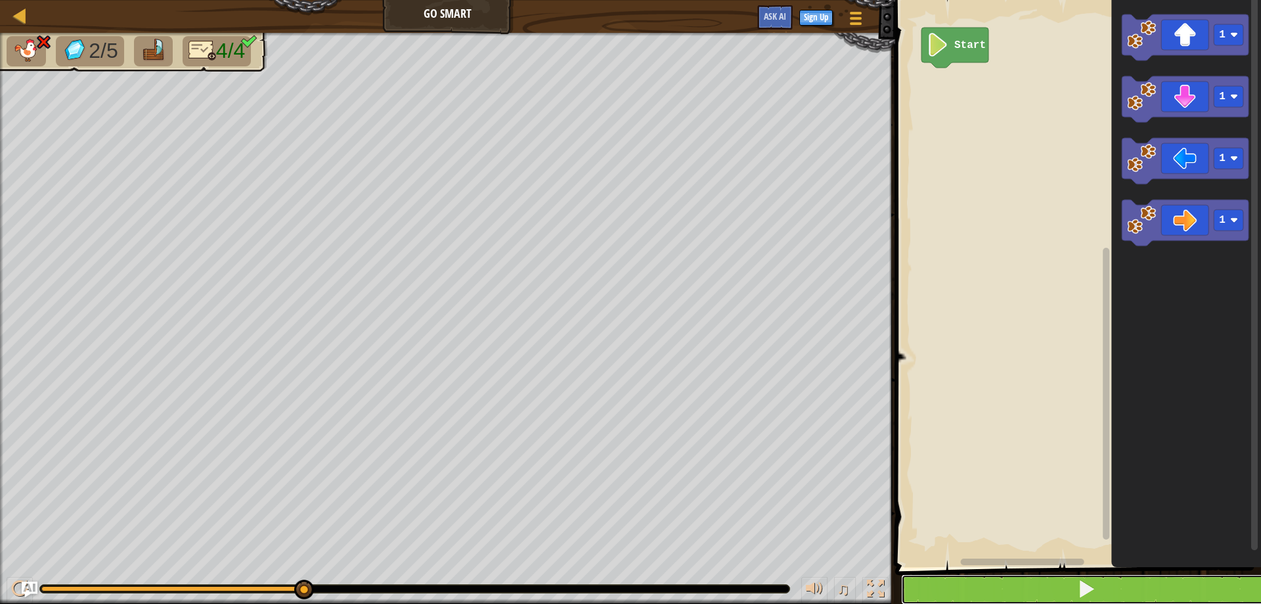
click at [1153, 595] on button at bounding box center [1086, 589] width 370 height 30
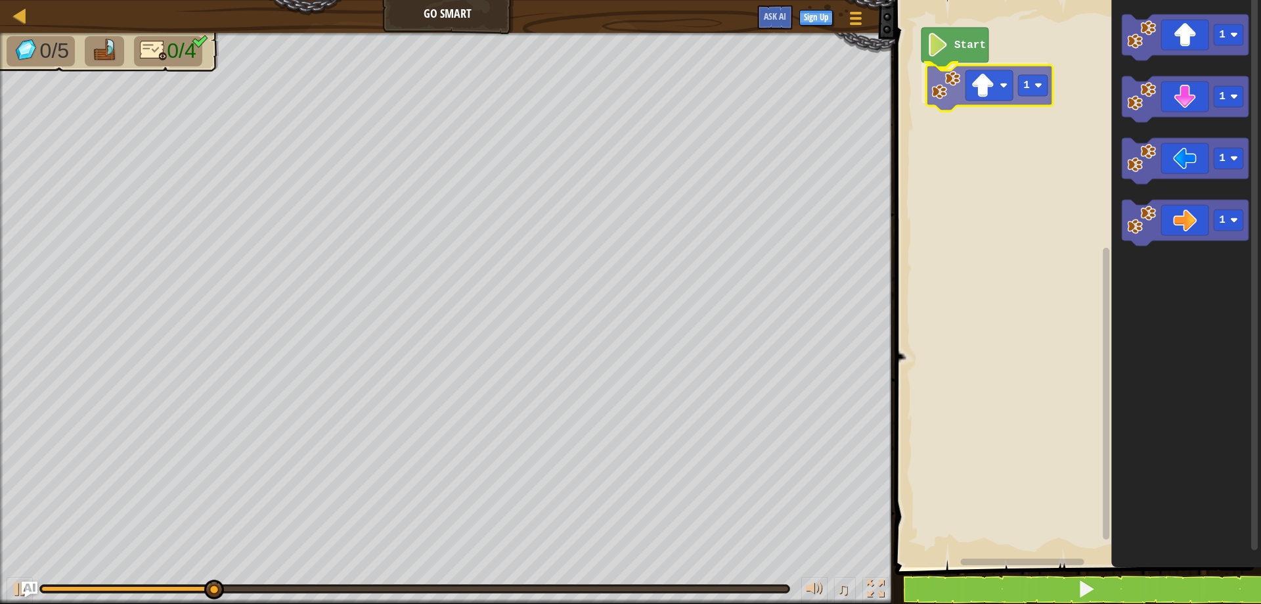
click at [952, 90] on div "Start 1 1 1 1 1 1" at bounding box center [1076, 279] width 370 height 573
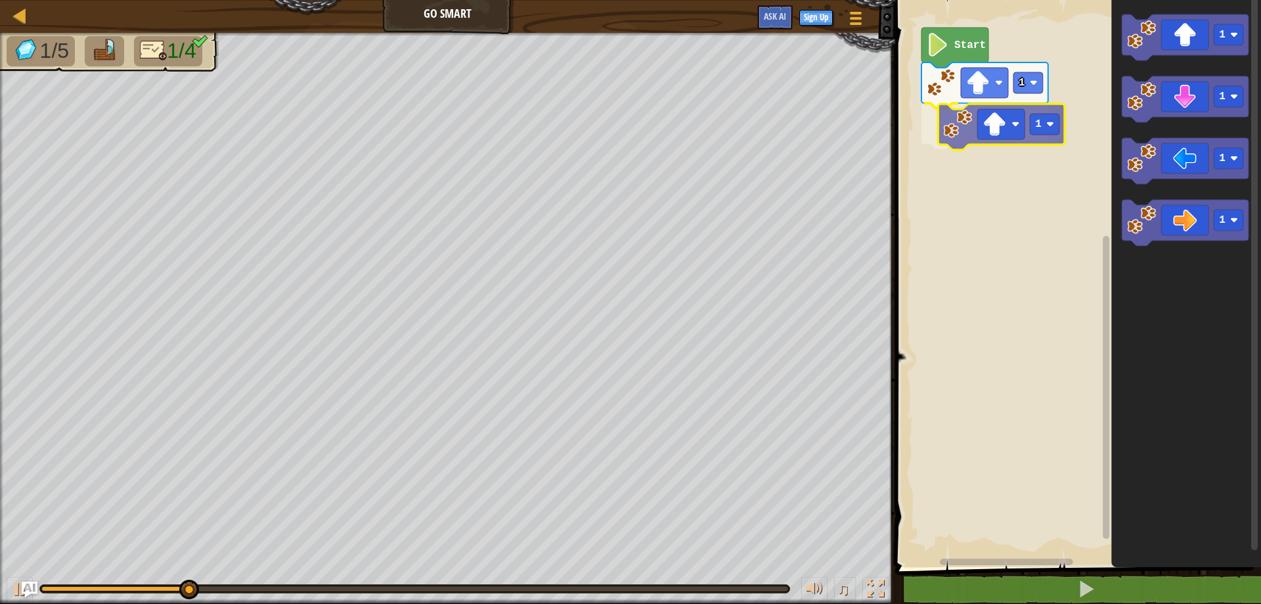
click at [965, 135] on div "Start 1 1 1 1 1 1 1" at bounding box center [1076, 279] width 370 height 573
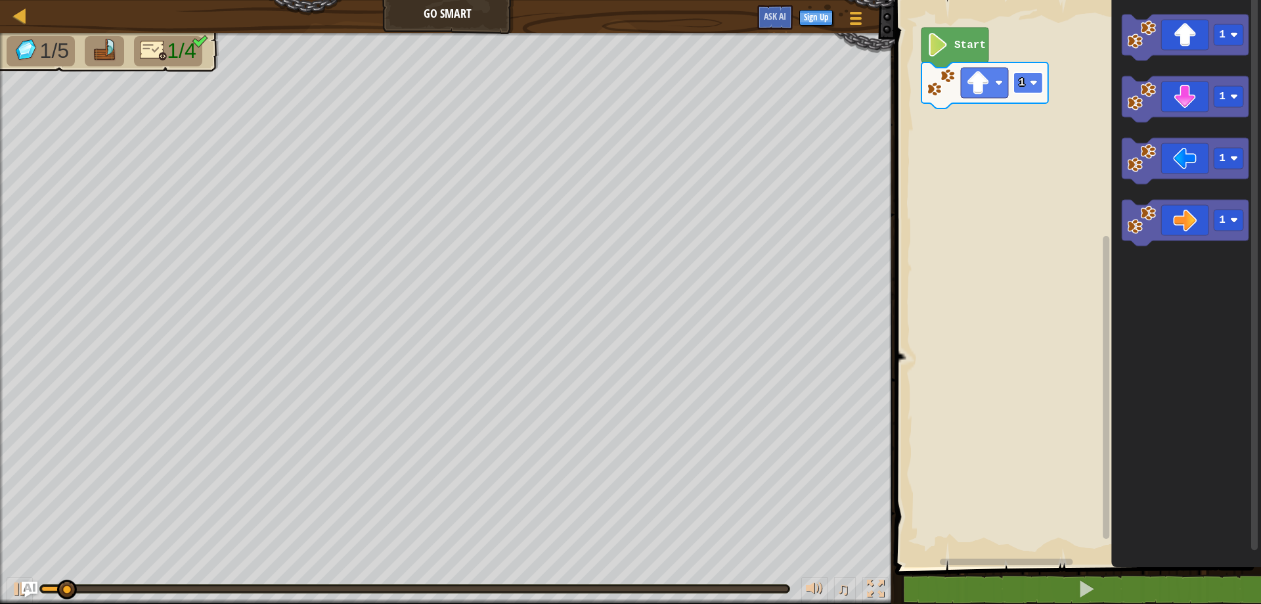
click at [1034, 80] on image "Blockly Workspace" at bounding box center [1034, 83] width 8 height 8
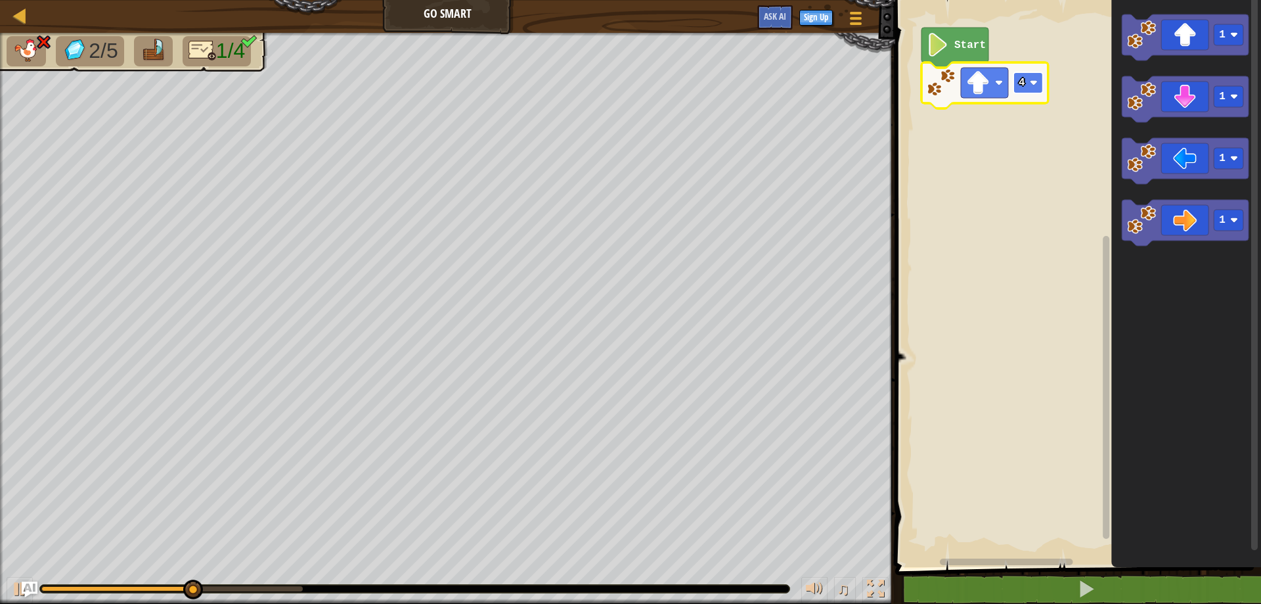
click at [1031, 88] on rect "Blockly Workspace" at bounding box center [1029, 82] width 30 height 21
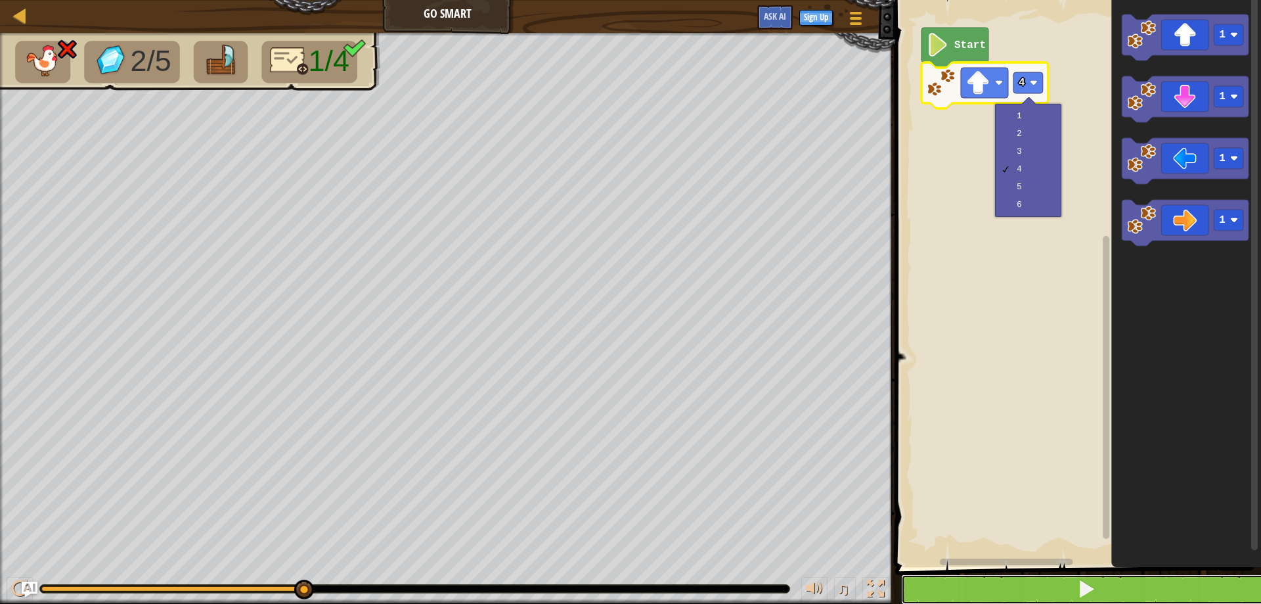
click at [1138, 579] on button at bounding box center [1086, 589] width 370 height 30
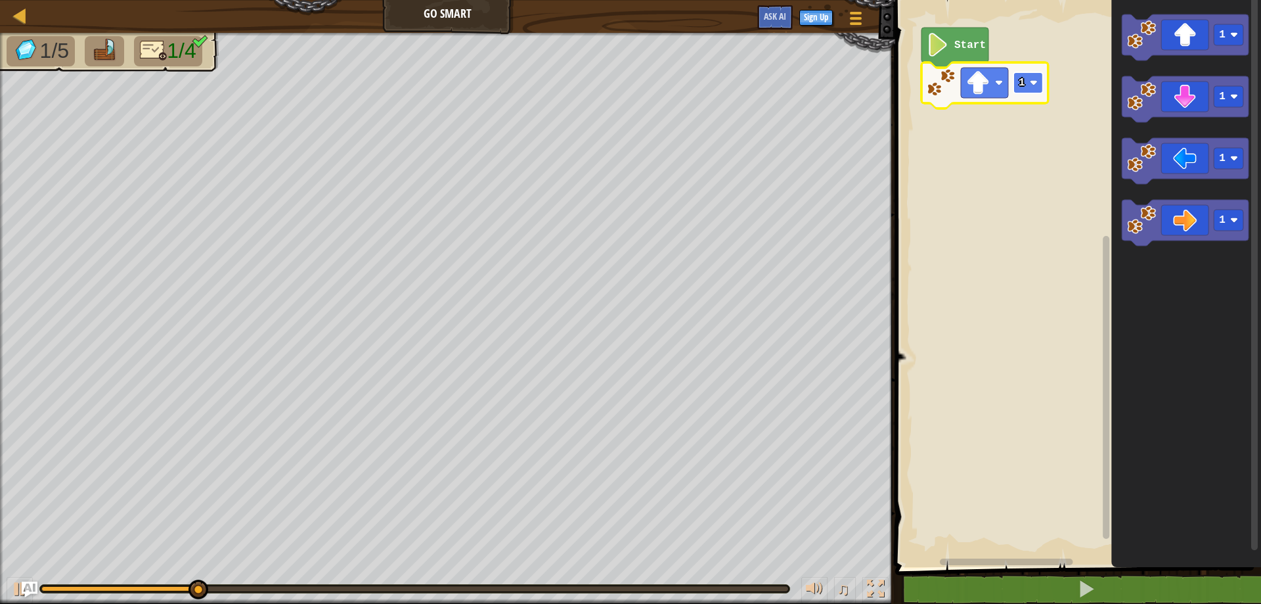
click at [1039, 81] on rect "Blockly Workspace" at bounding box center [1029, 82] width 30 height 21
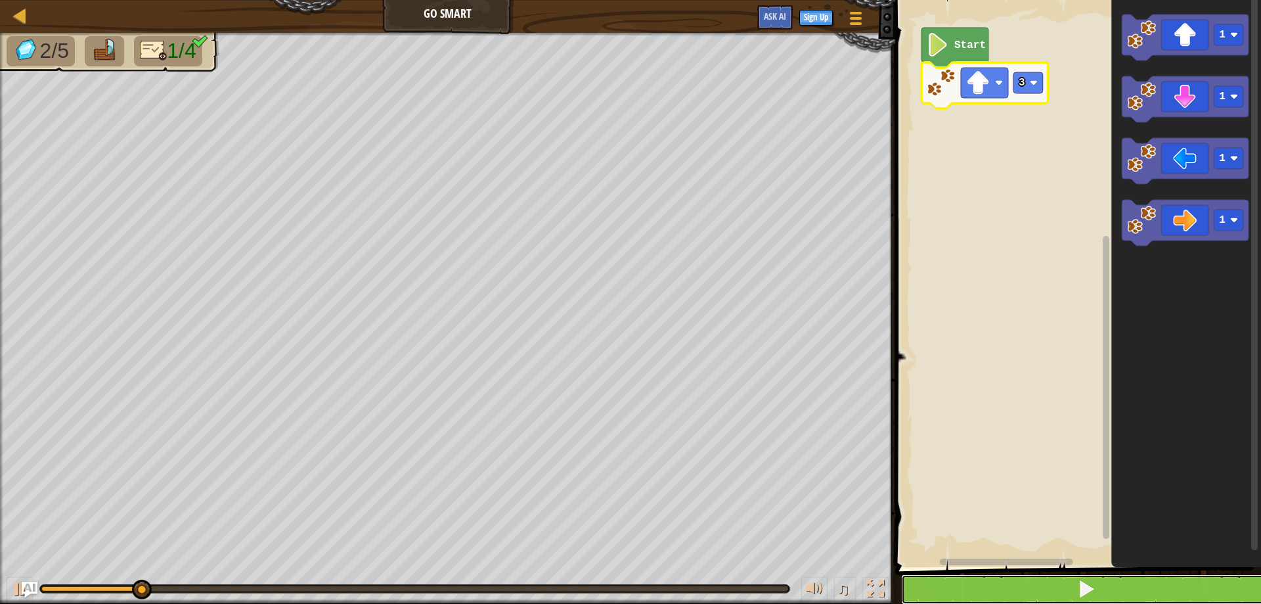
click at [1031, 579] on button at bounding box center [1086, 589] width 370 height 30
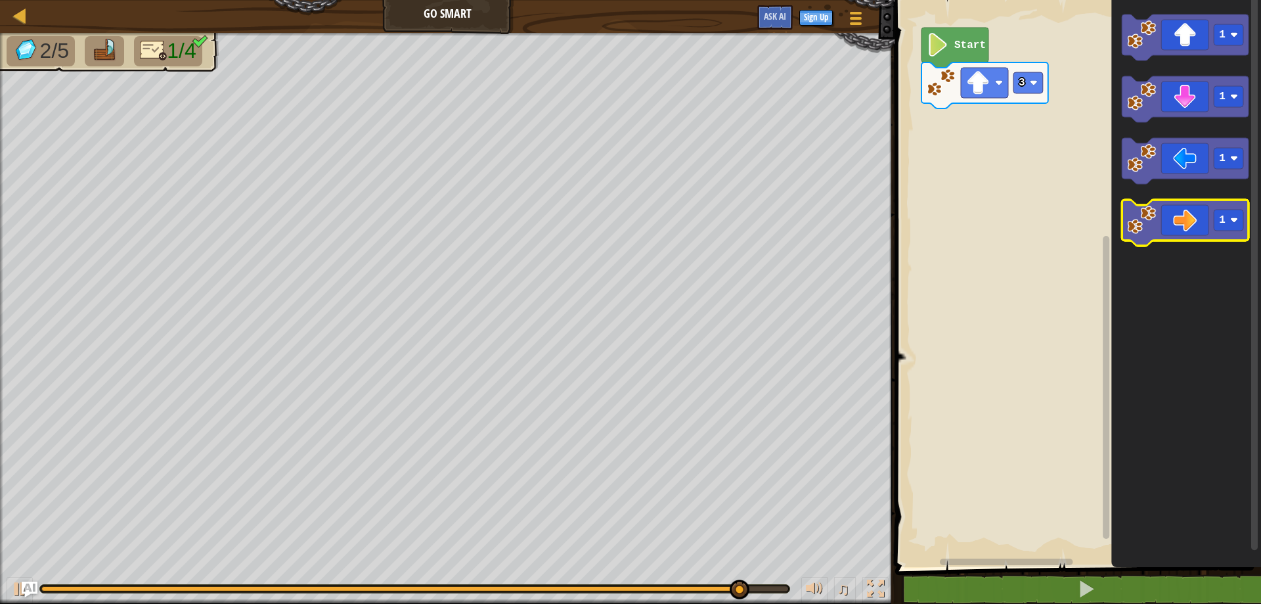
click at [1206, 233] on icon "Blockly Workspace" at bounding box center [1185, 223] width 127 height 46
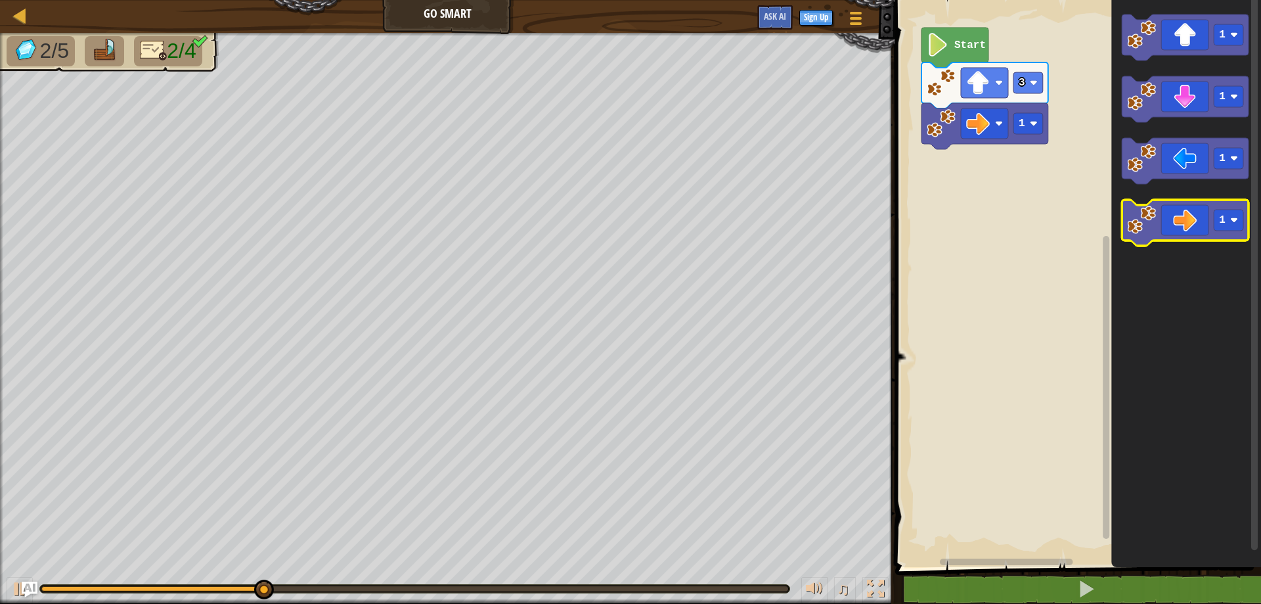
click at [1206, 233] on icon "Blockly Workspace" at bounding box center [1185, 223] width 127 height 46
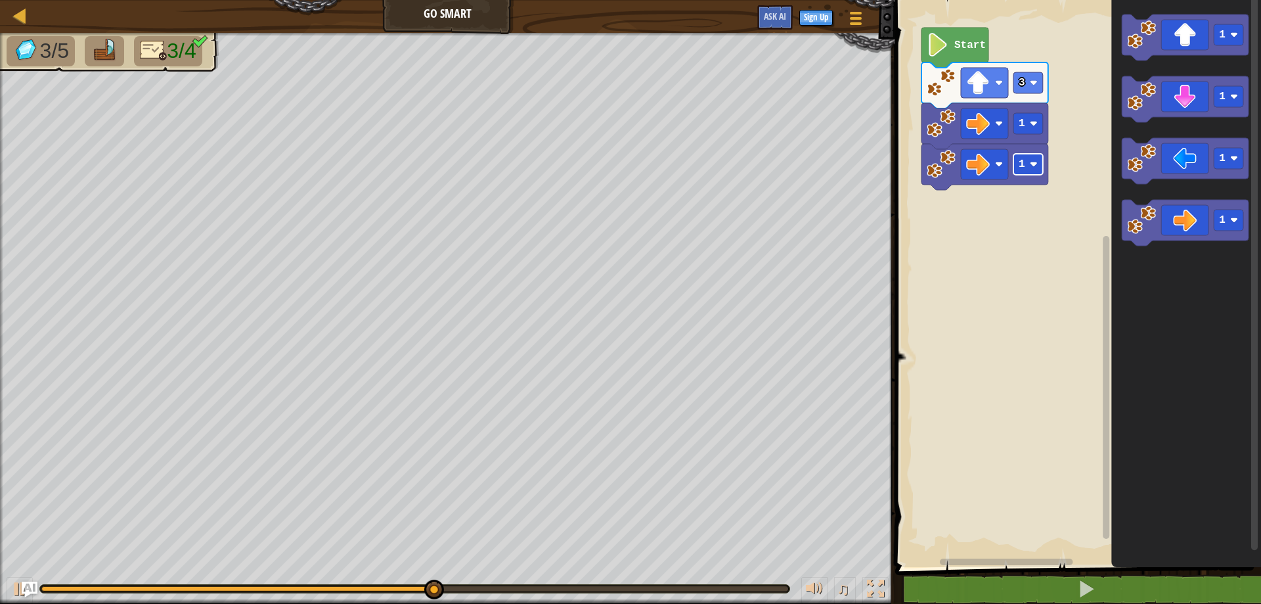
click at [1033, 170] on rect "Blockly Workspace" at bounding box center [1029, 164] width 30 height 21
click at [1174, 101] on icon "Blockly Workspace" at bounding box center [1185, 99] width 127 height 46
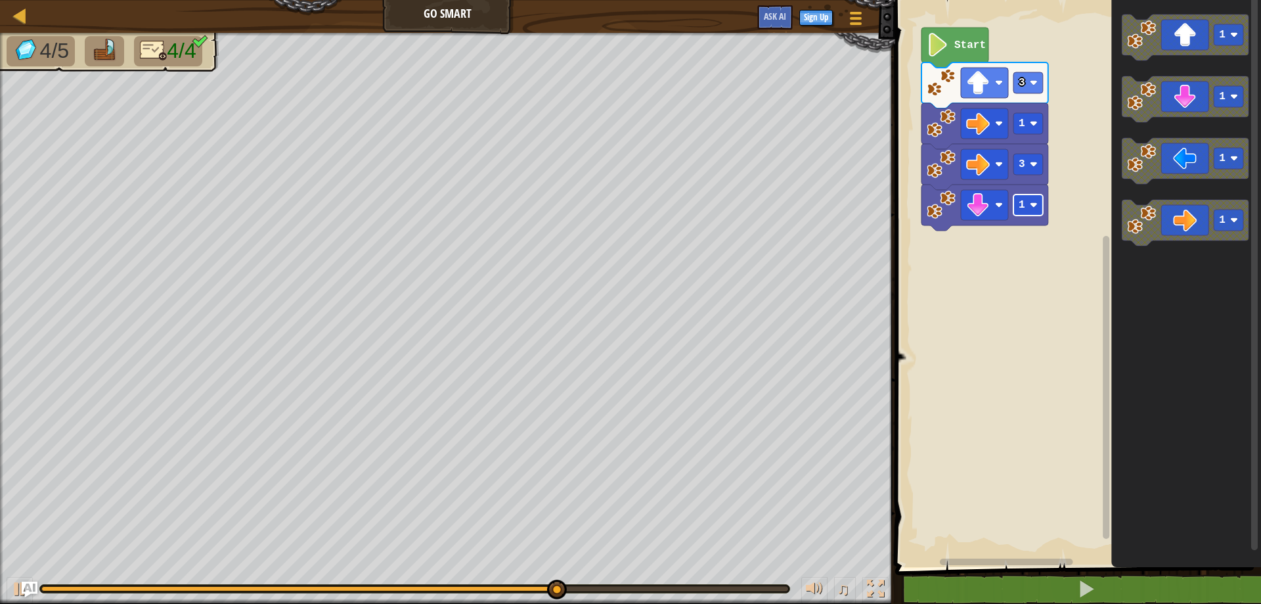
click at [1033, 201] on image "Blockly Workspace" at bounding box center [1034, 205] width 8 height 8
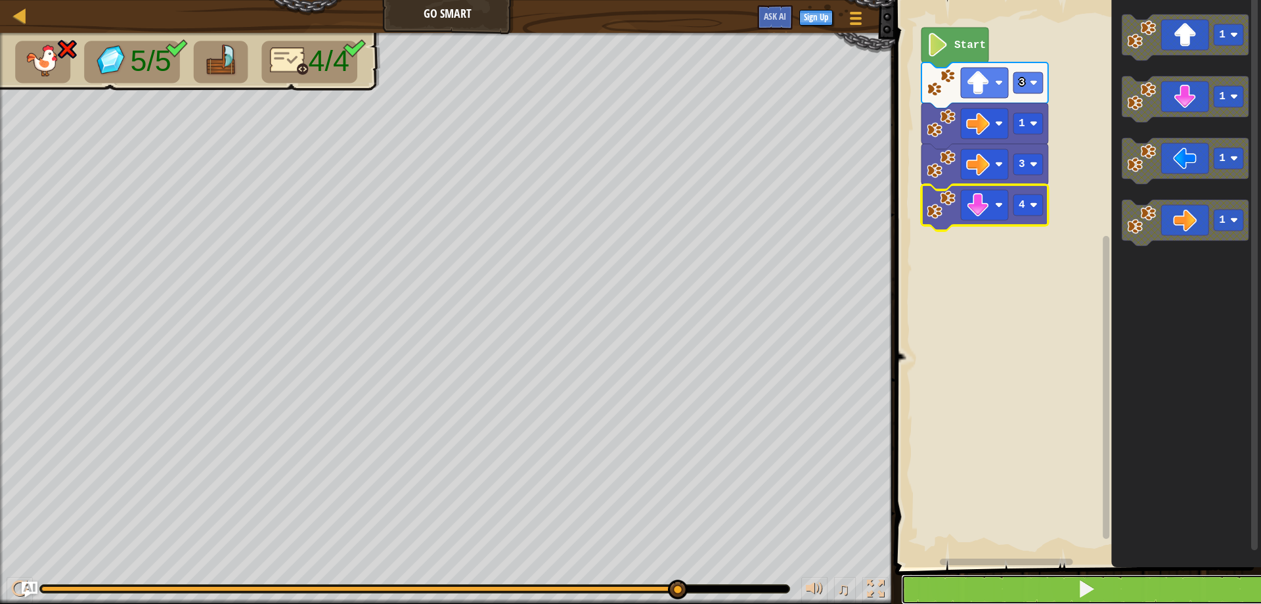
click at [1070, 601] on button at bounding box center [1086, 589] width 370 height 30
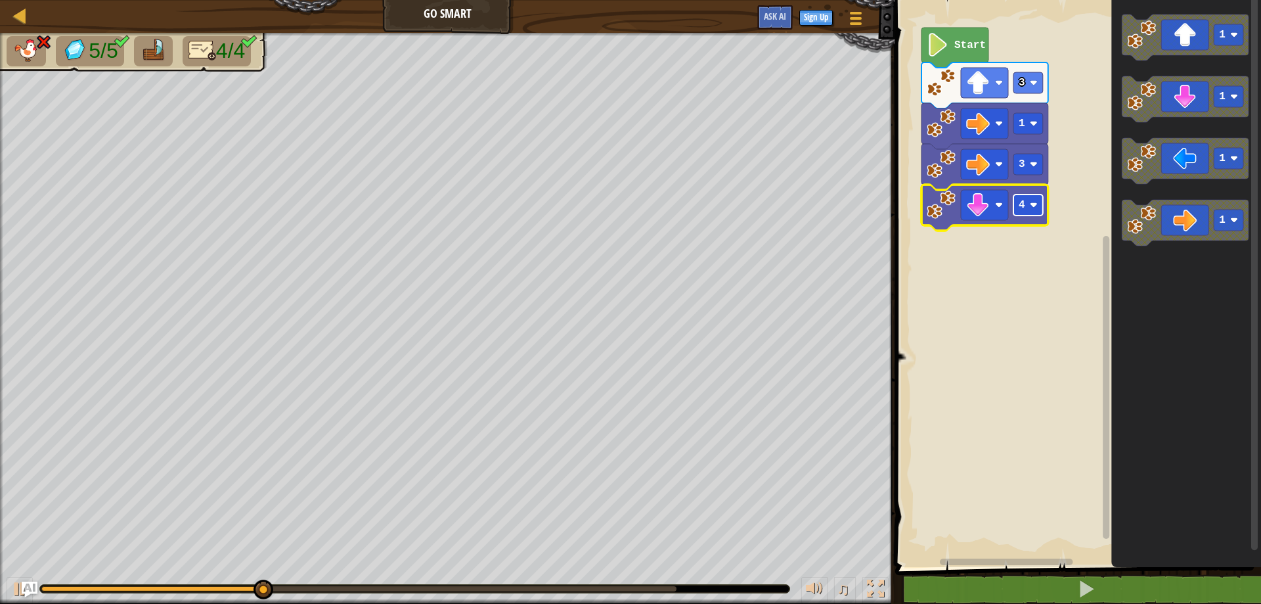
click at [1035, 208] on image "Blockly Workspace" at bounding box center [1034, 205] width 8 height 8
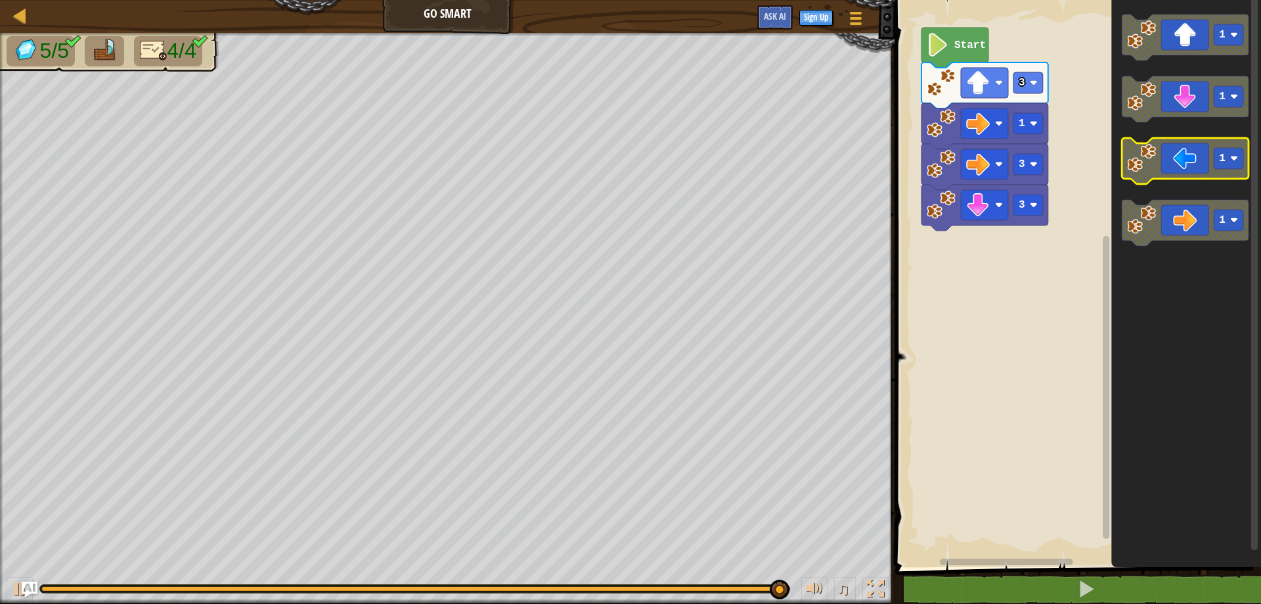
click at [1150, 173] on icon "Blockly Workspace" at bounding box center [1185, 161] width 127 height 46
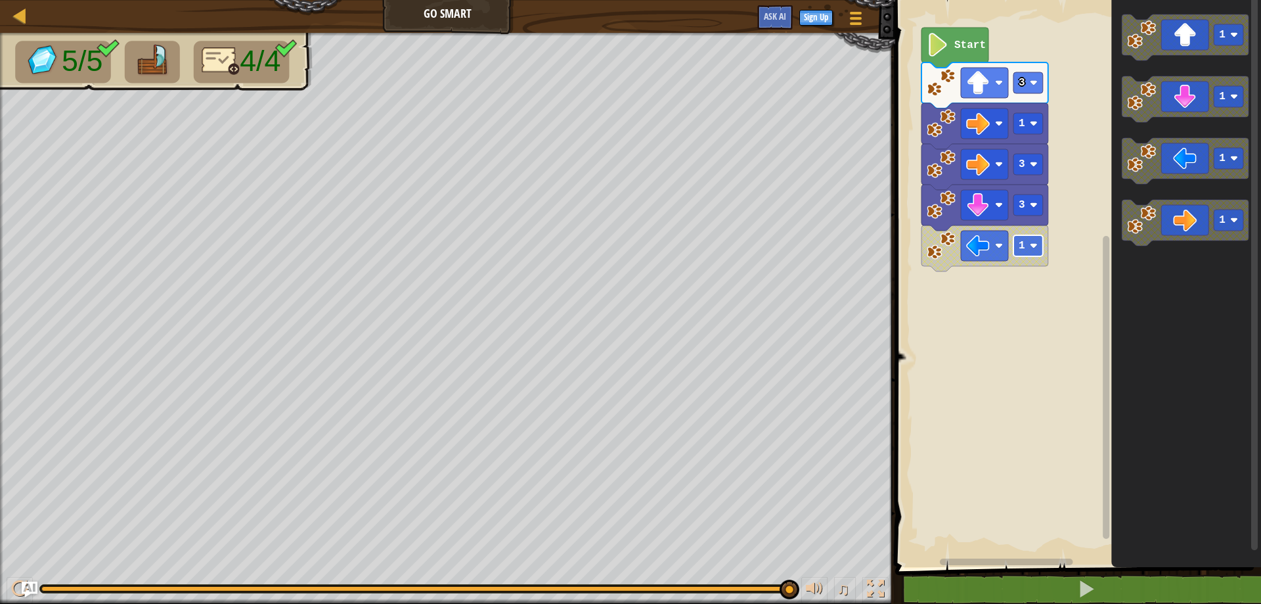
click at [1035, 240] on rect "Blockly Workspace" at bounding box center [1029, 245] width 30 height 21
click at [1083, 288] on rect "Blockly Workspace" at bounding box center [1076, 279] width 370 height 573
click at [973, 60] on icon "Blockly Workspace" at bounding box center [955, 48] width 67 height 40
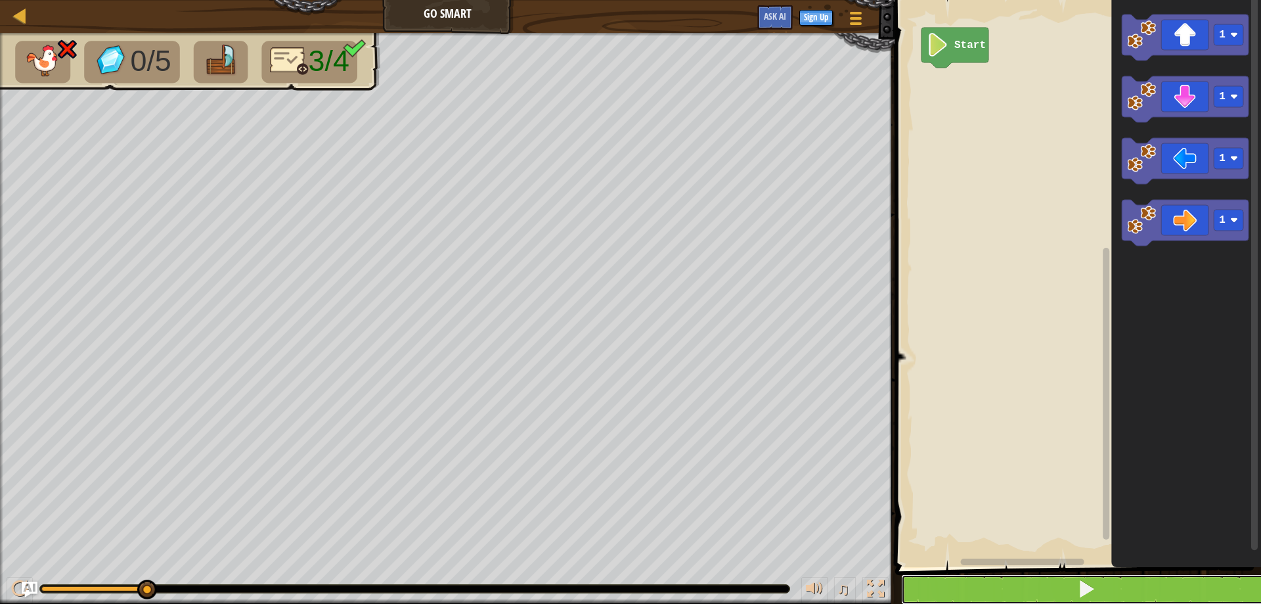
click at [1086, 590] on span at bounding box center [1086, 588] width 18 height 18
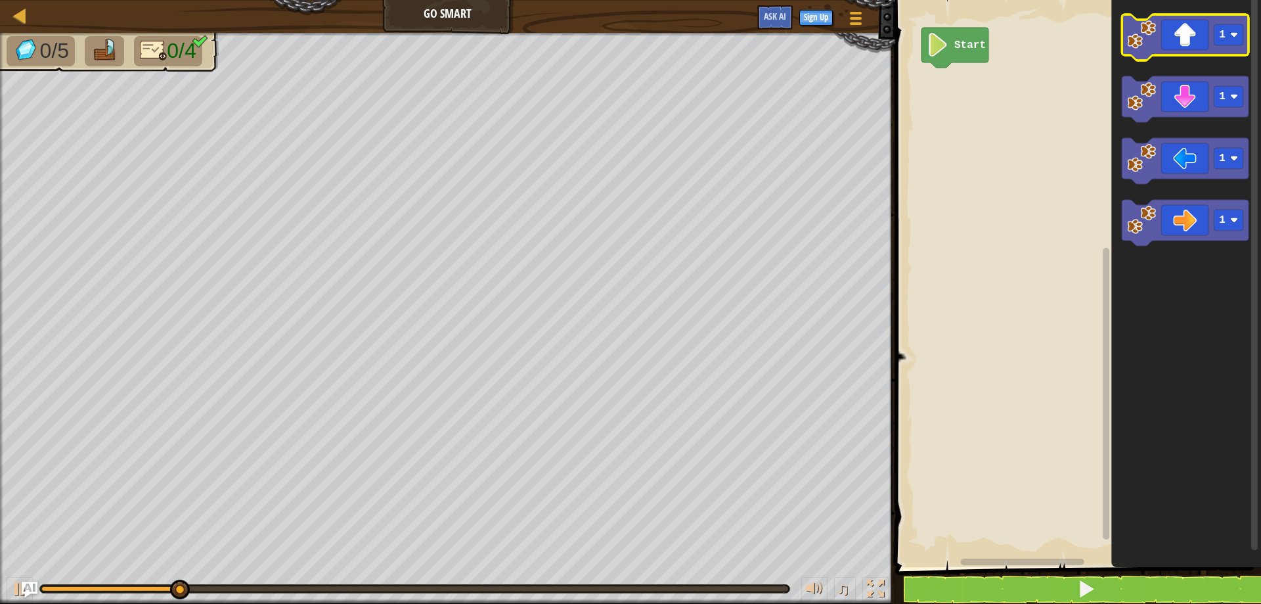
click at [1194, 34] on icon "Blockly Workspace" at bounding box center [1185, 37] width 127 height 46
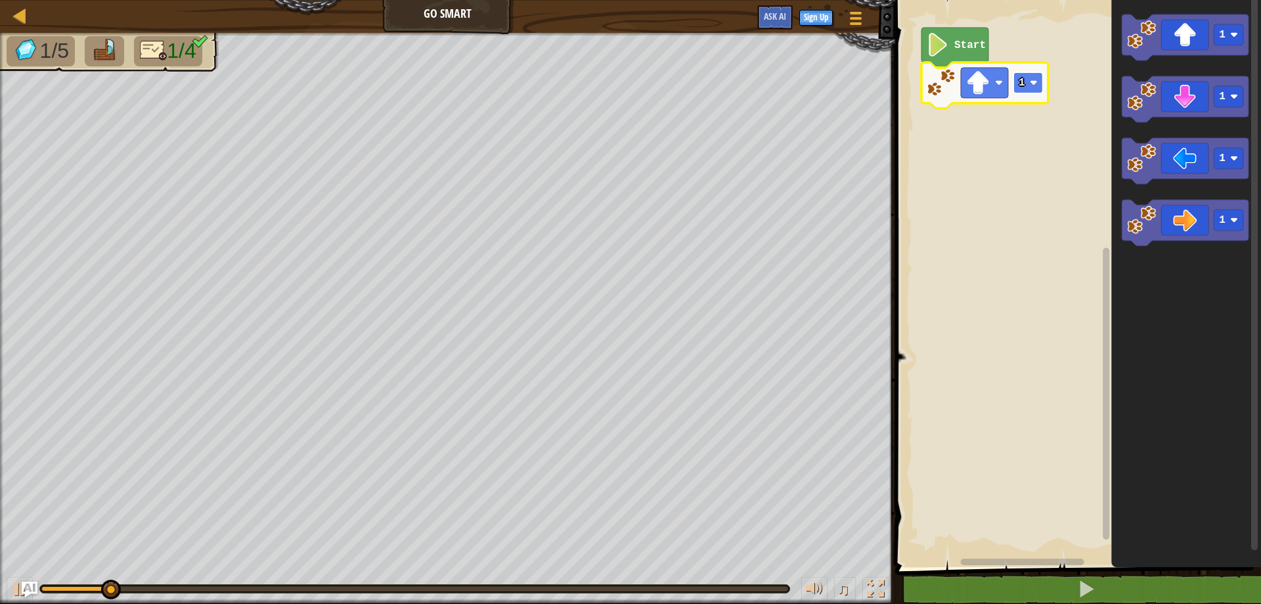
click at [1037, 79] on image "Blockly Workspace" at bounding box center [1034, 83] width 8 height 8
click at [1033, 85] on image "Blockly Workspace" at bounding box center [1034, 83] width 8 height 8
click at [1033, 82] on image "Blockly Workspace" at bounding box center [1034, 83] width 8 height 8
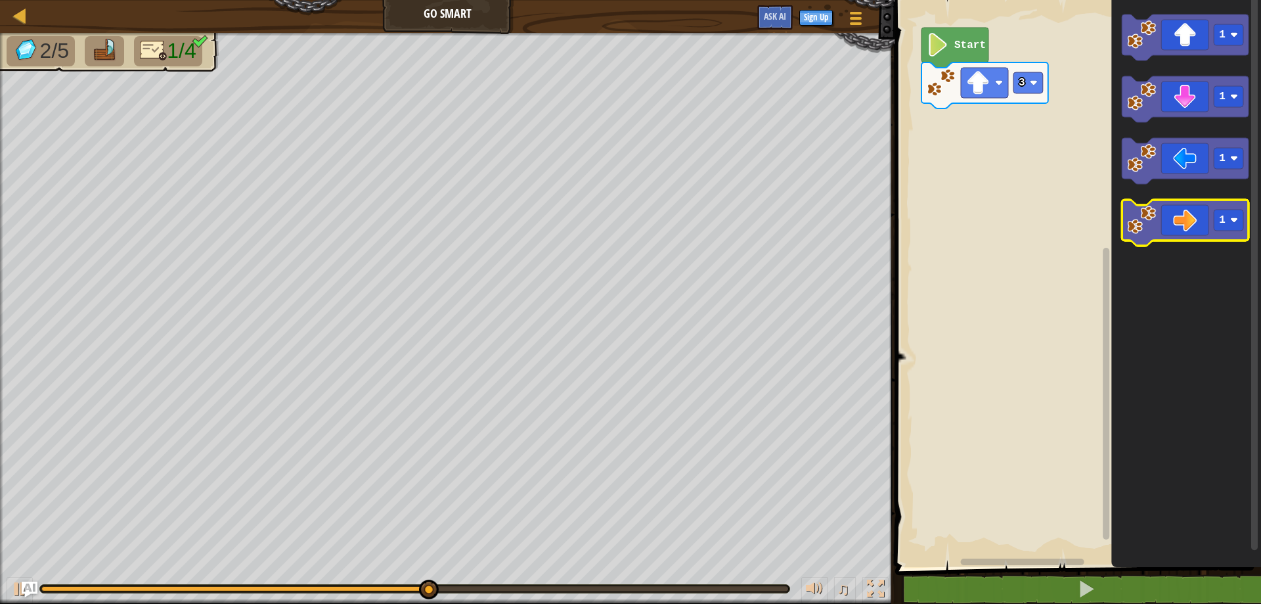
click at [1204, 213] on icon "Blockly Workspace" at bounding box center [1185, 223] width 127 height 46
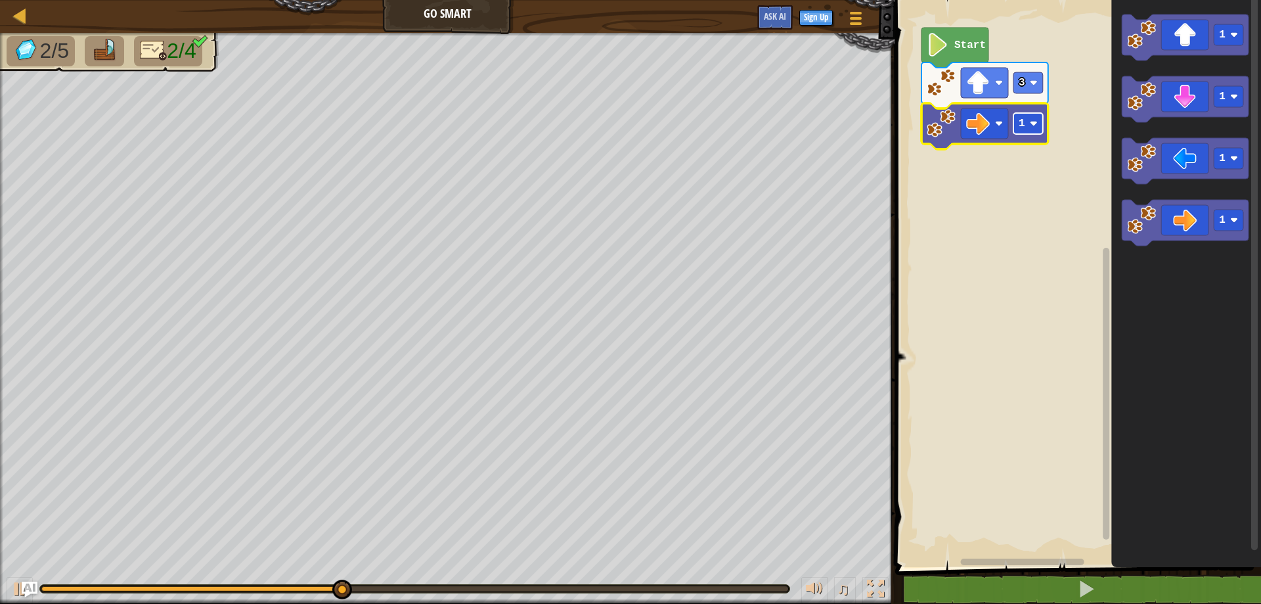
click at [1040, 121] on rect "Blockly Workspace" at bounding box center [1029, 123] width 30 height 21
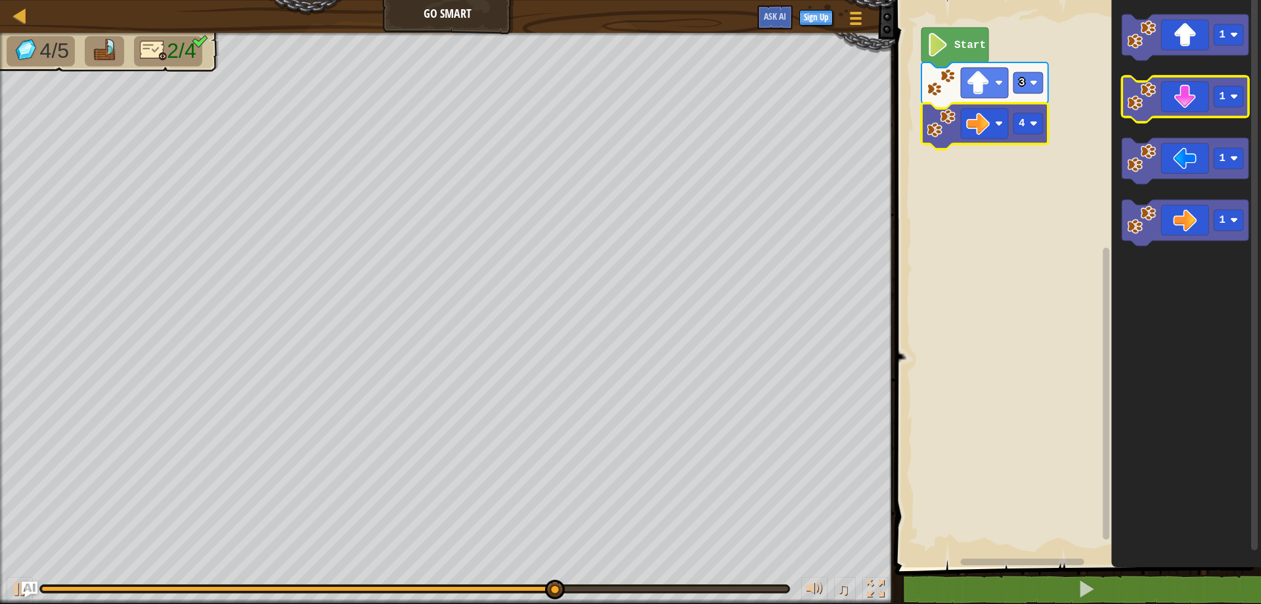
click at [1178, 108] on icon "Blockly Workspace" at bounding box center [1185, 99] width 127 height 46
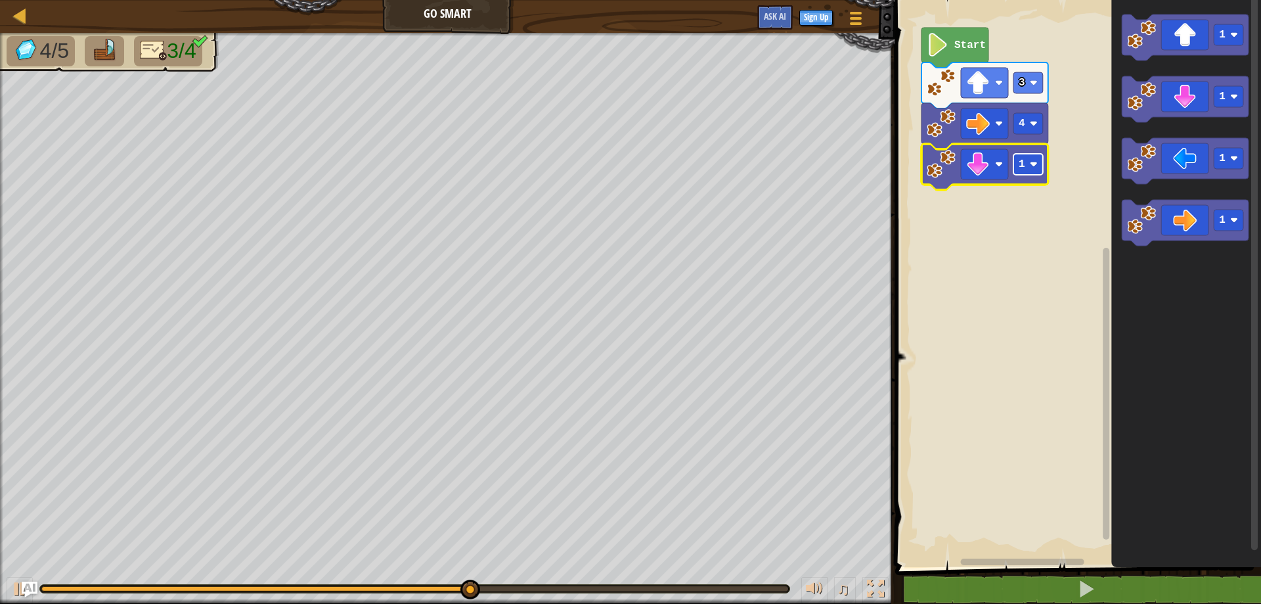
click at [1034, 159] on rect "Blockly Workspace" at bounding box center [1029, 164] width 30 height 21
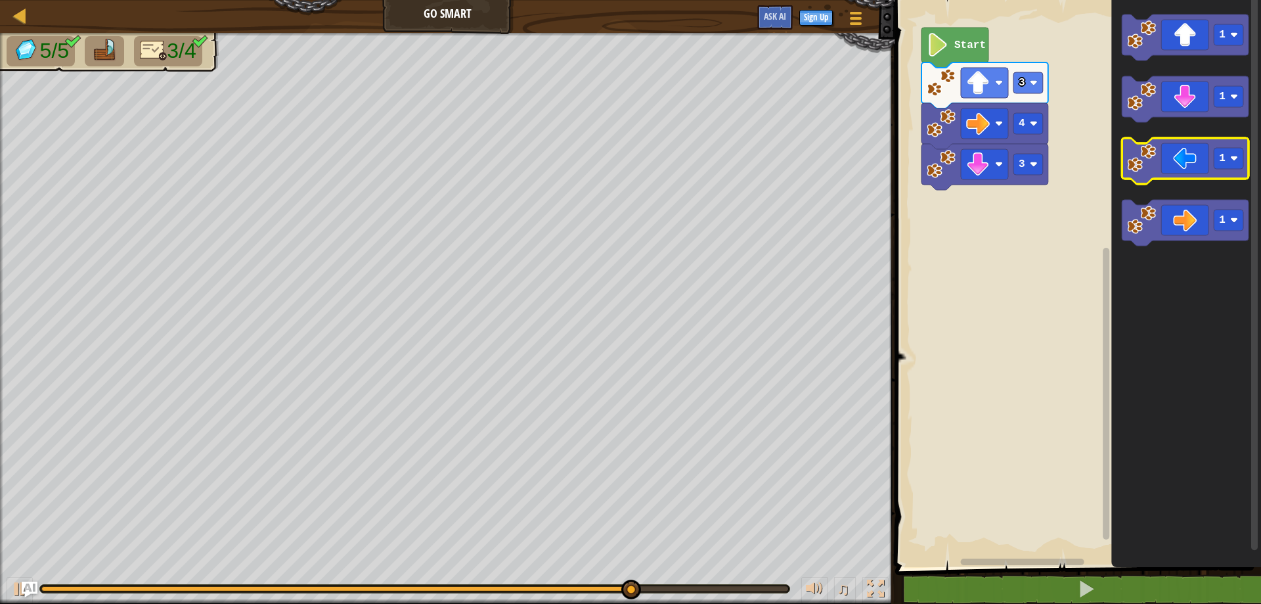
click at [1148, 163] on image "Blockly Workspace" at bounding box center [1141, 158] width 29 height 29
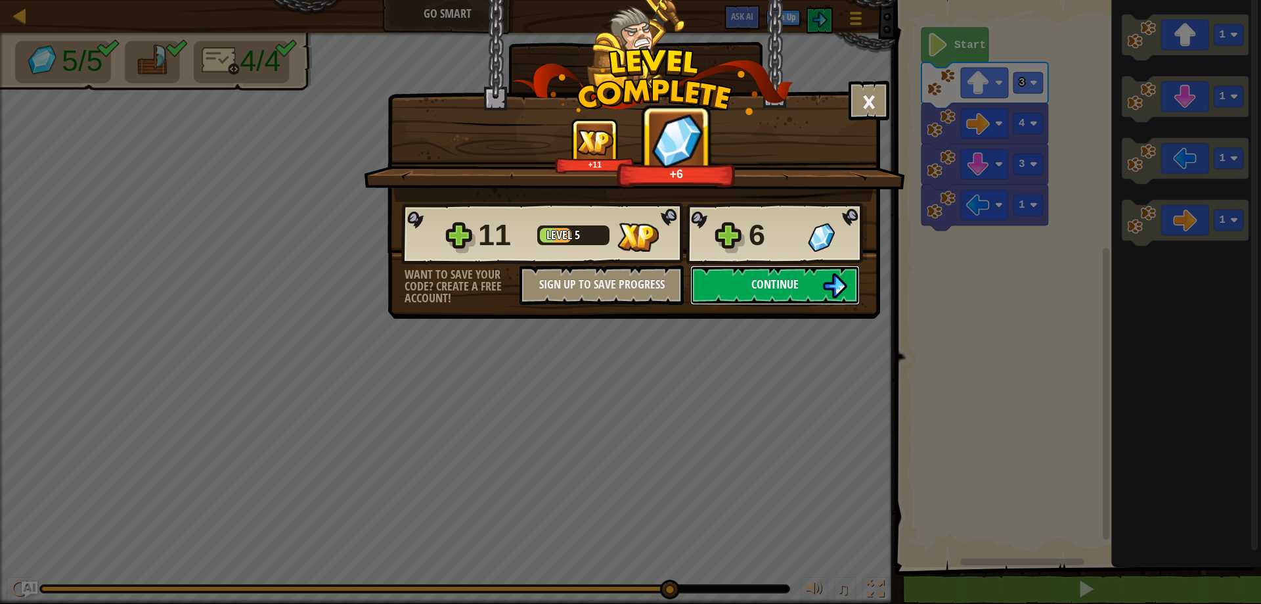
click at [765, 287] on span "Continue" at bounding box center [774, 284] width 47 height 16
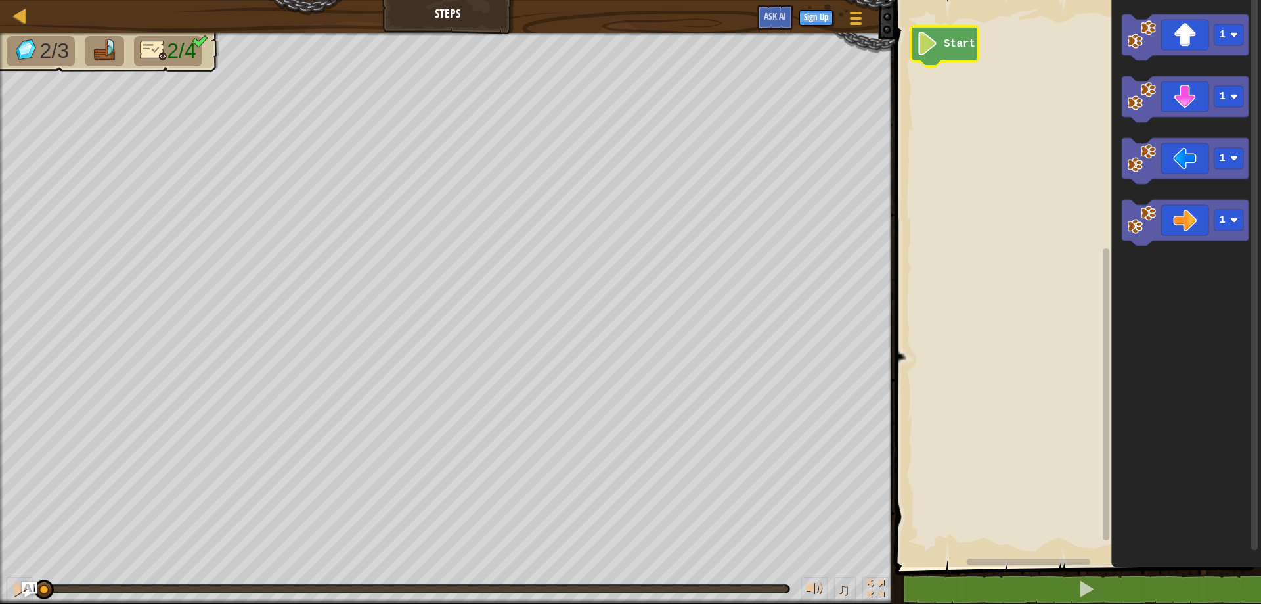
click at [950, 47] on text "Start" at bounding box center [960, 44] width 32 height 12
click at [1169, 42] on icon "Blockly Workspace" at bounding box center [1185, 37] width 127 height 46
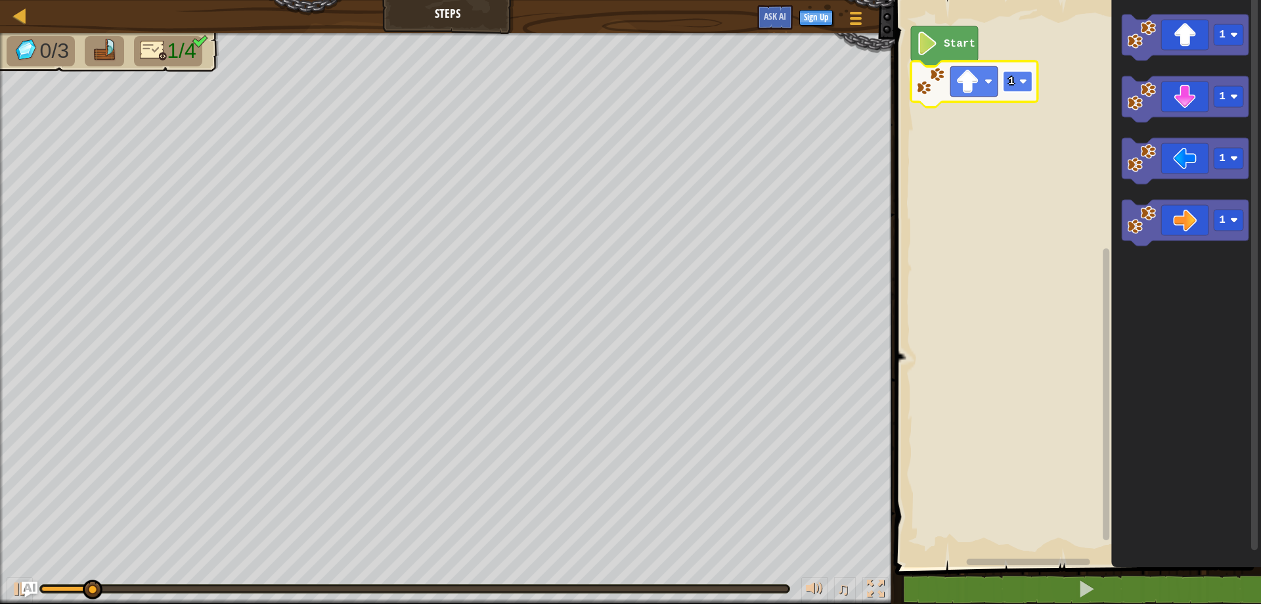
click at [1032, 72] on rect "Blockly Workspace" at bounding box center [1018, 81] width 30 height 21
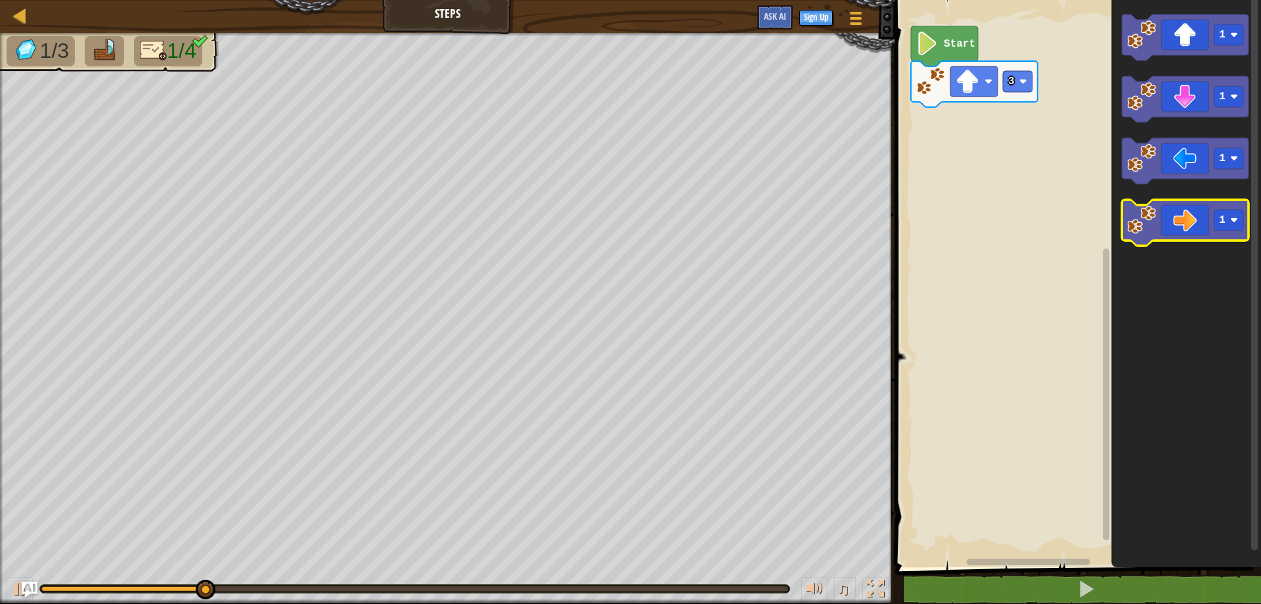
click at [1178, 223] on icon "Blockly Workspace" at bounding box center [1185, 223] width 127 height 46
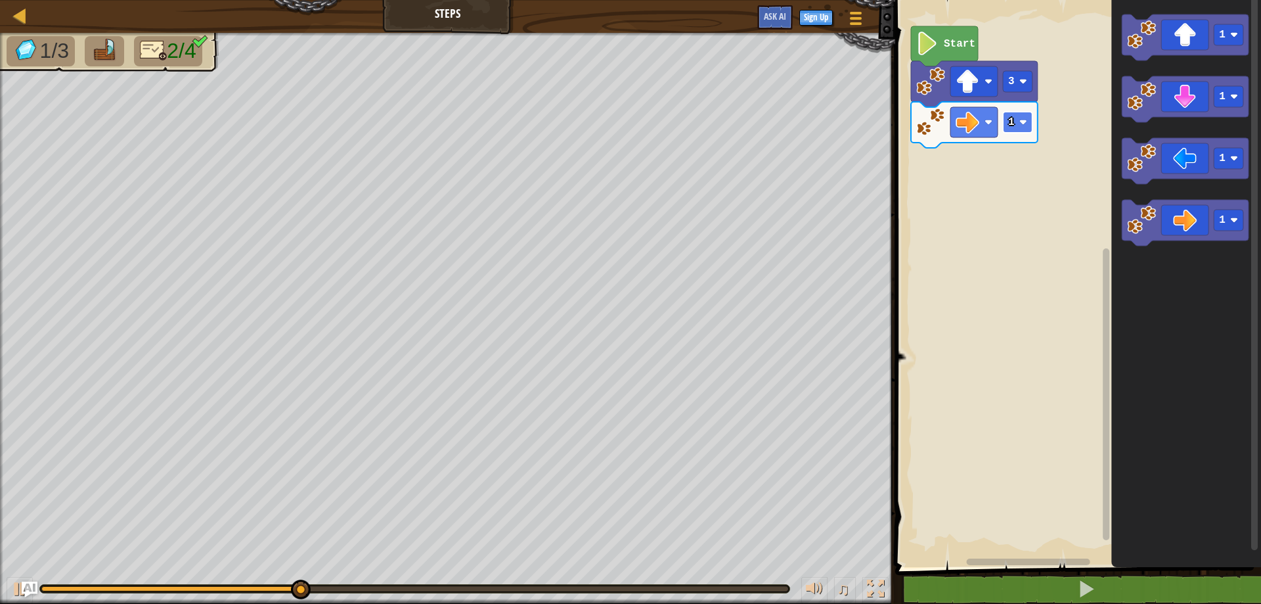
click at [1023, 126] on image "Blockly Workspace" at bounding box center [1023, 122] width 8 height 8
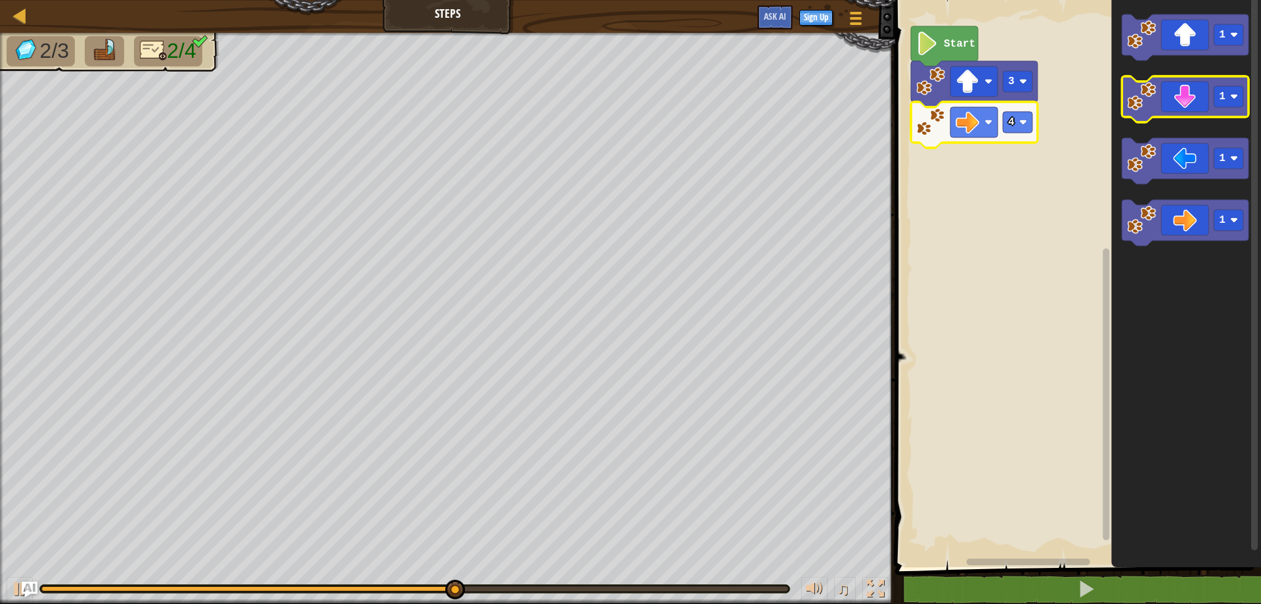
click at [1206, 98] on icon "Blockly Workspace" at bounding box center [1185, 99] width 127 height 46
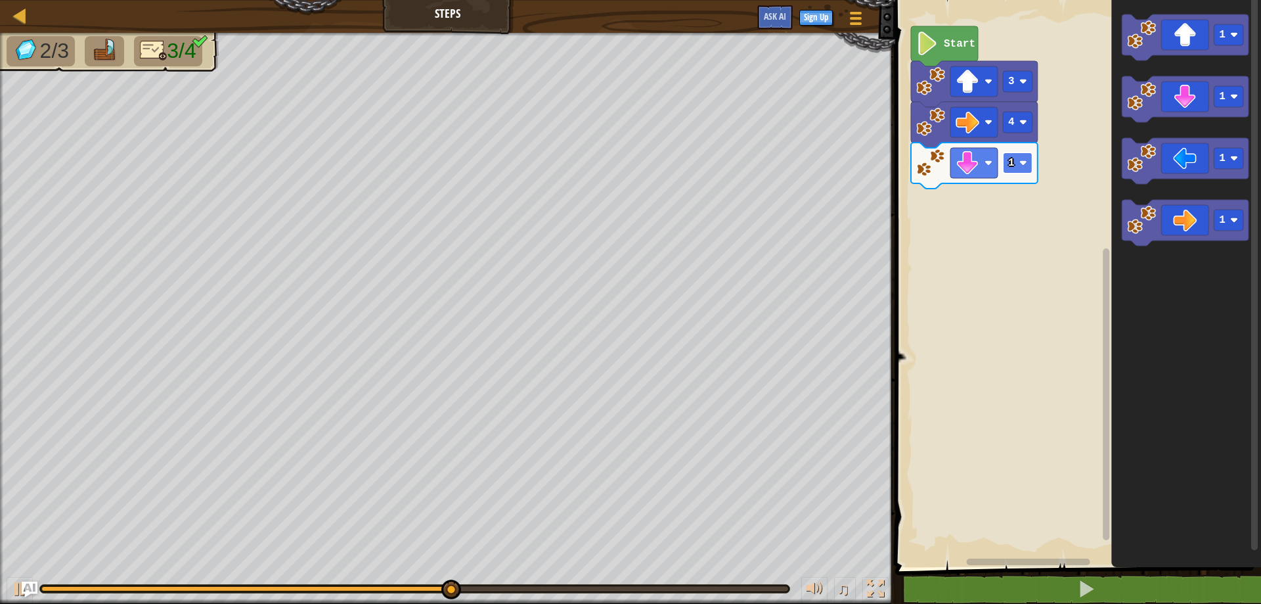
click at [1024, 159] on image "Blockly Workspace" at bounding box center [1023, 163] width 8 height 8
click at [1128, 156] on image "Blockly Workspace" at bounding box center [1141, 158] width 29 height 29
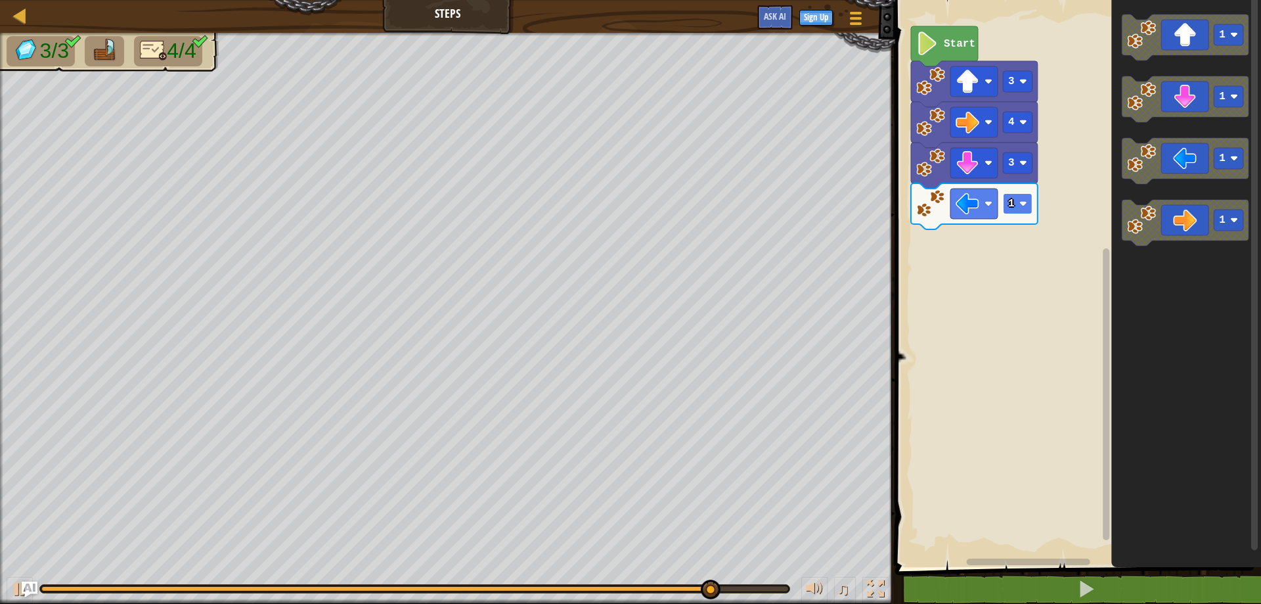
click at [1023, 208] on image "Blockly Workspace" at bounding box center [1023, 204] width 8 height 8
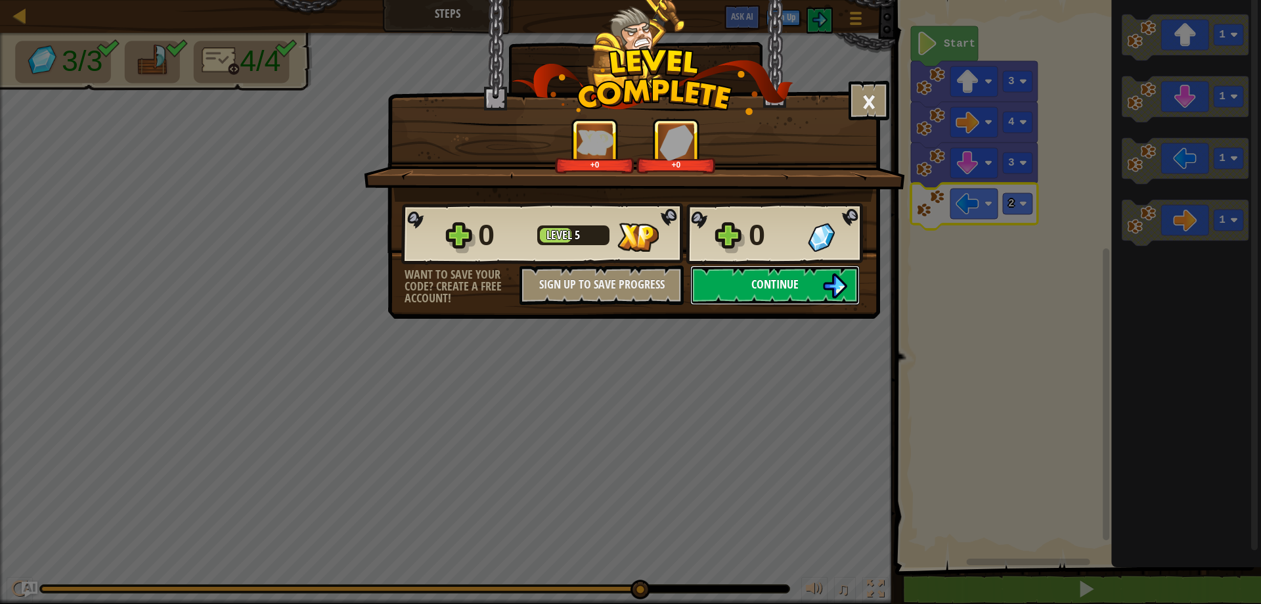
click at [709, 275] on button "Continue" at bounding box center [774, 284] width 169 height 39
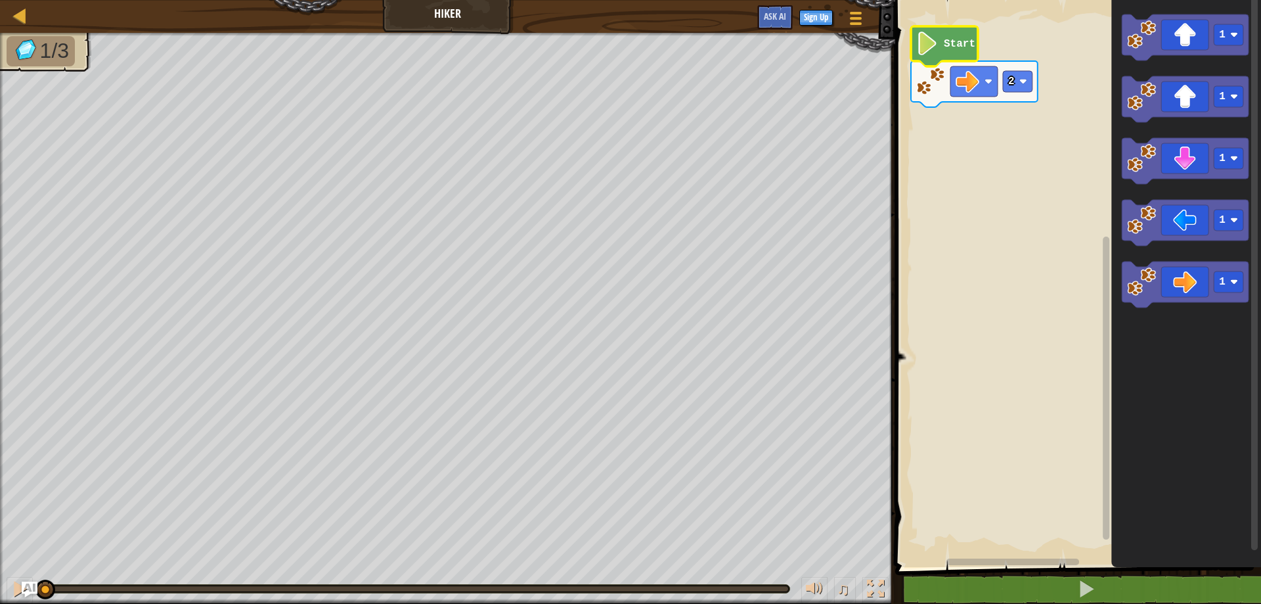
click at [925, 45] on image "Blockly Workspace" at bounding box center [927, 44] width 22 height 24
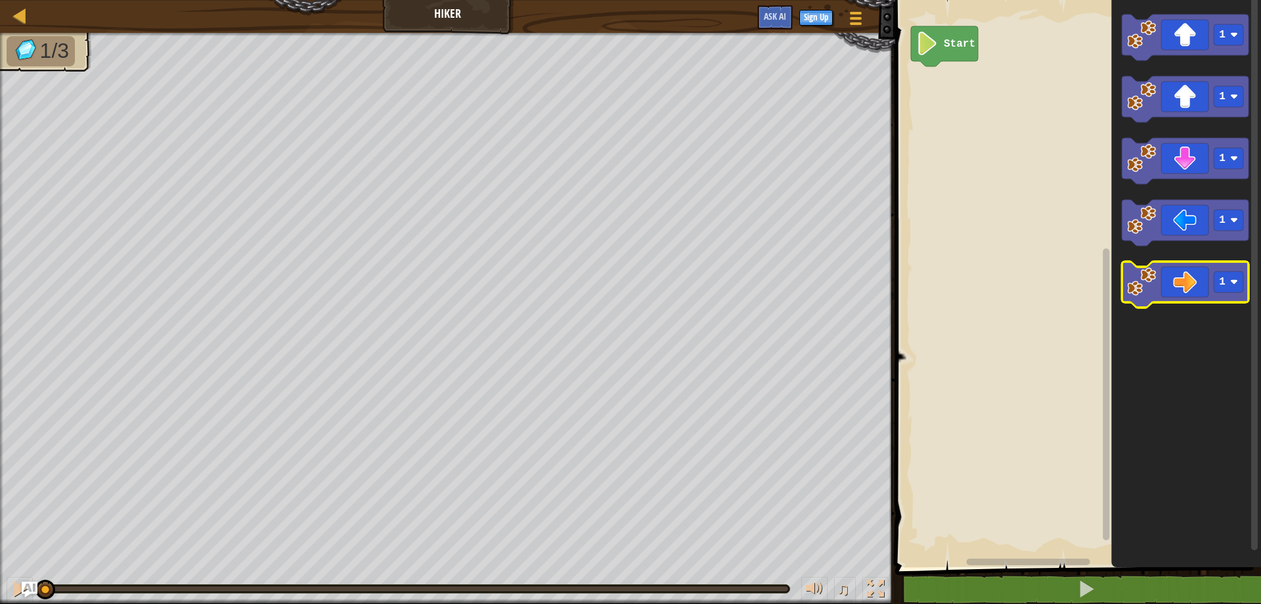
click at [1165, 291] on icon "Blockly Workspace" at bounding box center [1185, 284] width 127 height 46
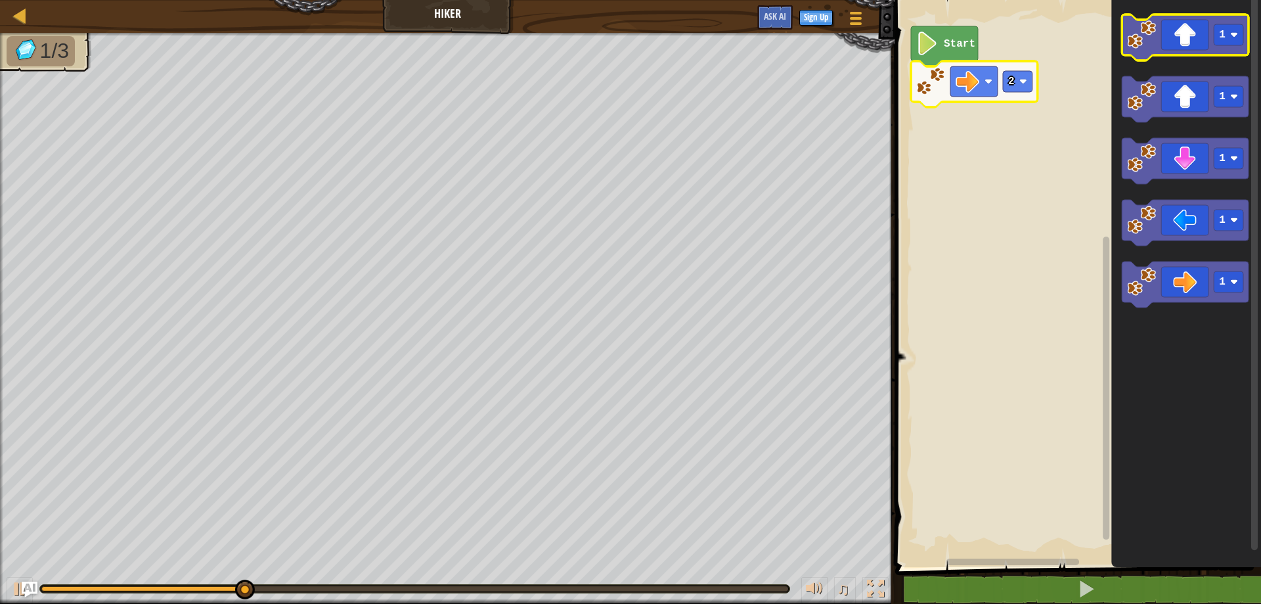
click at [1154, 43] on image "Blockly Workspace" at bounding box center [1141, 34] width 29 height 29
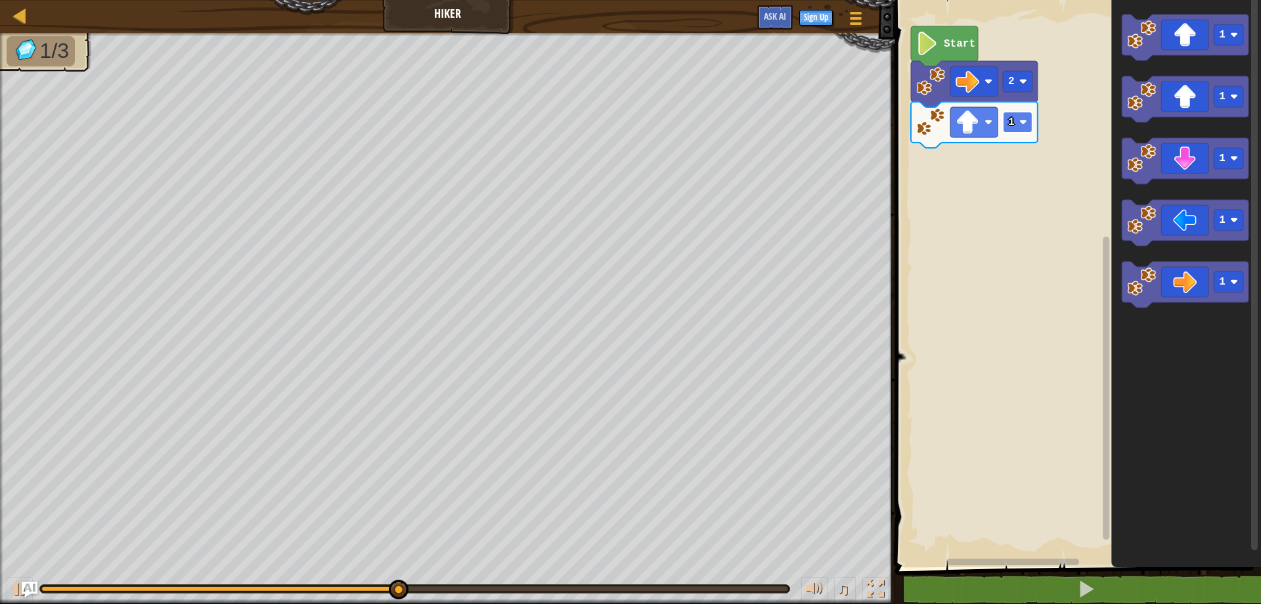
click at [1021, 122] on image "Blockly Workspace" at bounding box center [1023, 122] width 8 height 8
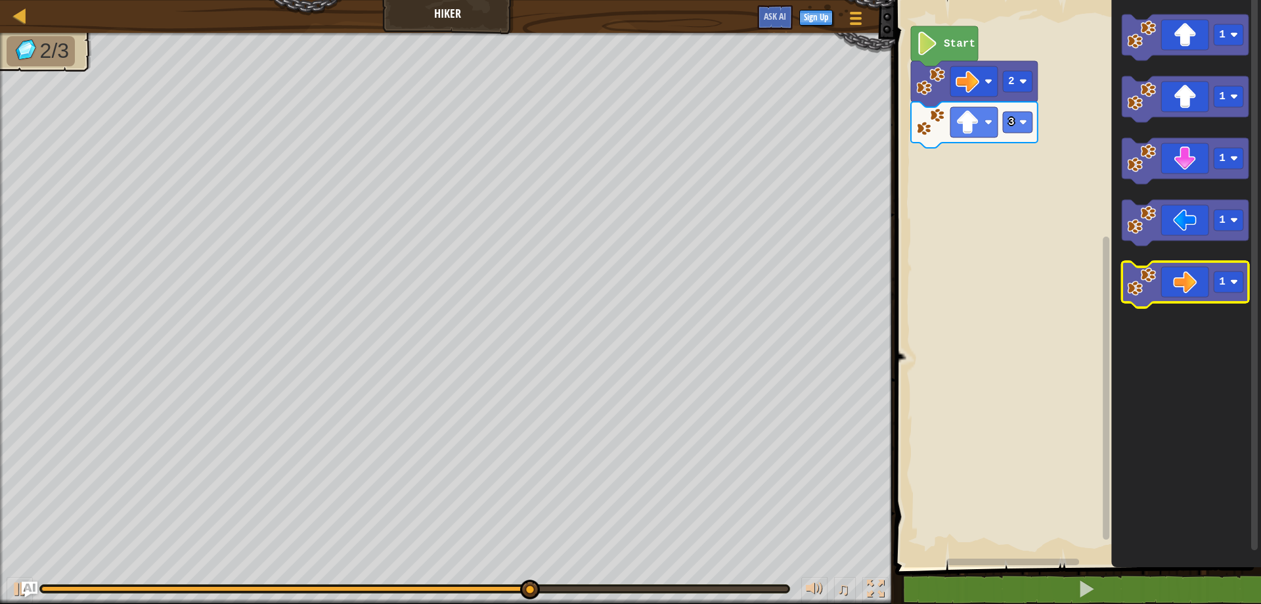
click at [1190, 281] on icon "Blockly Workspace" at bounding box center [1185, 284] width 127 height 46
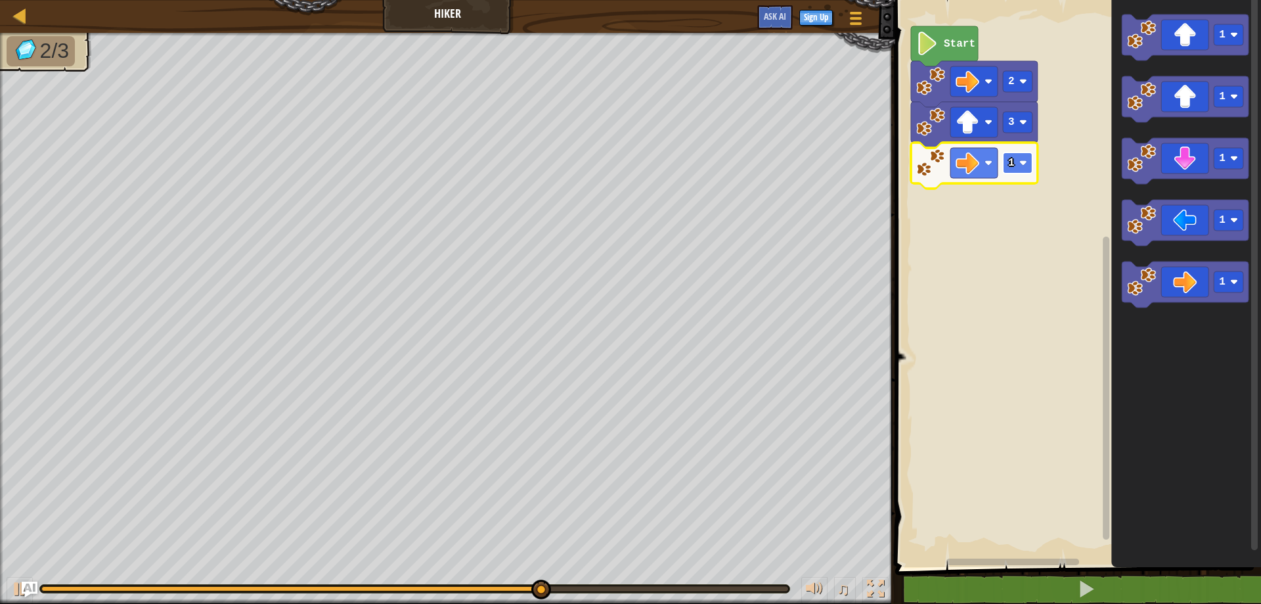
click at [1025, 161] on image "Blockly Workspace" at bounding box center [1023, 163] width 8 height 8
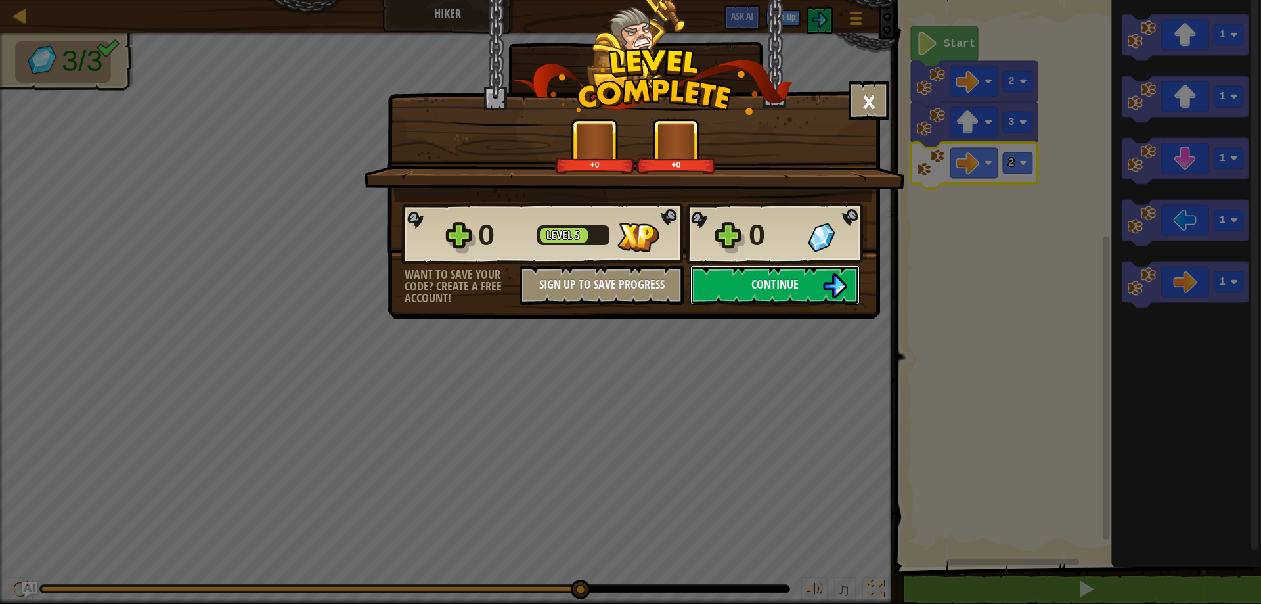
drag, startPoint x: 811, startPoint y: 269, endPoint x: 812, endPoint y: 255, distance: 13.8
click at [812, 255] on div "0 Level 5 0 Want to save your code? Create a free account! Sign Up to Save Prog…" at bounding box center [633, 253] width 491 height 103
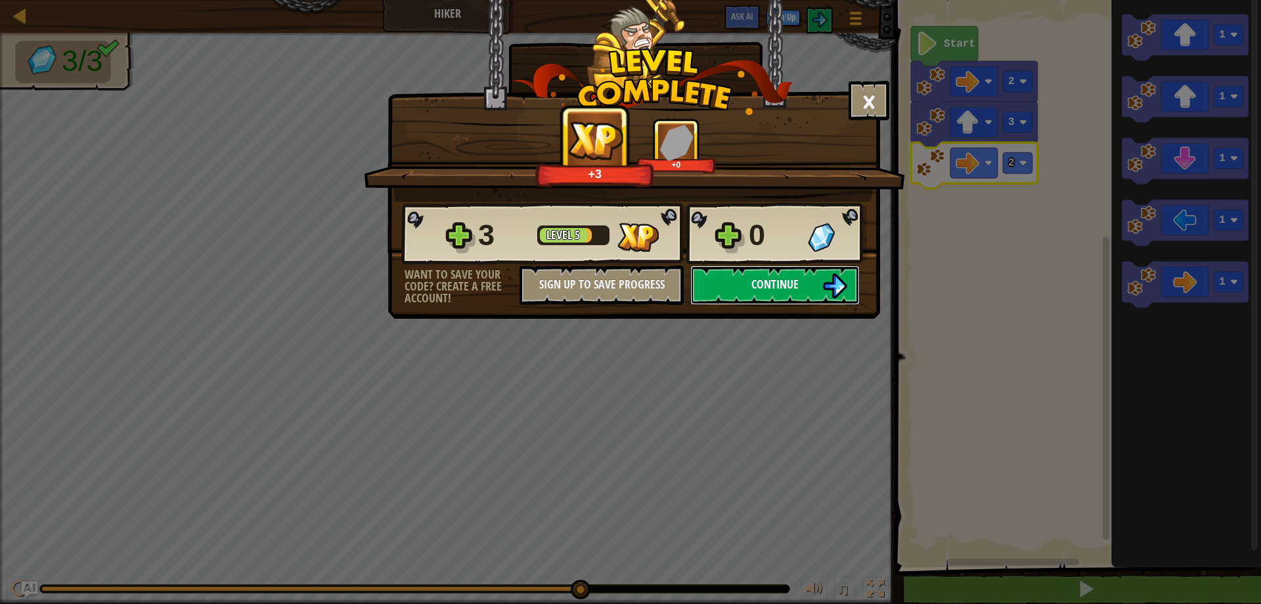
click at [815, 268] on button "Continue" at bounding box center [774, 284] width 169 height 39
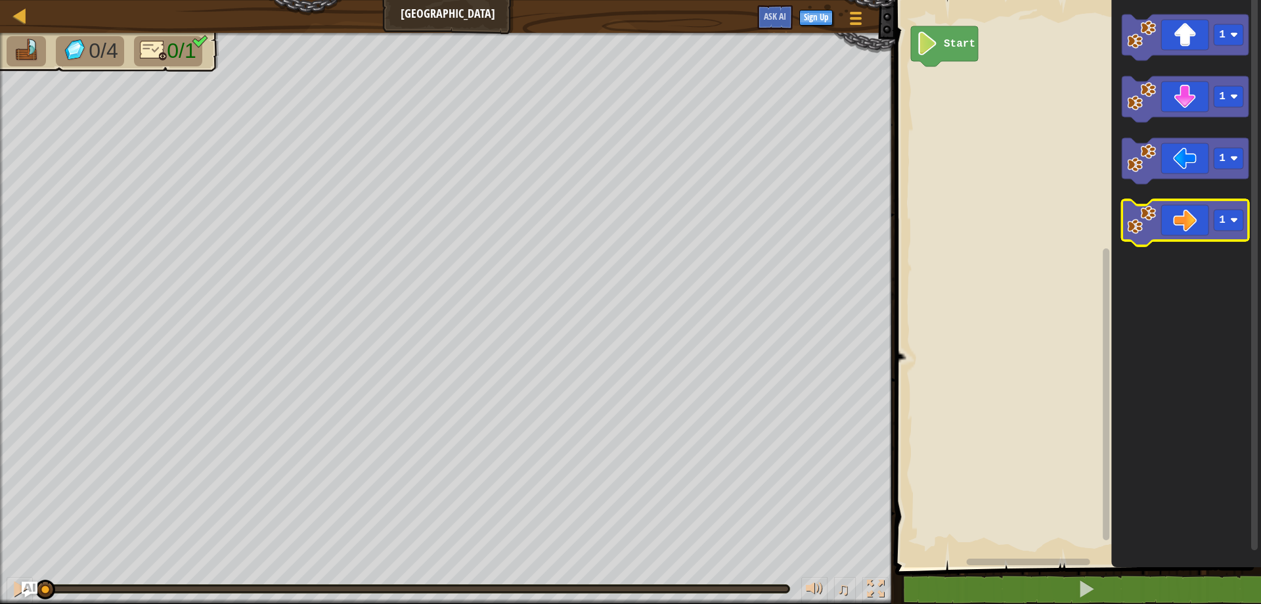
click at [1203, 228] on icon "Blockly Workspace" at bounding box center [1185, 223] width 127 height 46
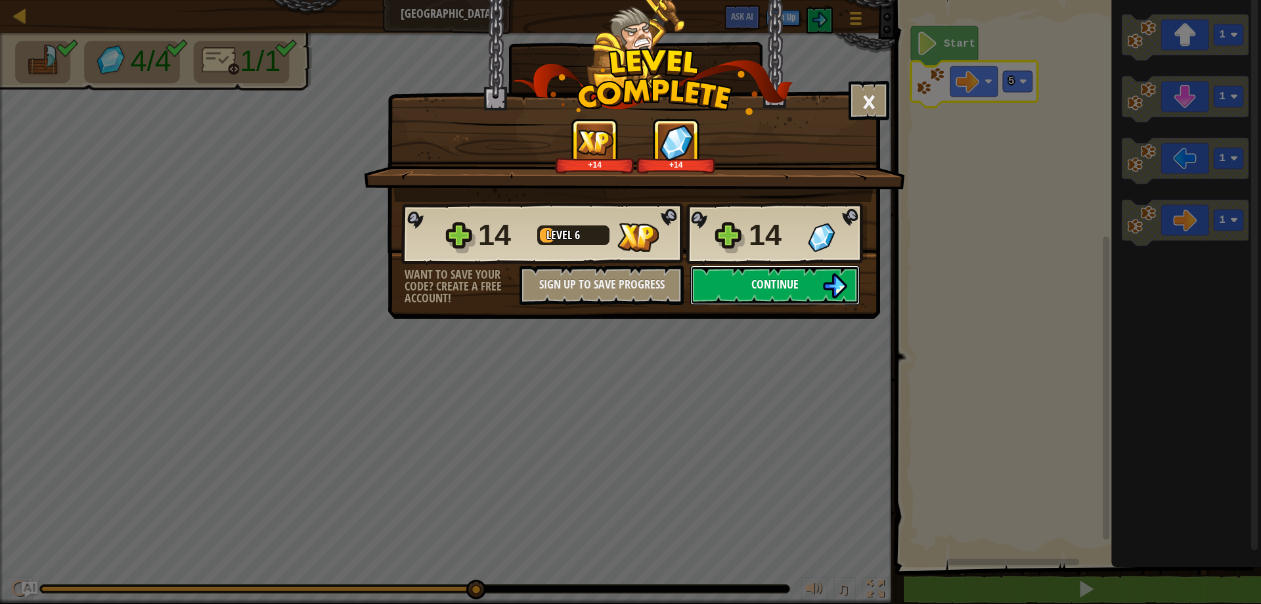
click at [754, 268] on button "Continue" at bounding box center [774, 284] width 169 height 39
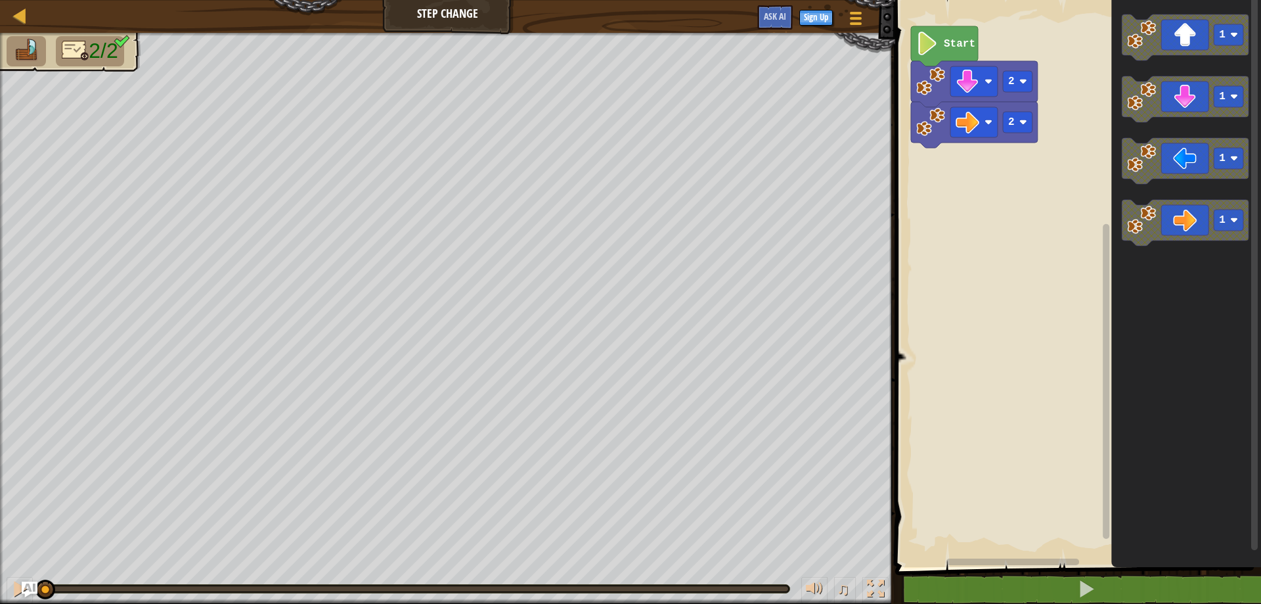
click at [910, 84] on rect "Blockly Workspace" at bounding box center [1076, 279] width 370 height 573
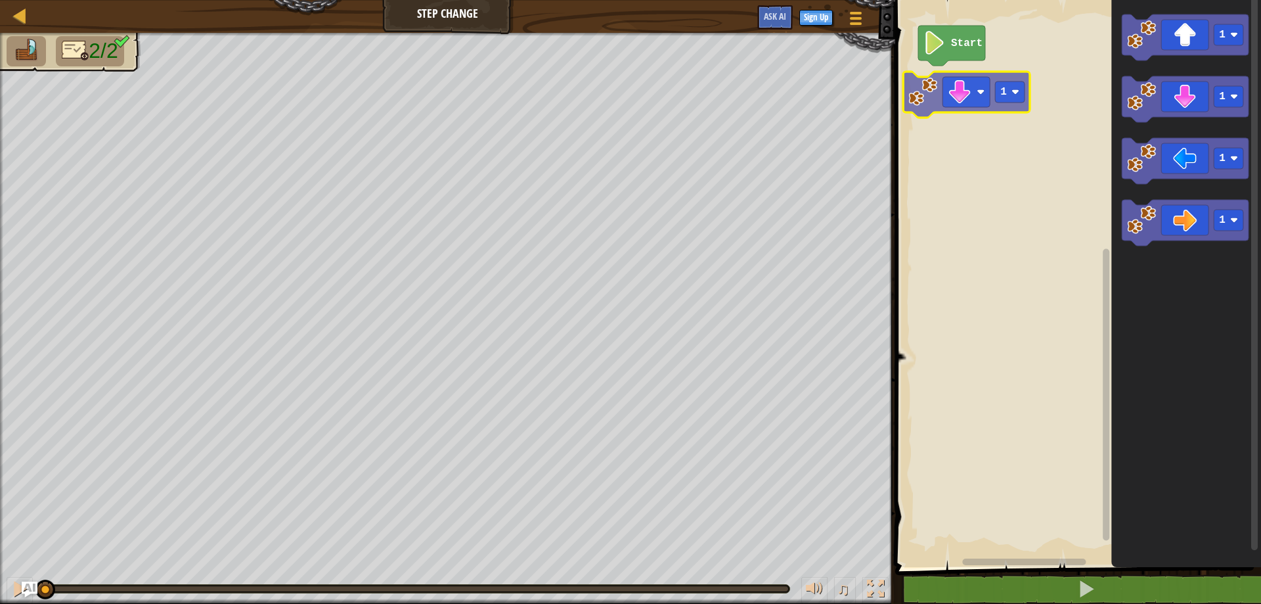
click at [971, 88] on div "Start 1 1 1 1 1 1" at bounding box center [1076, 279] width 370 height 573
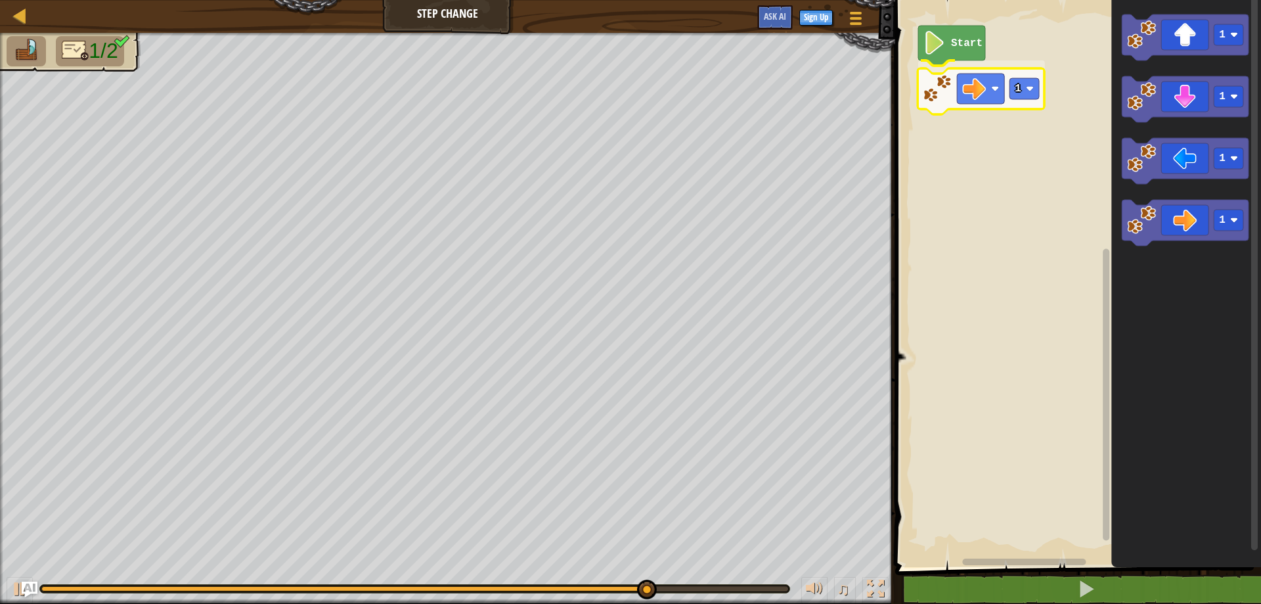
click at [971, 93] on div "Start 1 1 1 1 1 1" at bounding box center [1076, 279] width 370 height 573
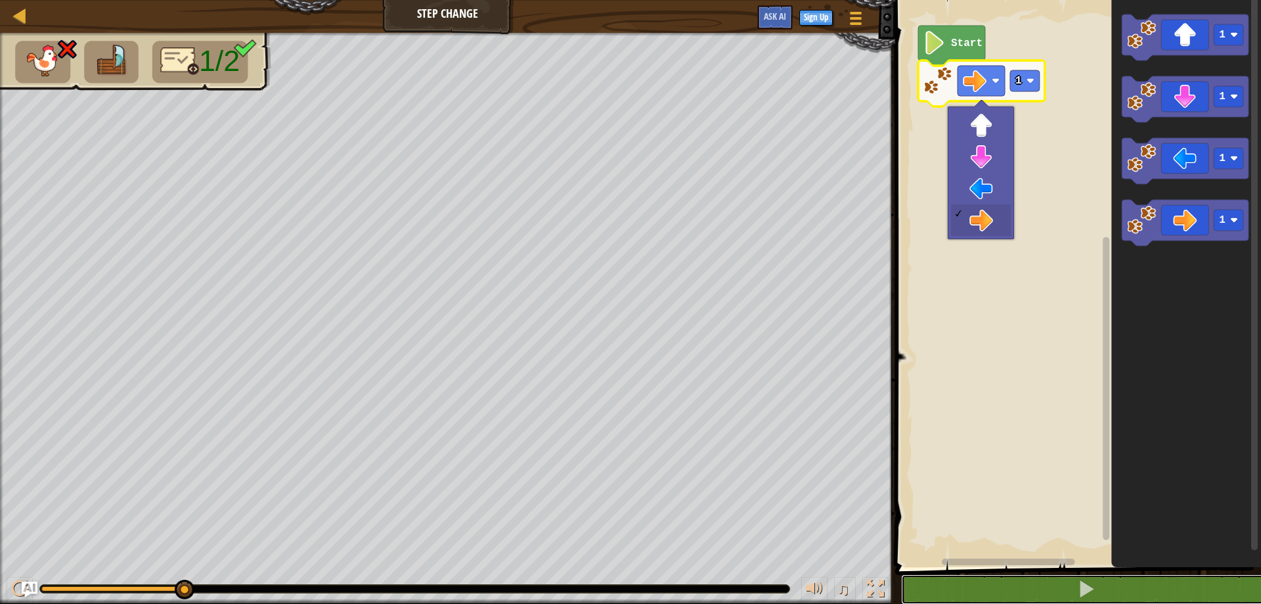
drag, startPoint x: 1097, startPoint y: 584, endPoint x: 1106, endPoint y: 568, distance: 18.5
click at [1098, 583] on button at bounding box center [1086, 589] width 370 height 30
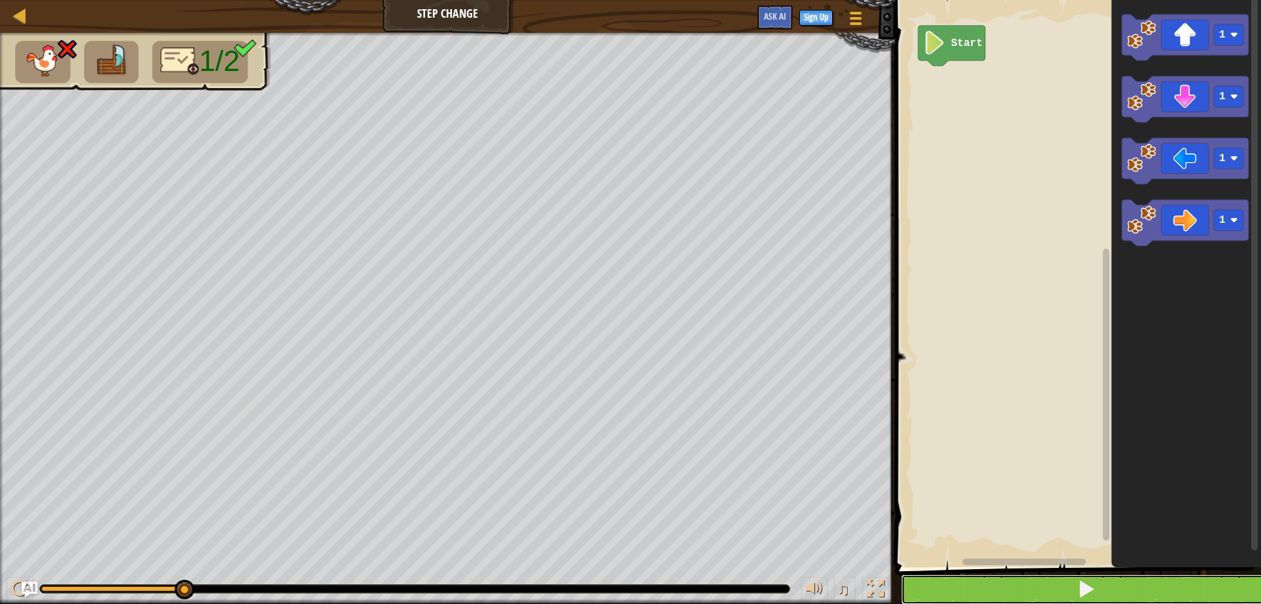
click at [1153, 582] on button at bounding box center [1086, 589] width 370 height 30
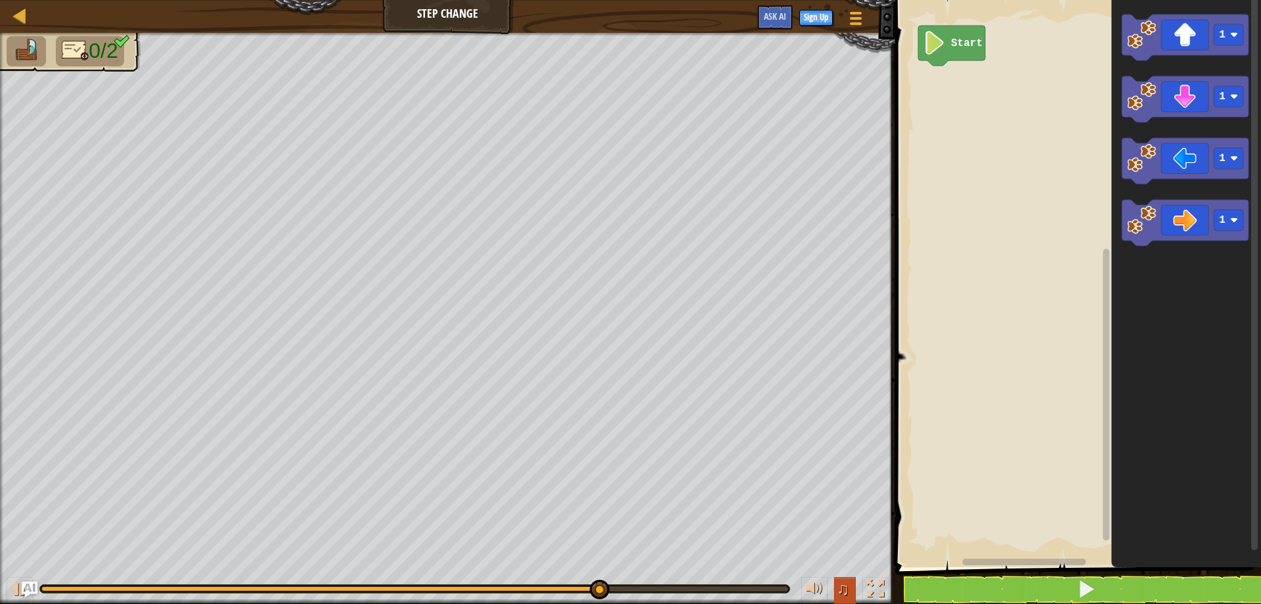
click at [844, 594] on span "♫" at bounding box center [843, 589] width 13 height 20
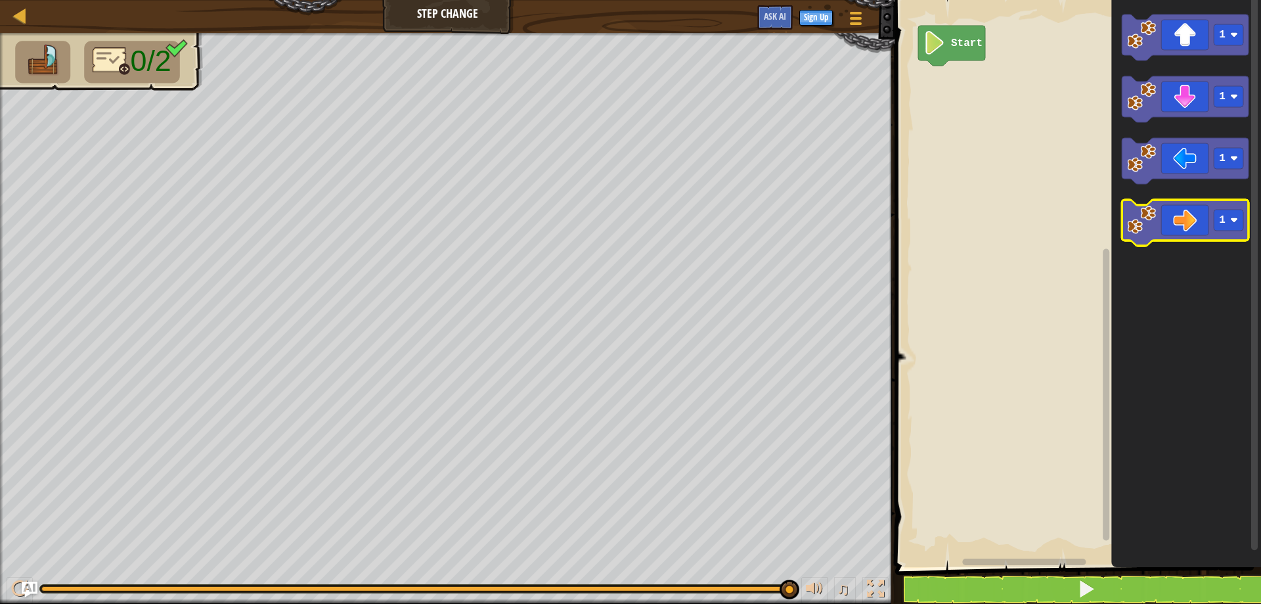
click at [1190, 217] on icon "Blockly Workspace" at bounding box center [1185, 223] width 127 height 46
click at [1192, 215] on icon "Blockly Workspace" at bounding box center [1185, 223] width 127 height 46
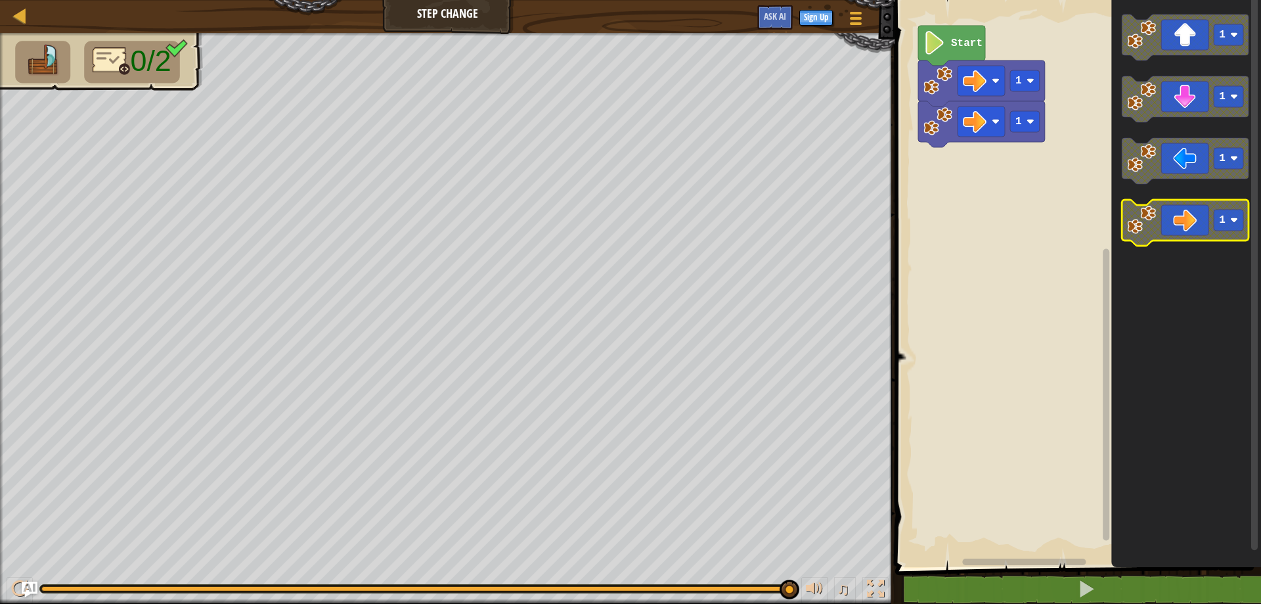
click at [1192, 218] on icon "Blockly Workspace" at bounding box center [1185, 223] width 127 height 46
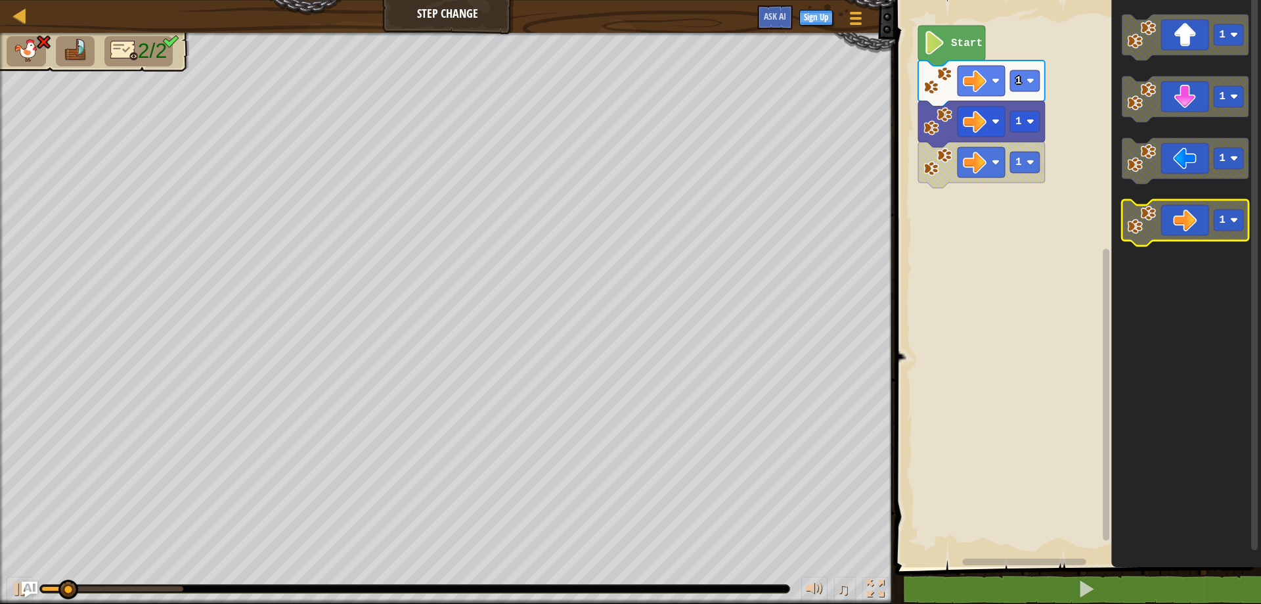
click at [1193, 219] on icon "Blockly Workspace" at bounding box center [1185, 223] width 127 height 46
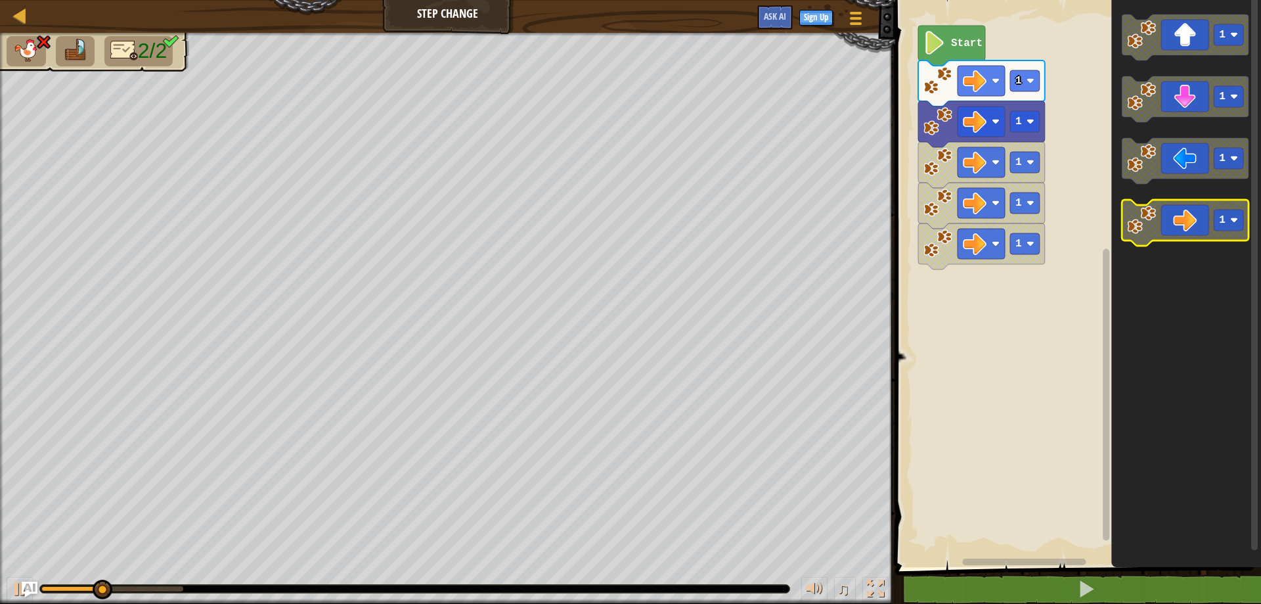
click at [1197, 216] on icon "Blockly Workspace" at bounding box center [1185, 223] width 127 height 46
click at [1192, 240] on icon "Blockly Workspace" at bounding box center [1185, 223] width 127 height 46
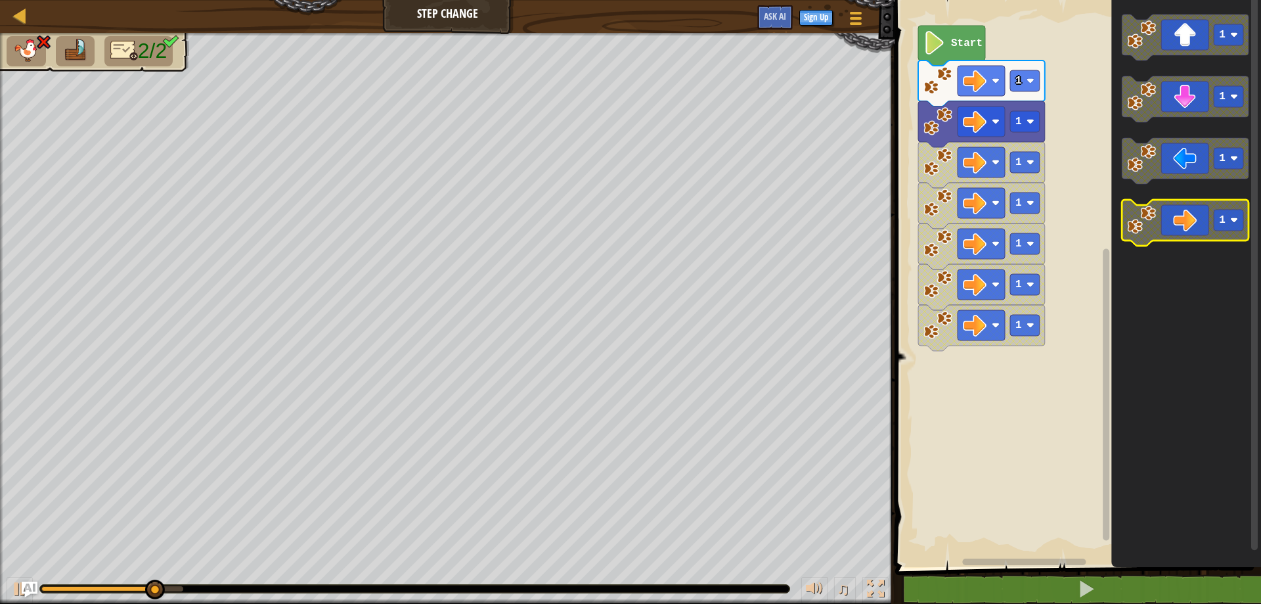
click at [1192, 240] on icon "Blockly Workspace" at bounding box center [1185, 223] width 127 height 46
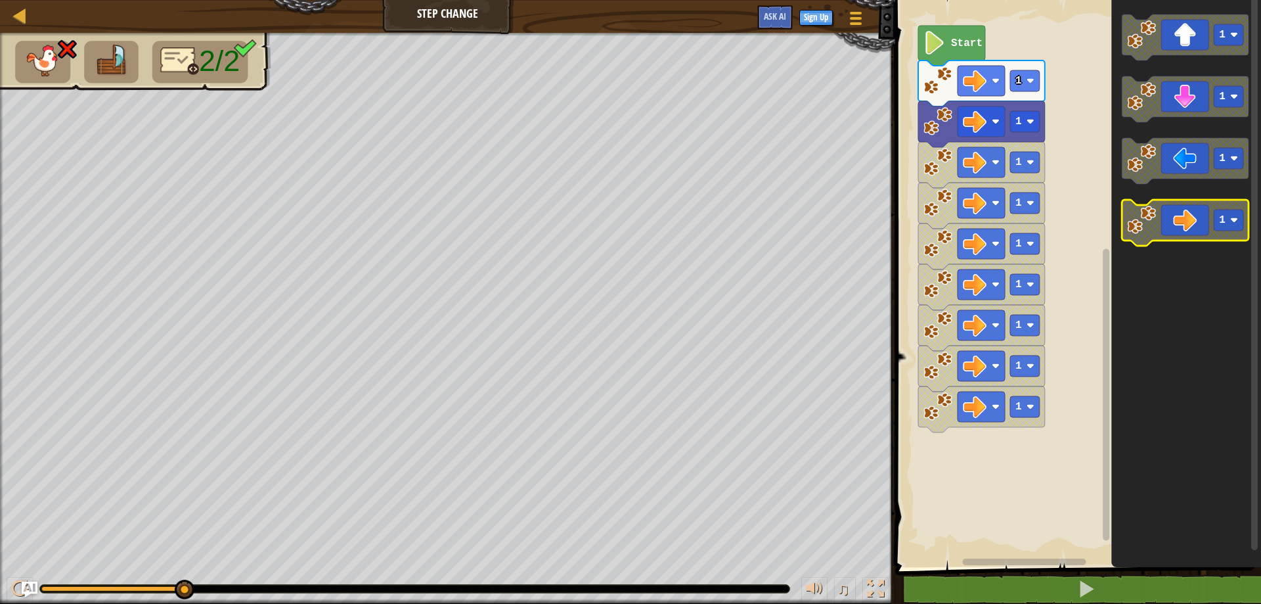
click at [1192, 240] on icon "Blockly Workspace" at bounding box center [1185, 223] width 127 height 46
click at [1192, 239] on icon "Blockly Workspace" at bounding box center [1185, 223] width 127 height 46
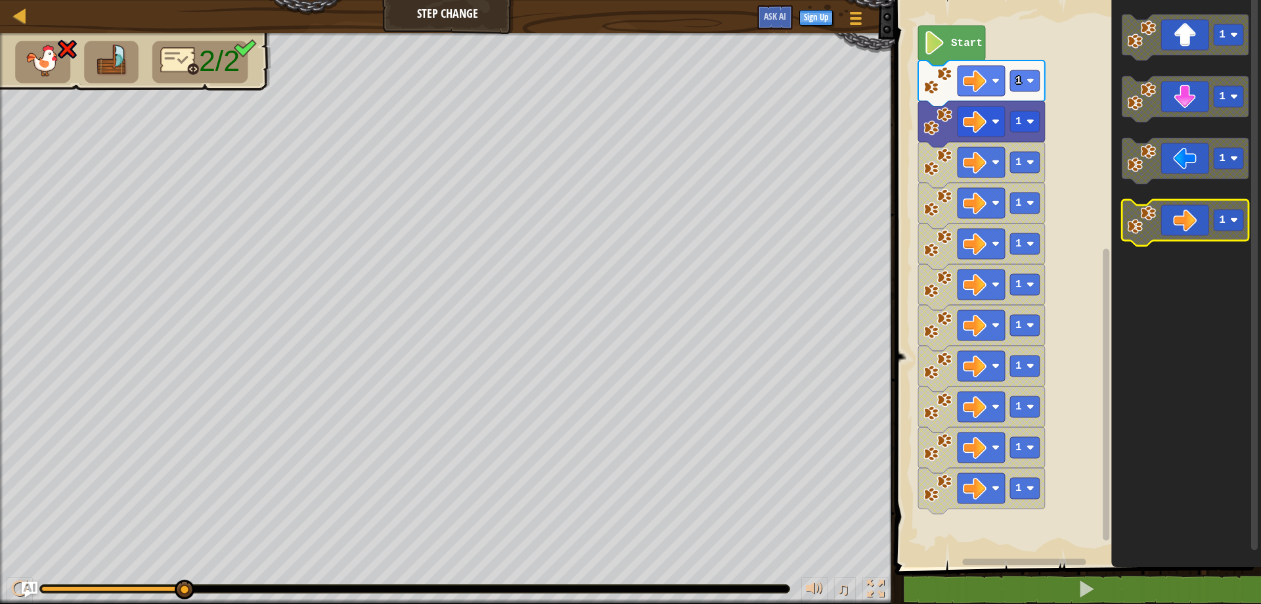
click at [1192, 239] on icon "Blockly Workspace" at bounding box center [1185, 223] width 127 height 46
click at [1193, 249] on icon "1 1 1 1" at bounding box center [1186, 279] width 150 height 573
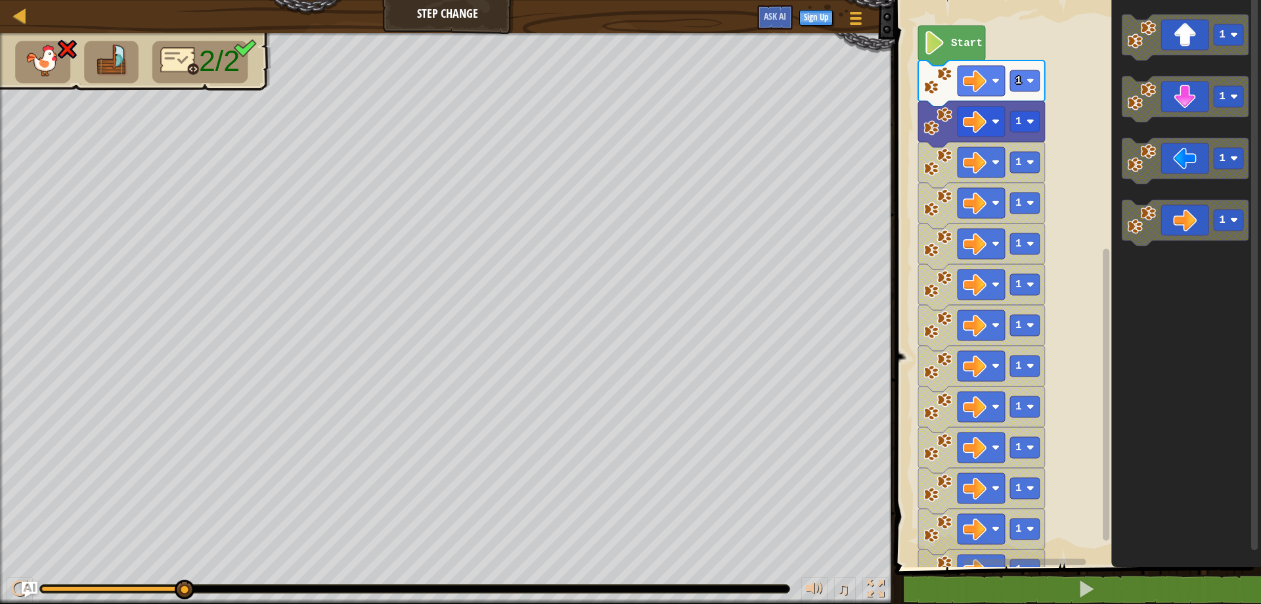
click at [1194, 251] on icon "Blockly Workspace" at bounding box center [1186, 279] width 150 height 573
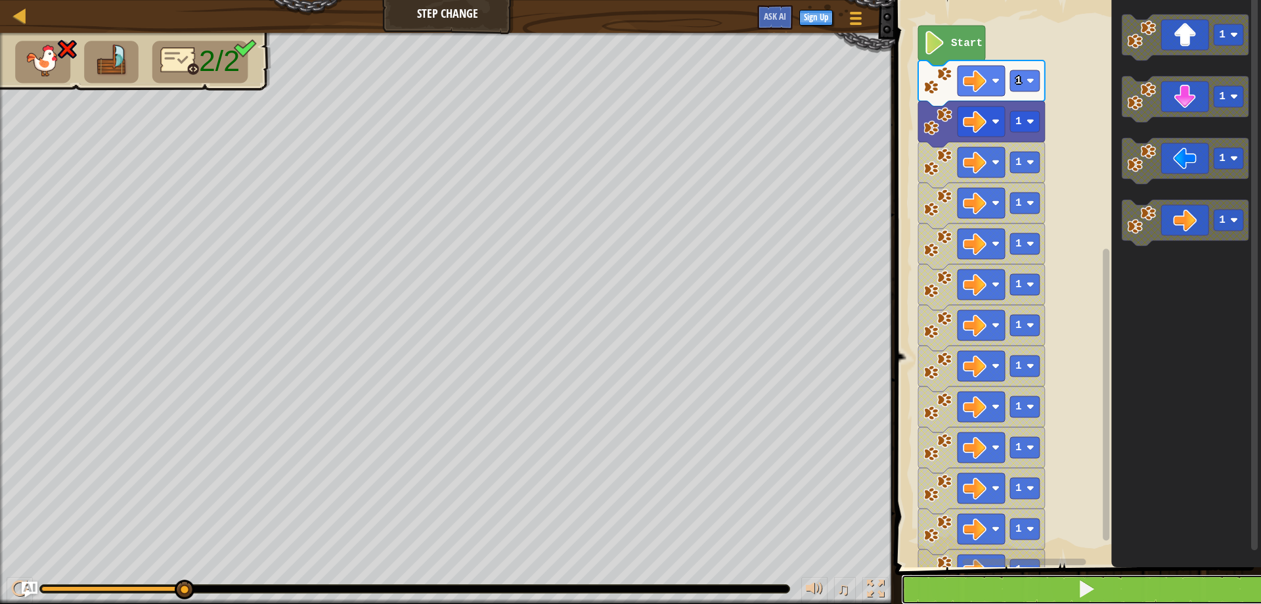
click at [1118, 591] on button at bounding box center [1086, 589] width 370 height 30
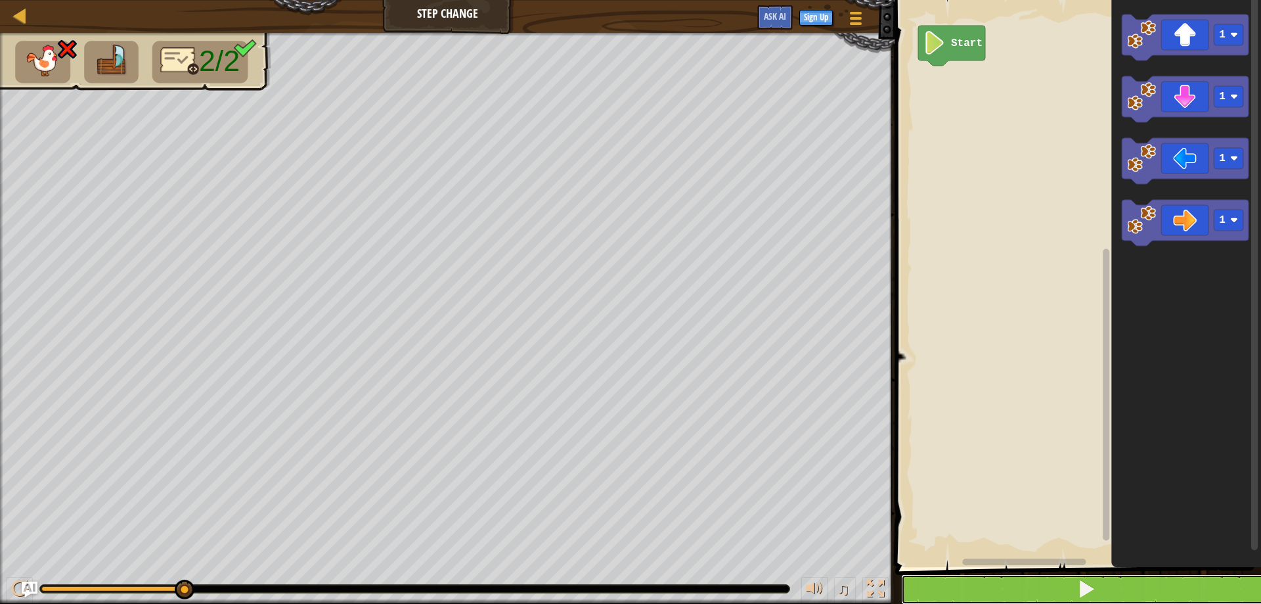
click at [1156, 598] on button at bounding box center [1086, 589] width 370 height 30
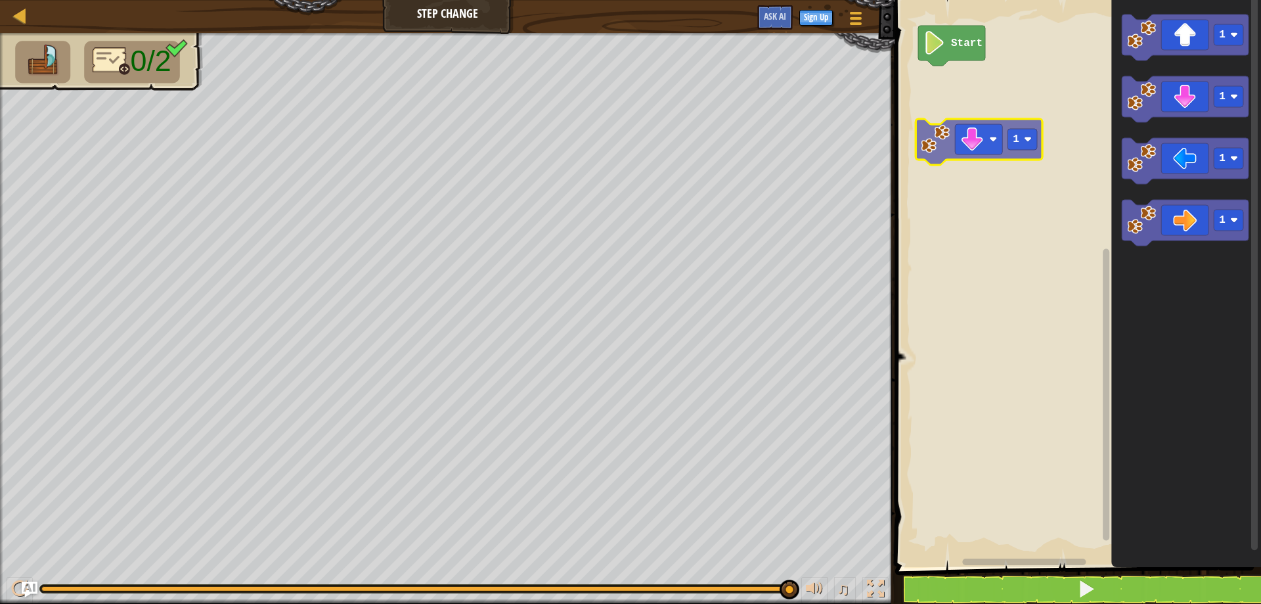
click at [964, 127] on div "Start 1 1 1 1 1" at bounding box center [1076, 279] width 370 height 573
